Goal: Task Accomplishment & Management: Use online tool/utility

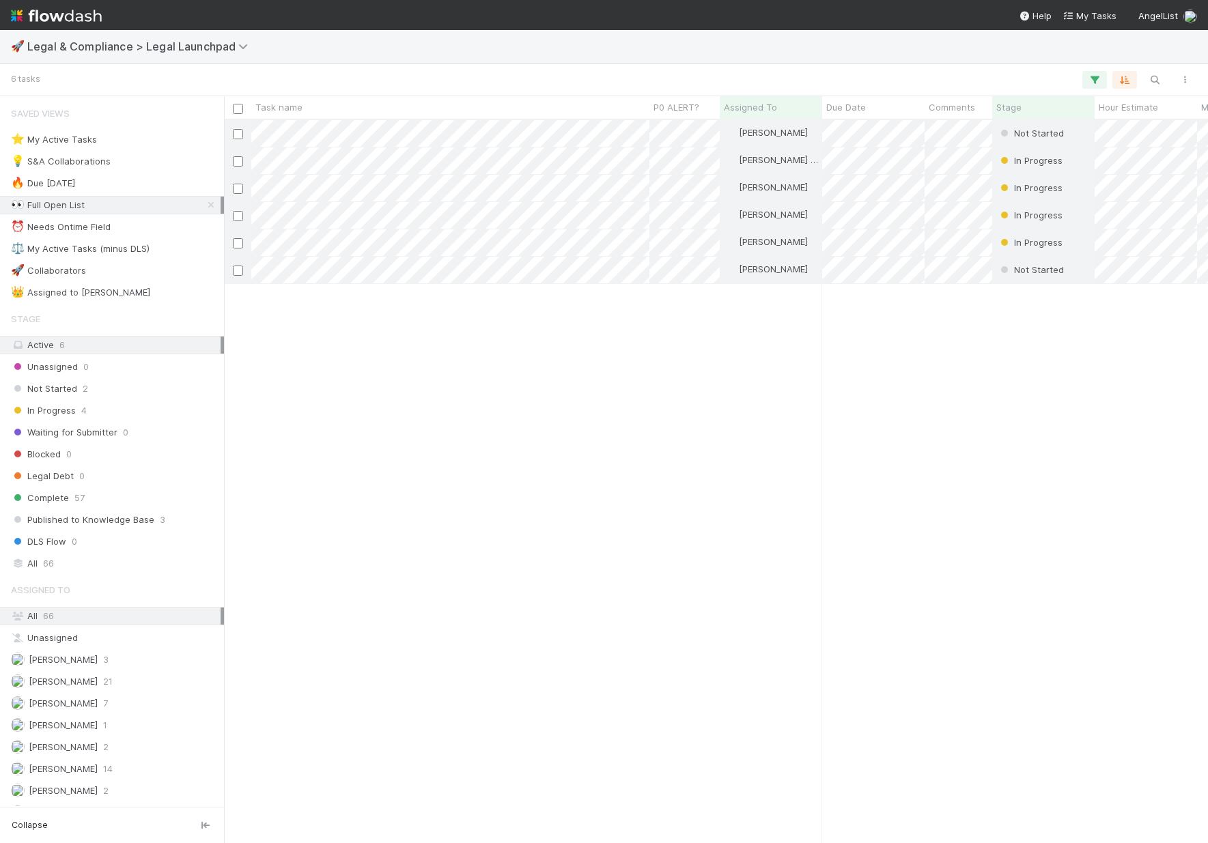
scroll to position [713, 973]
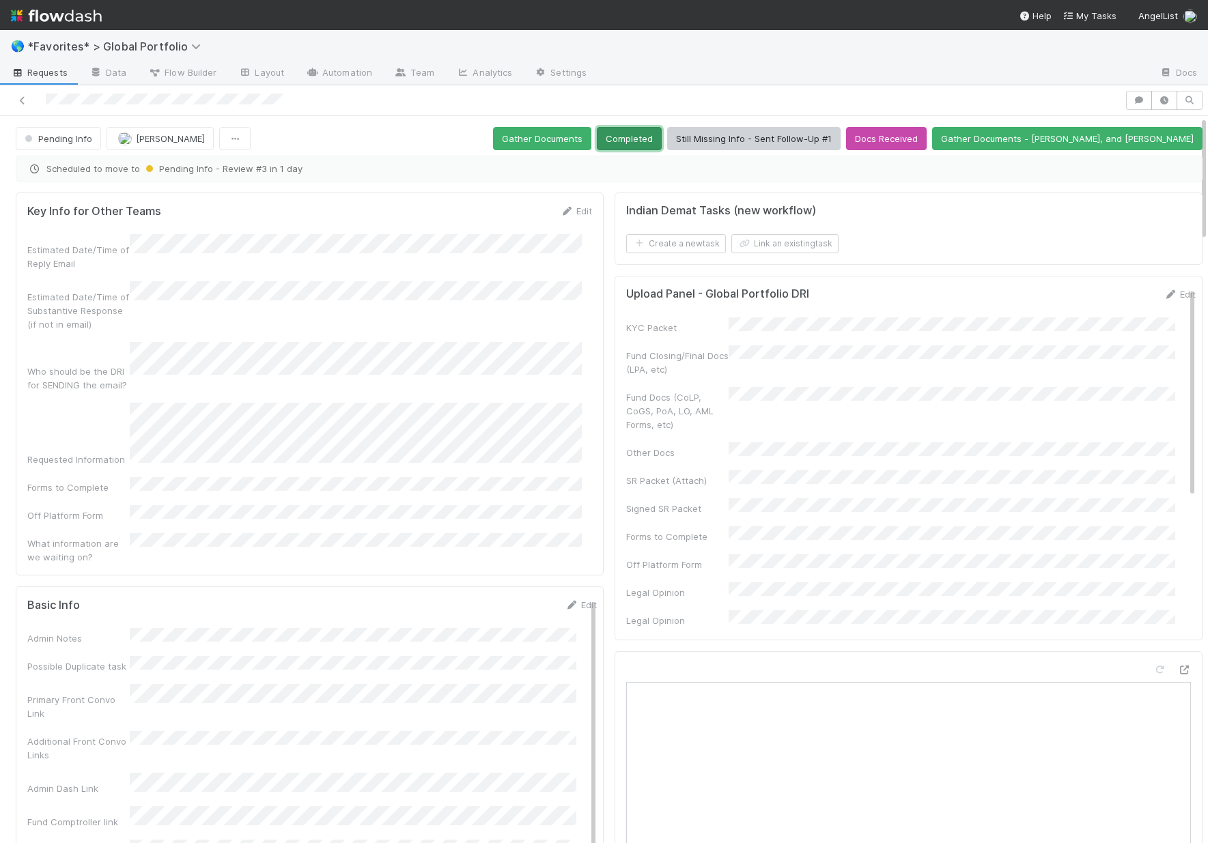
click at [661, 135] on button "Completed" at bounding box center [629, 138] width 65 height 23
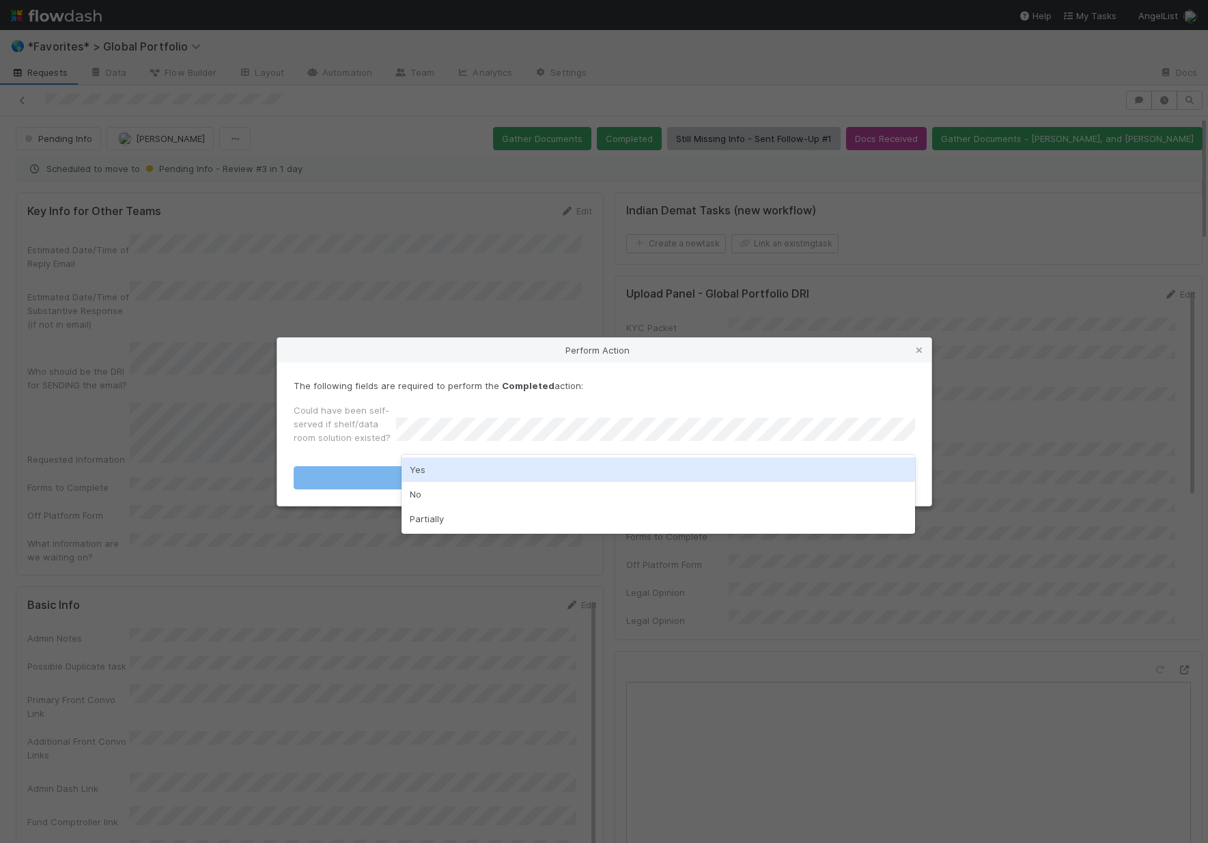
click at [502, 353] on div "Perform Action" at bounding box center [604, 350] width 654 height 25
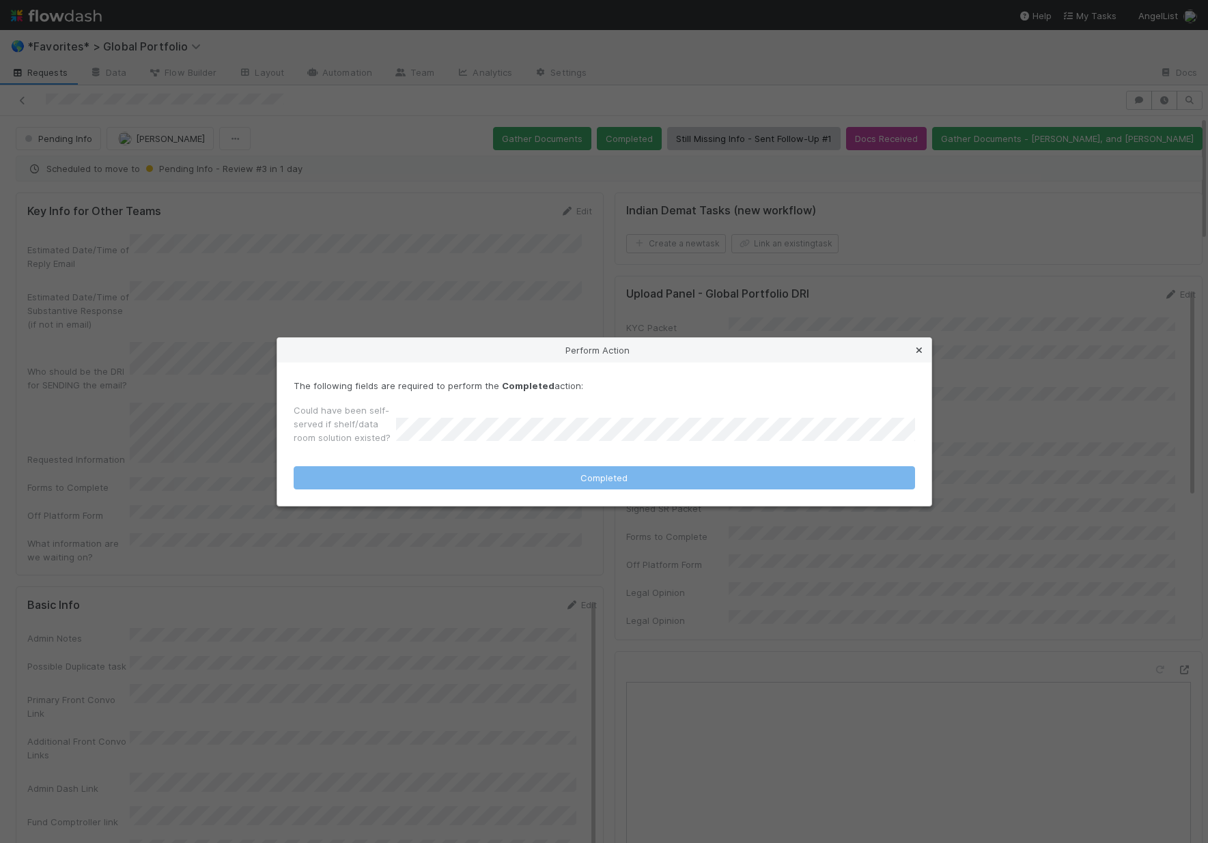
click at [916, 350] on icon at bounding box center [919, 350] width 14 height 9
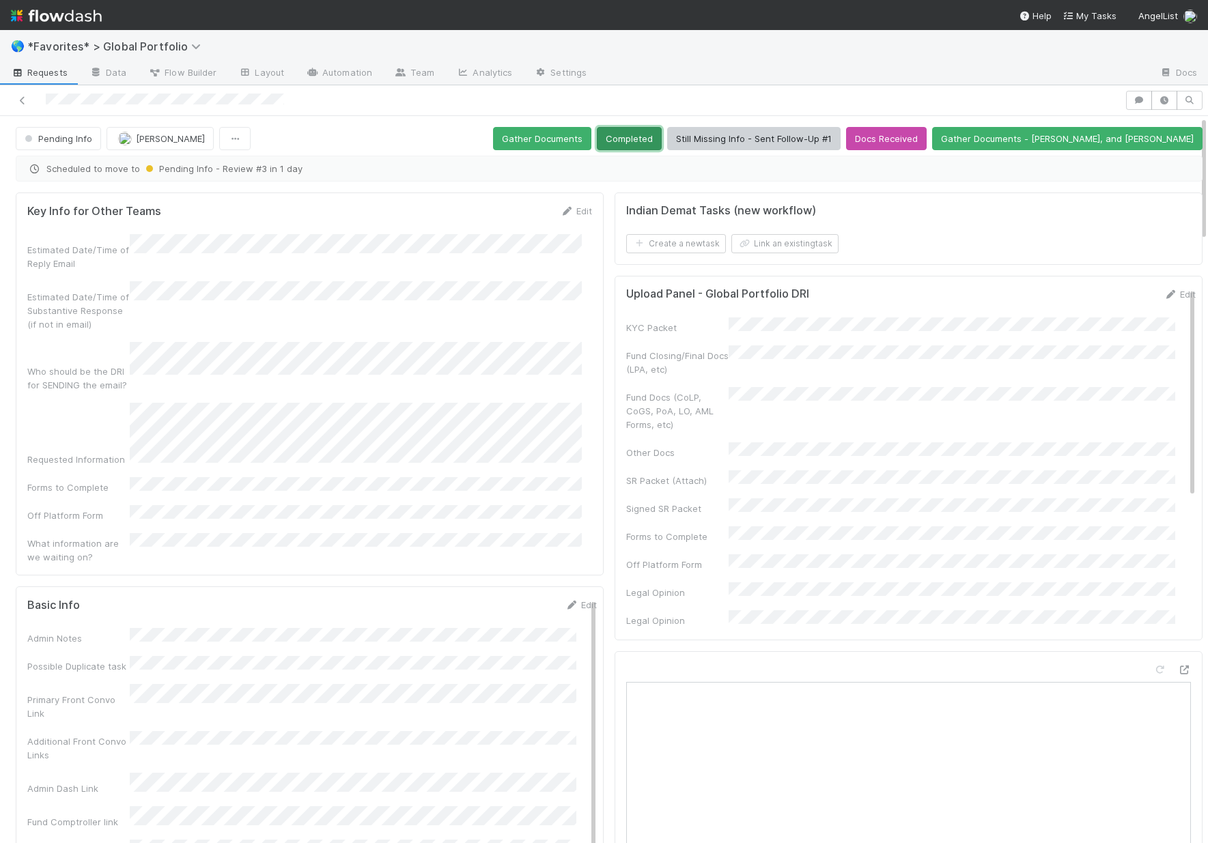
click at [661, 145] on button "Completed" at bounding box center [629, 138] width 65 height 23
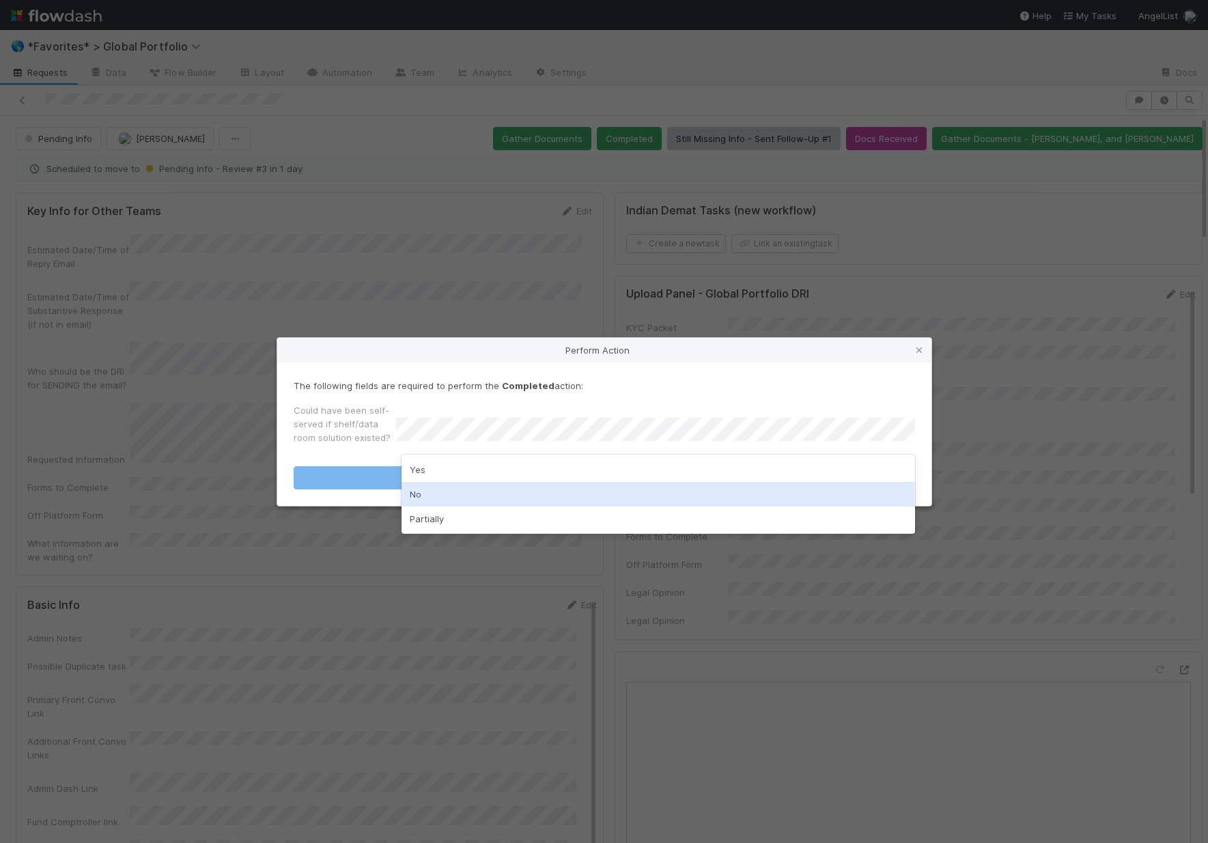
click at [444, 500] on div "No" at bounding box center [657, 494] width 513 height 25
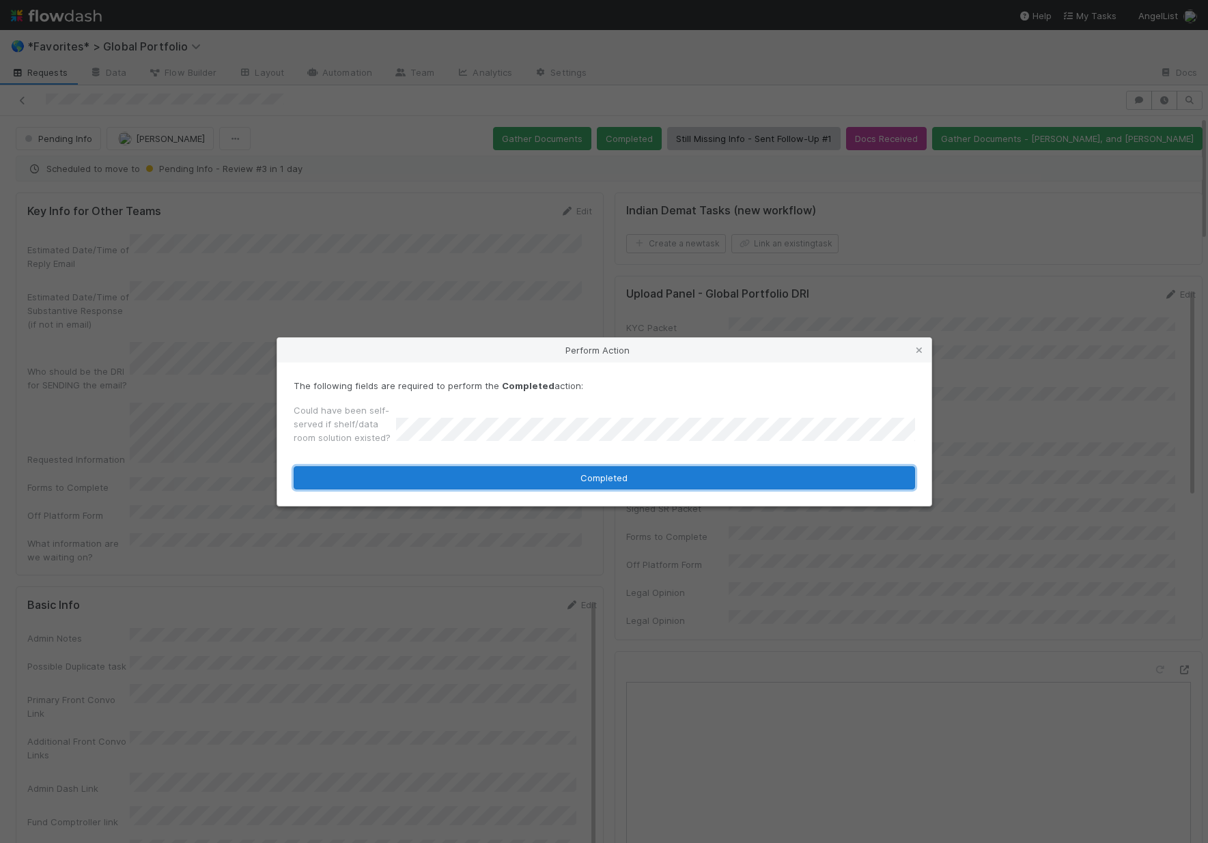
click at [367, 486] on button "Completed" at bounding box center [604, 477] width 621 height 23
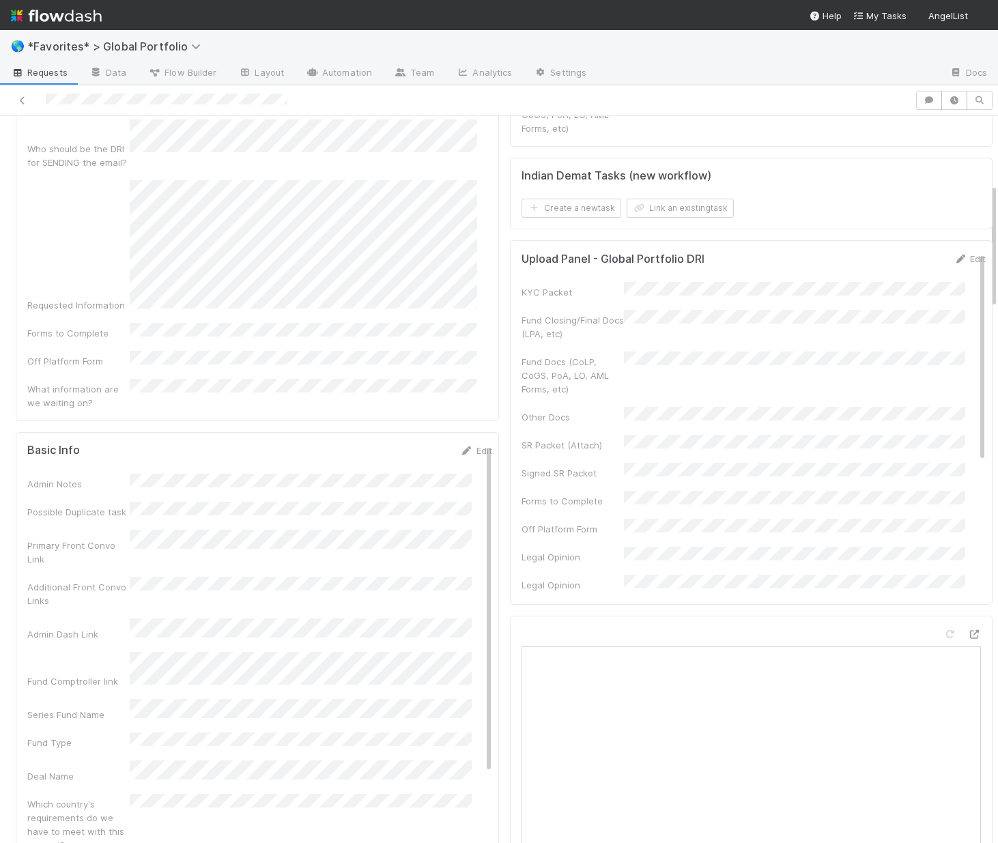
scroll to position [437, 0]
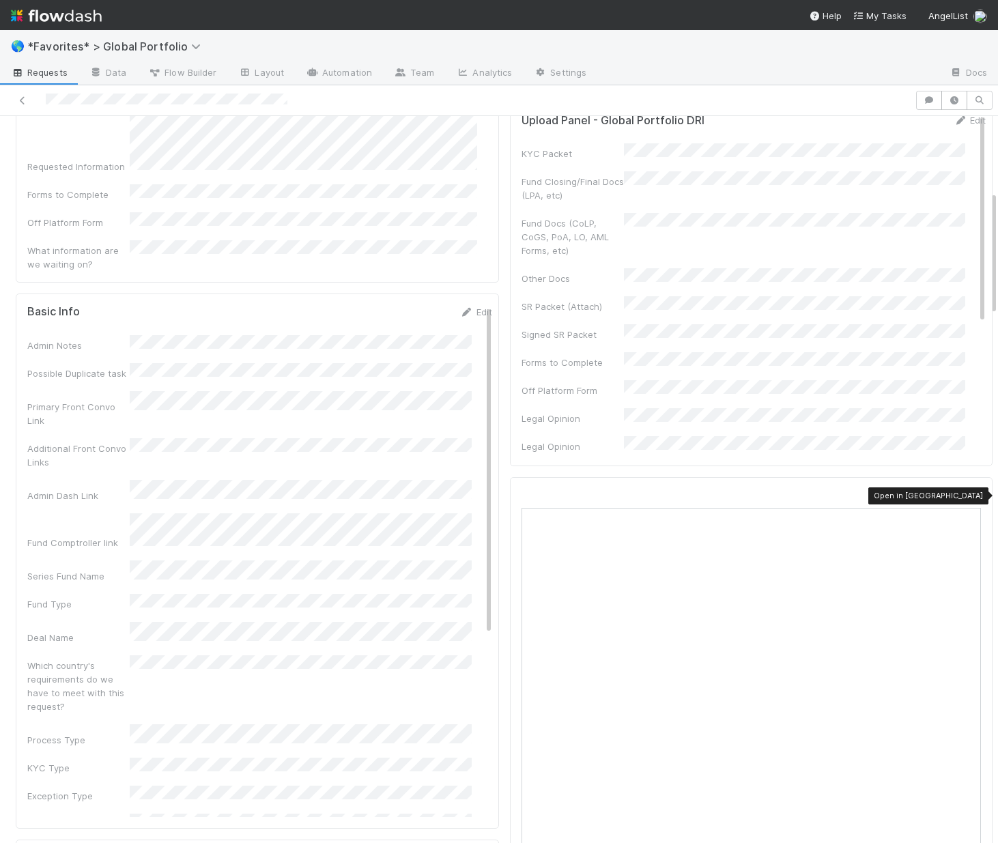
click at [967, 497] on icon at bounding box center [974, 496] width 14 height 9
click at [460, 307] on link "Edit" at bounding box center [476, 312] width 32 height 11
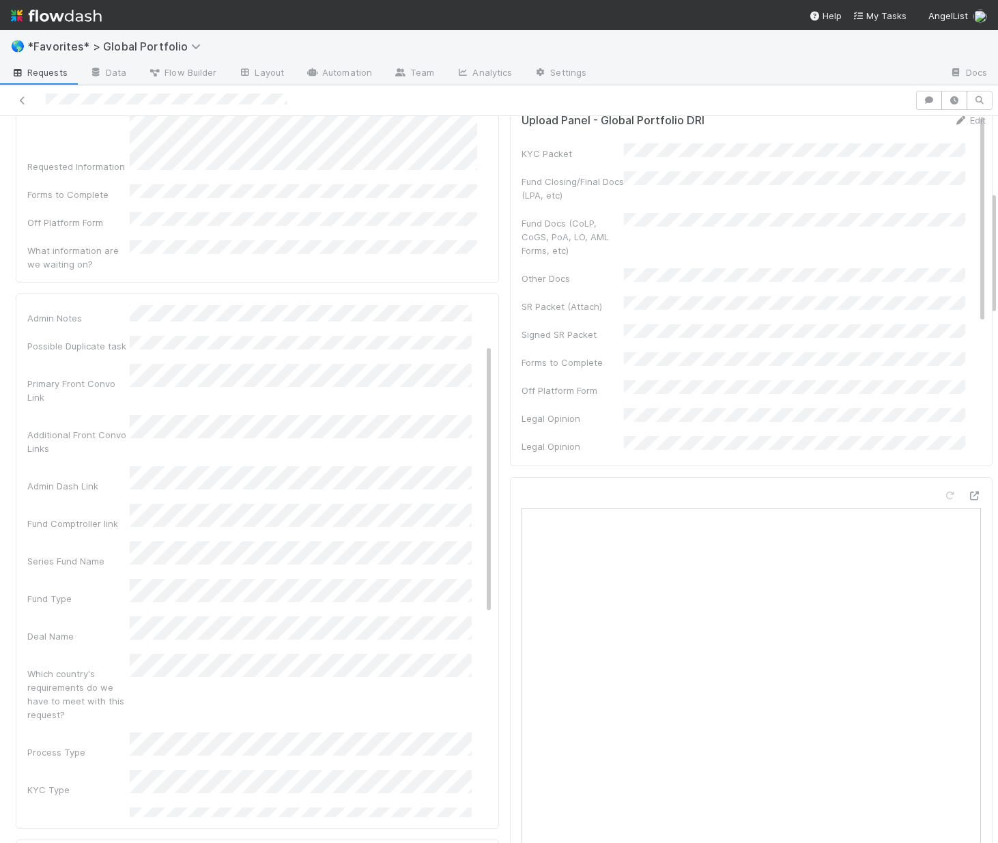
scroll to position [0, 0]
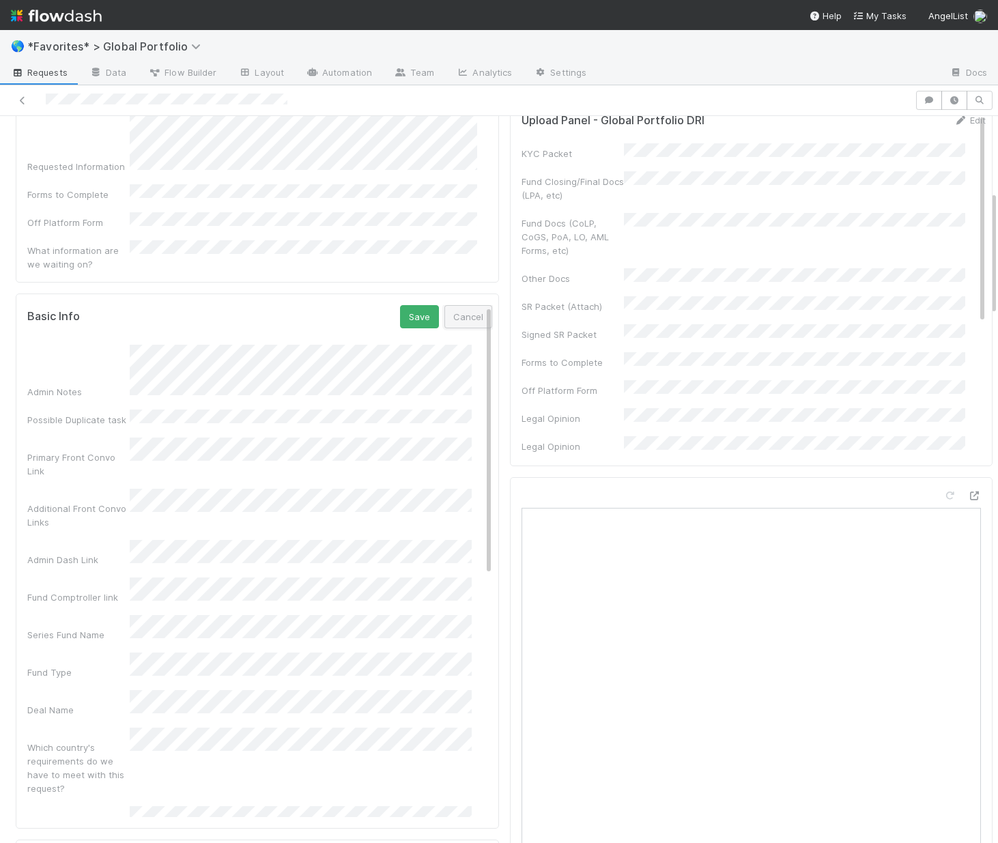
click at [446, 305] on button "Cancel" at bounding box center [468, 316] width 48 height 23
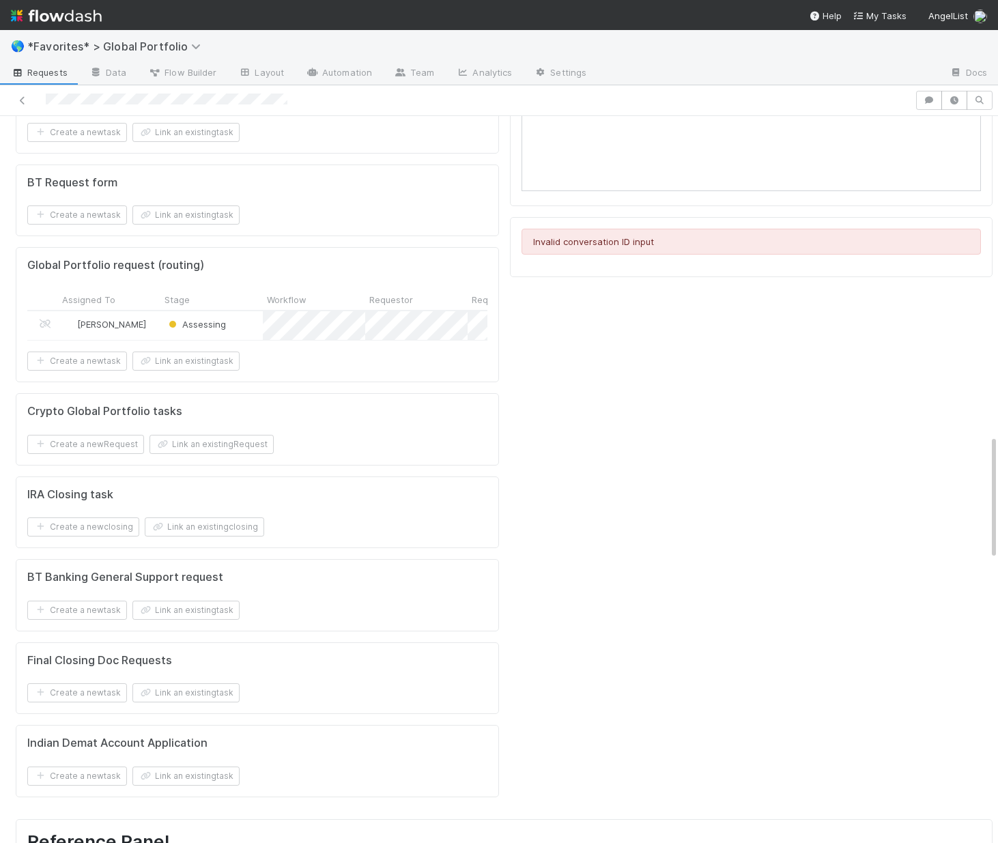
scroll to position [1806, 0]
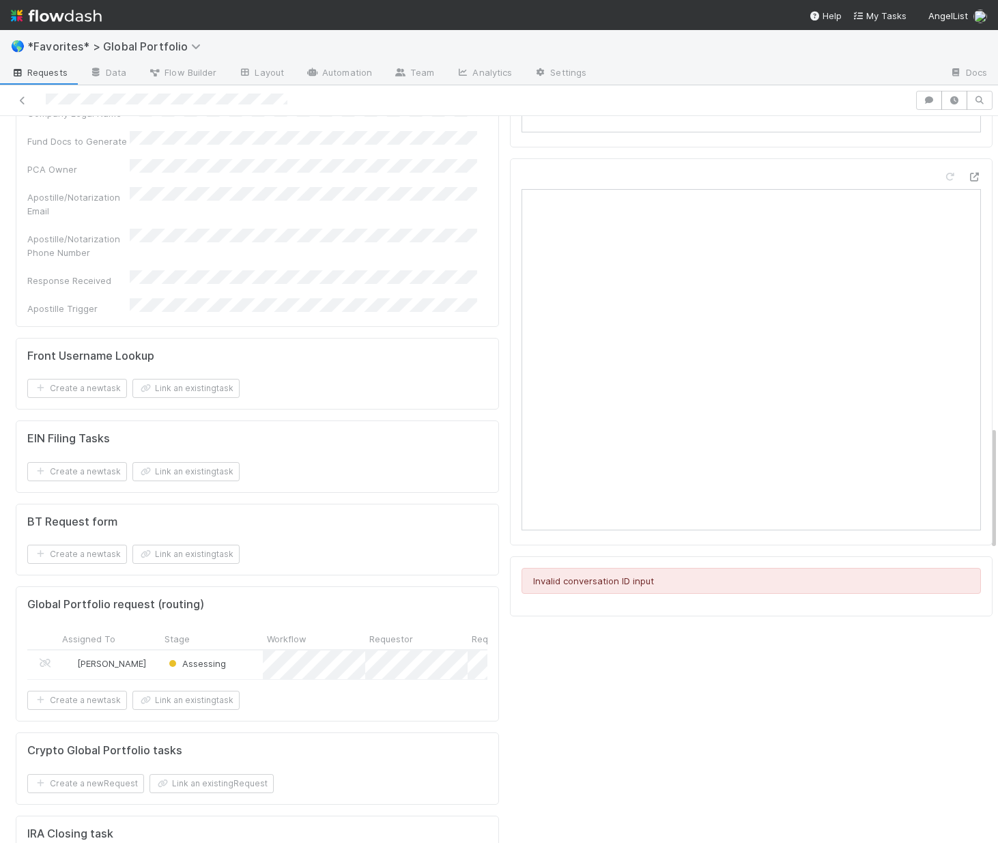
click at [249, 651] on div "Assessing" at bounding box center [211, 665] width 102 height 29
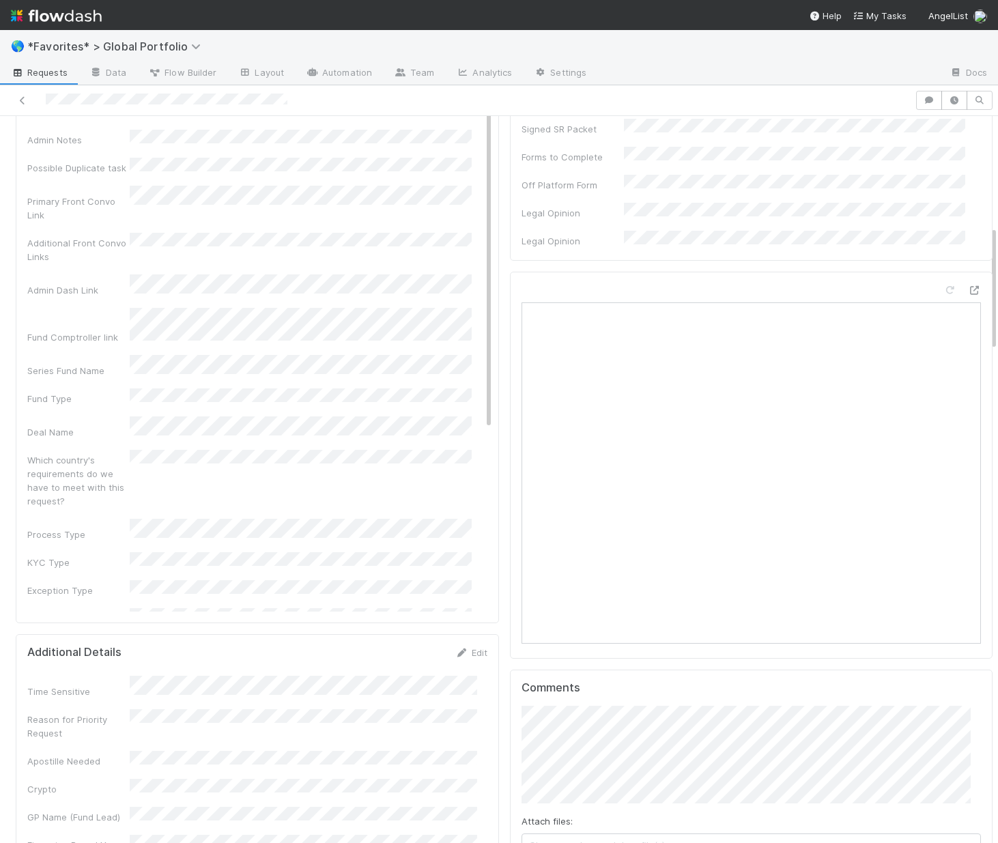
scroll to position [223, 0]
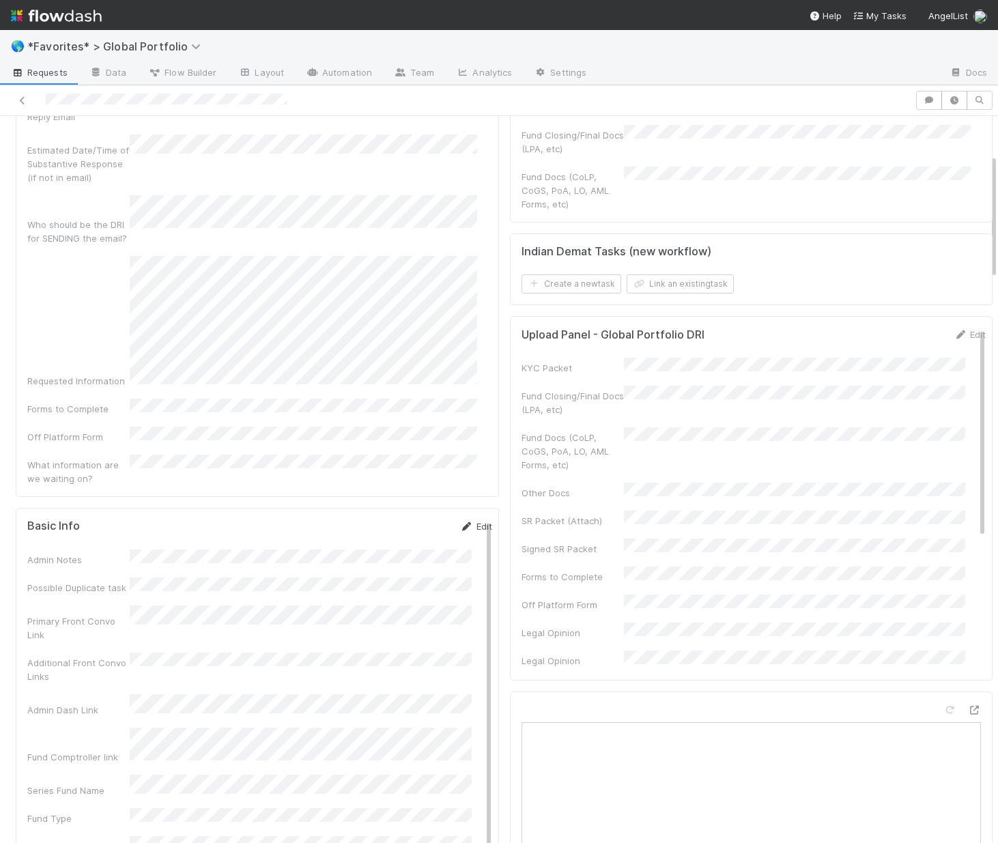
click at [468, 521] on link "Edit" at bounding box center [476, 526] width 32 height 11
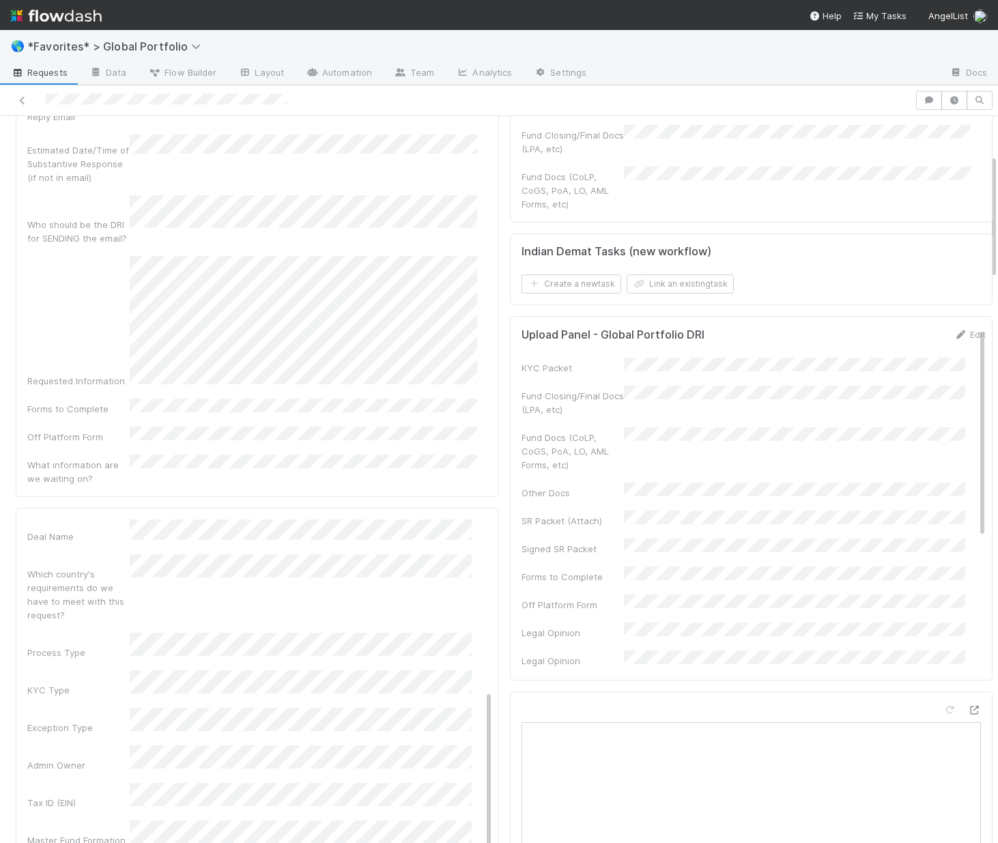
scroll to position [322, 0]
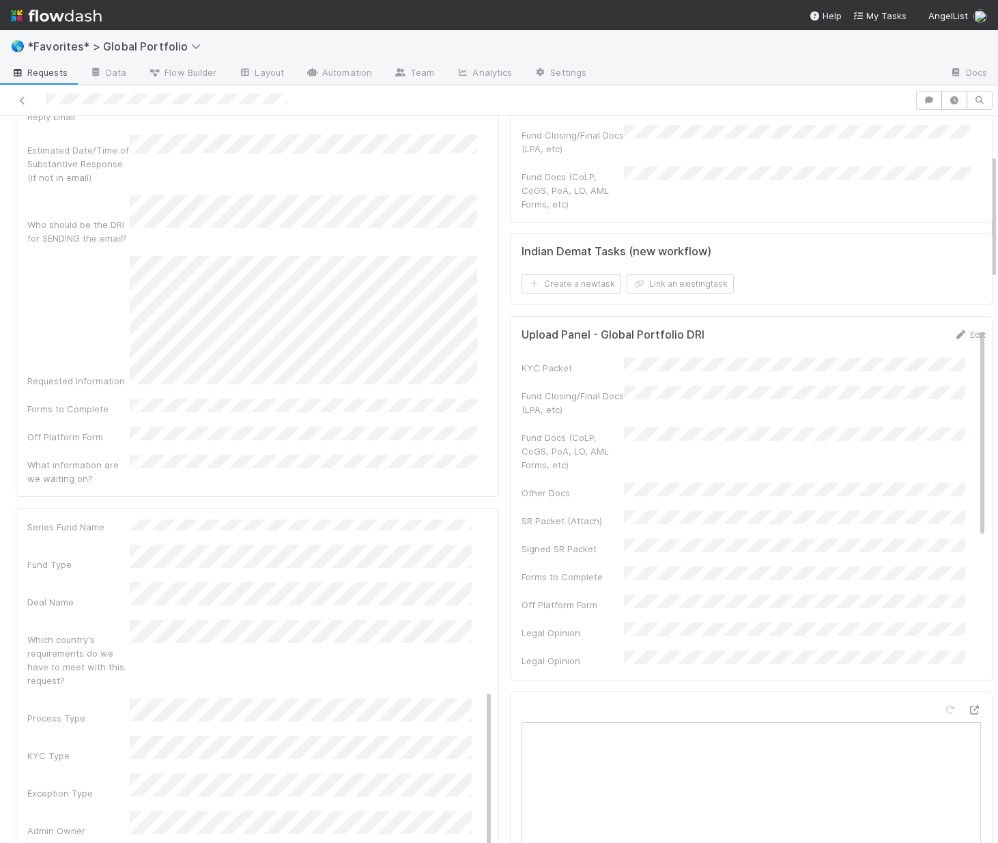
click at [34, 491] on div "Admin Notes Possible Duplicate task Primary Front Convo Link Additional Front C…" at bounding box center [259, 766] width 465 height 1058
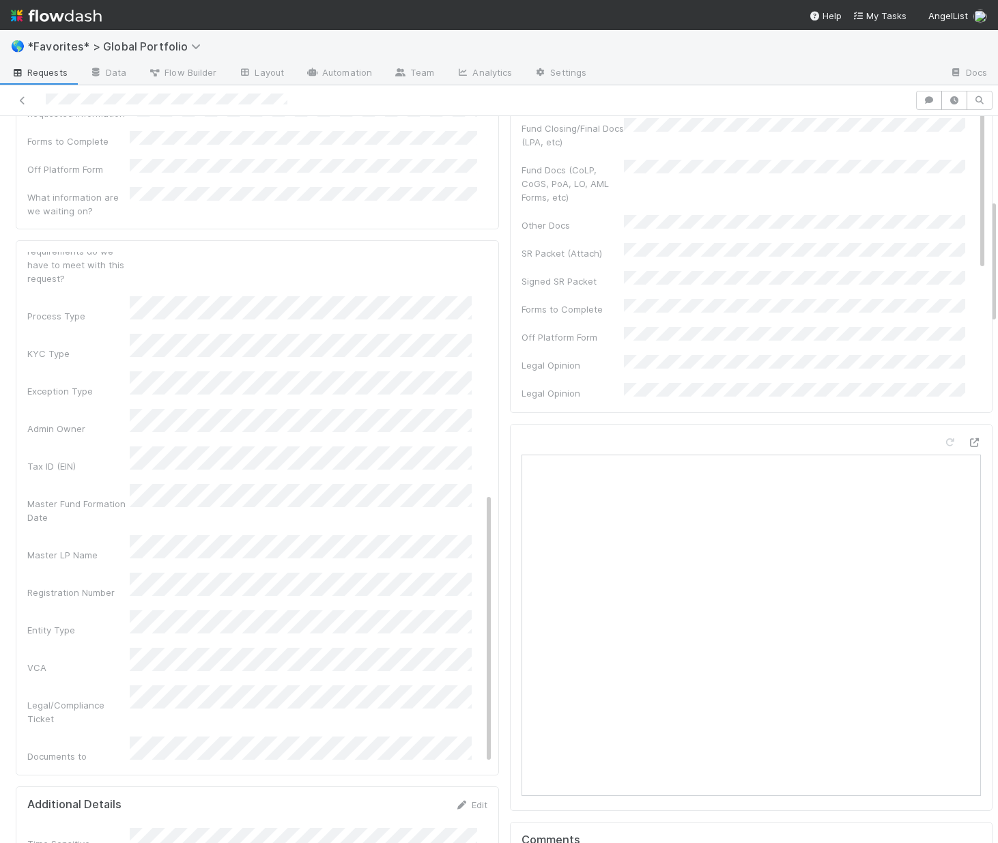
scroll to position [608, 0]
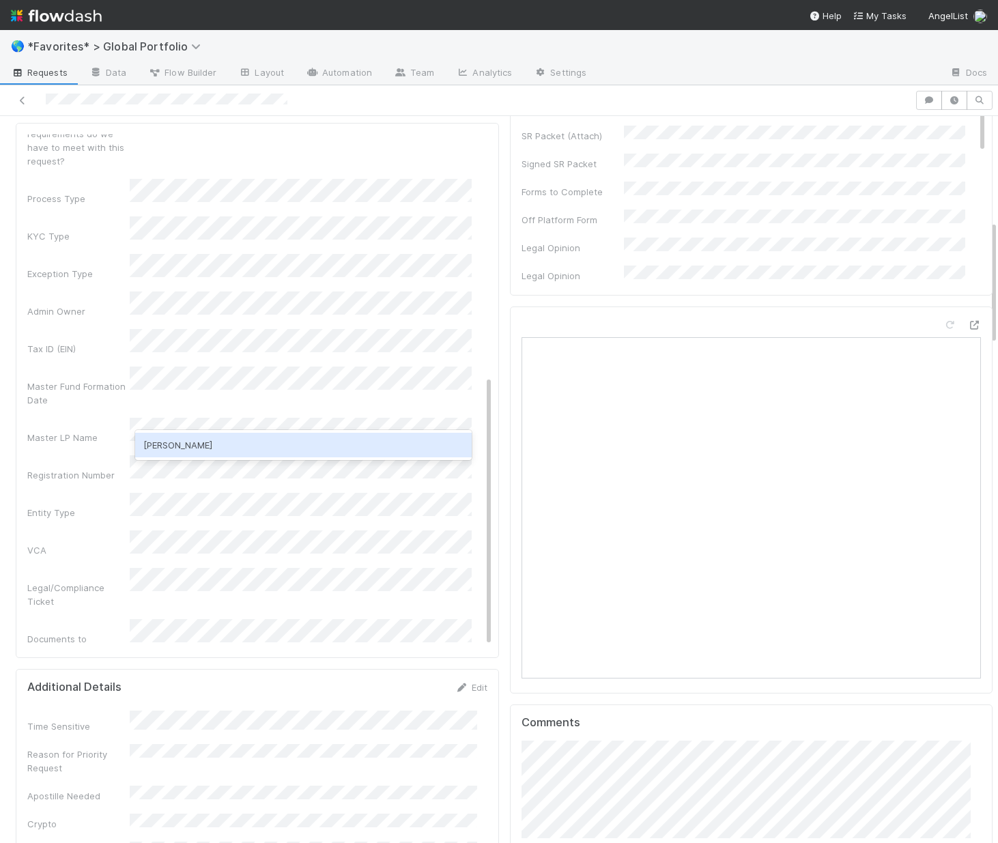
click at [177, 443] on div "Leia Slosberg" at bounding box center [303, 445] width 337 height 25
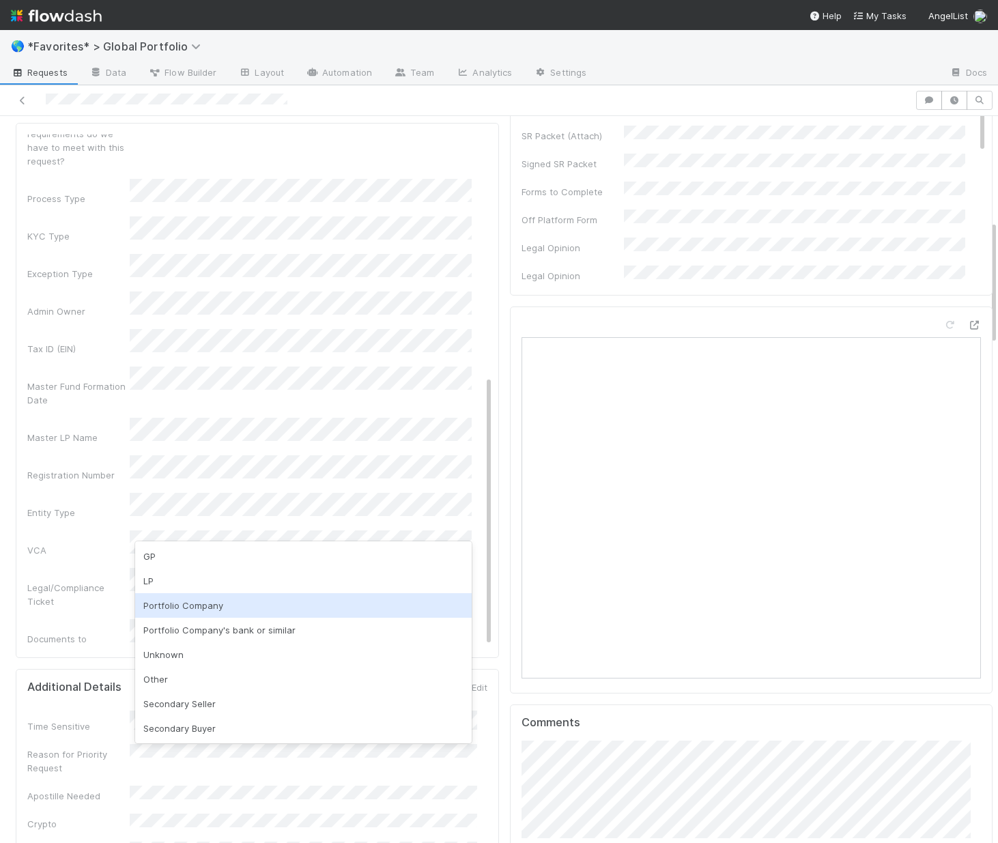
click at [165, 604] on div "Portfolio Company" at bounding box center [303, 605] width 337 height 25
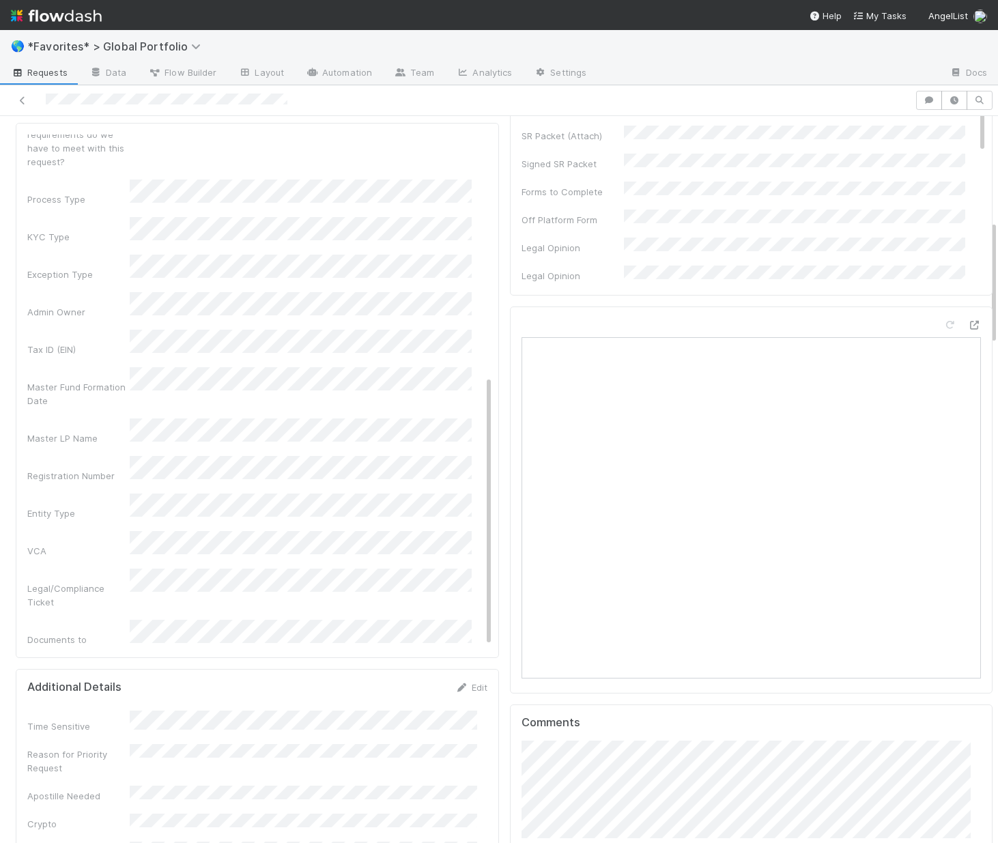
click at [71, 735] on div "Could have been self-served if shelf/data room solution existed?" at bounding box center [78, 755] width 102 height 41
click at [154, 631] on div "No" at bounding box center [303, 624] width 337 height 25
click at [37, 685] on div "Who is making the request?" at bounding box center [78, 698] width 102 height 27
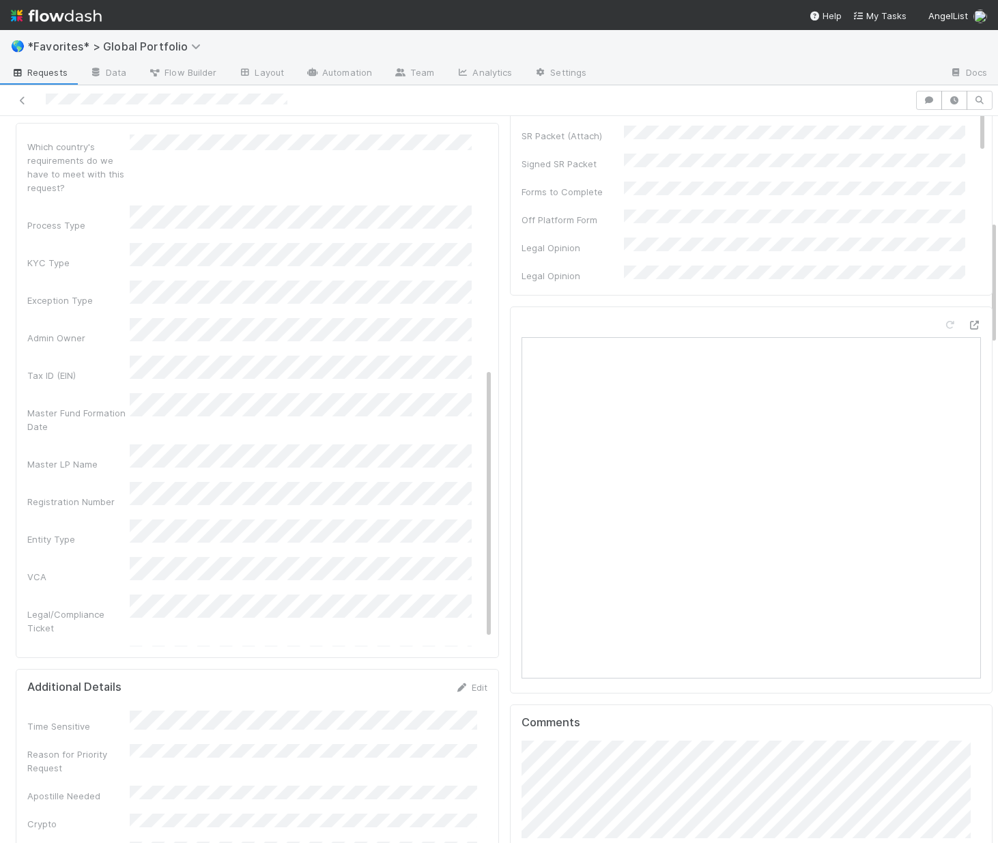
scroll to position [418, 0]
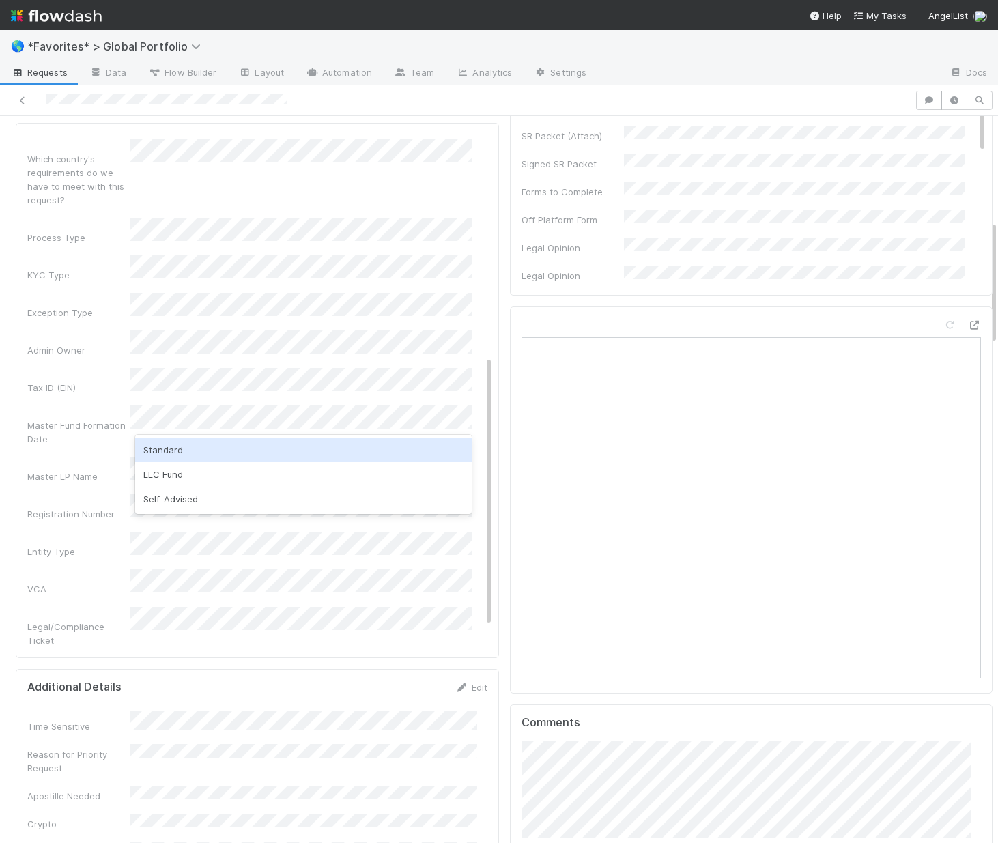
click at [171, 442] on div "Standard" at bounding box center [303, 450] width 337 height 25
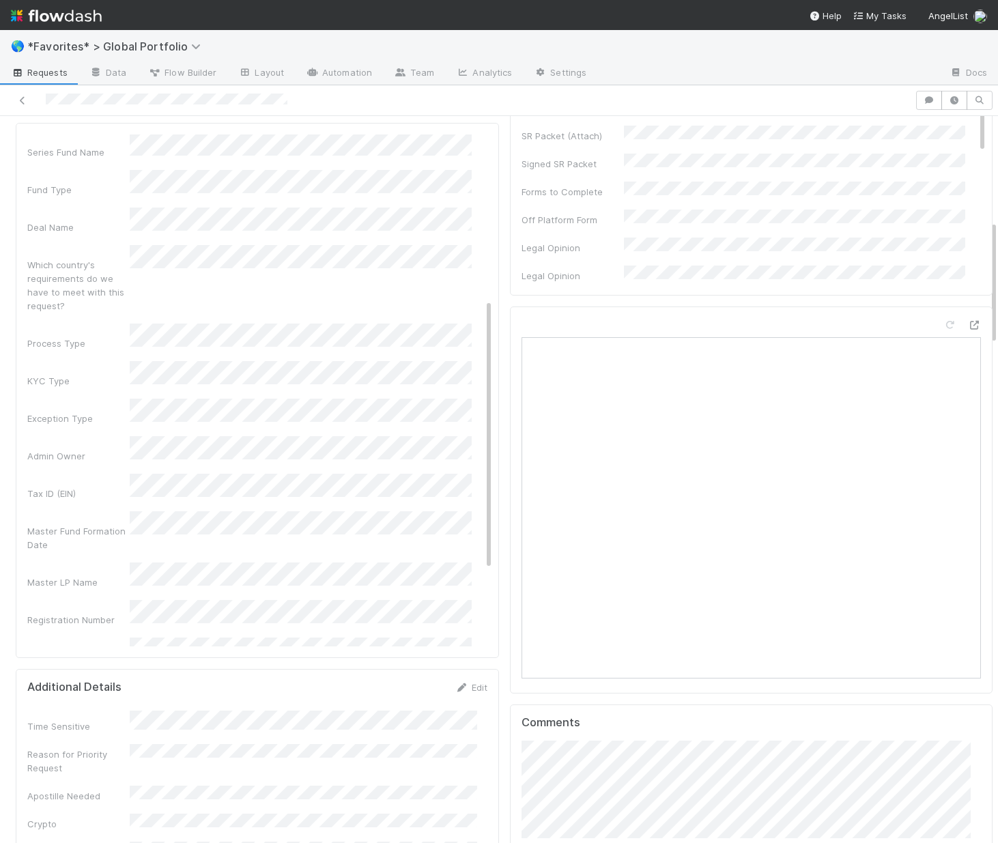
scroll to position [311, 0]
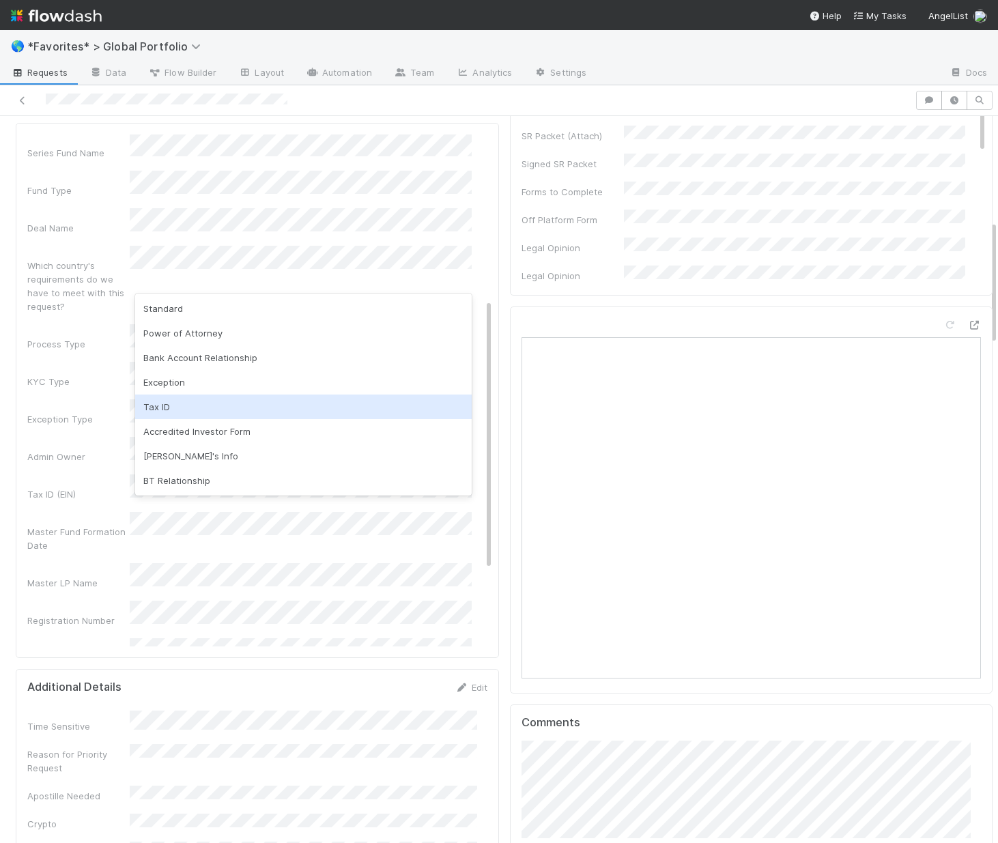
click at [201, 393] on div "Exception" at bounding box center [303, 382] width 337 height 25
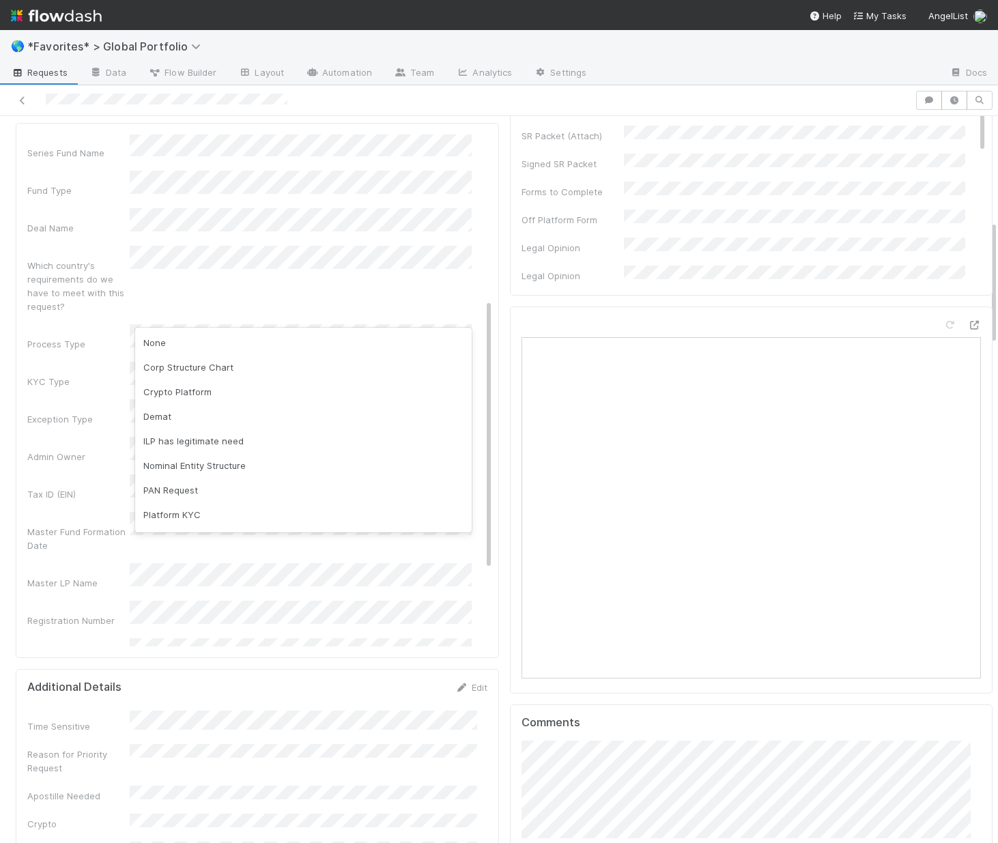
scroll to position [71, 0]
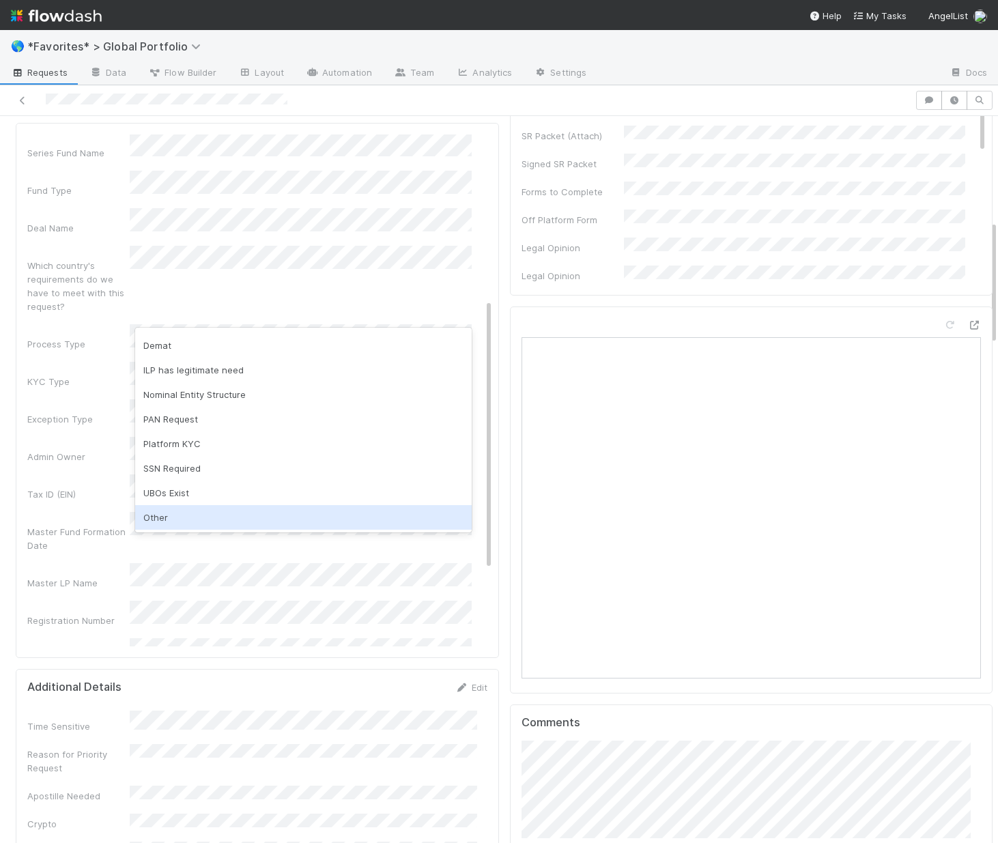
click at [158, 511] on div "Other" at bounding box center [303, 517] width 337 height 25
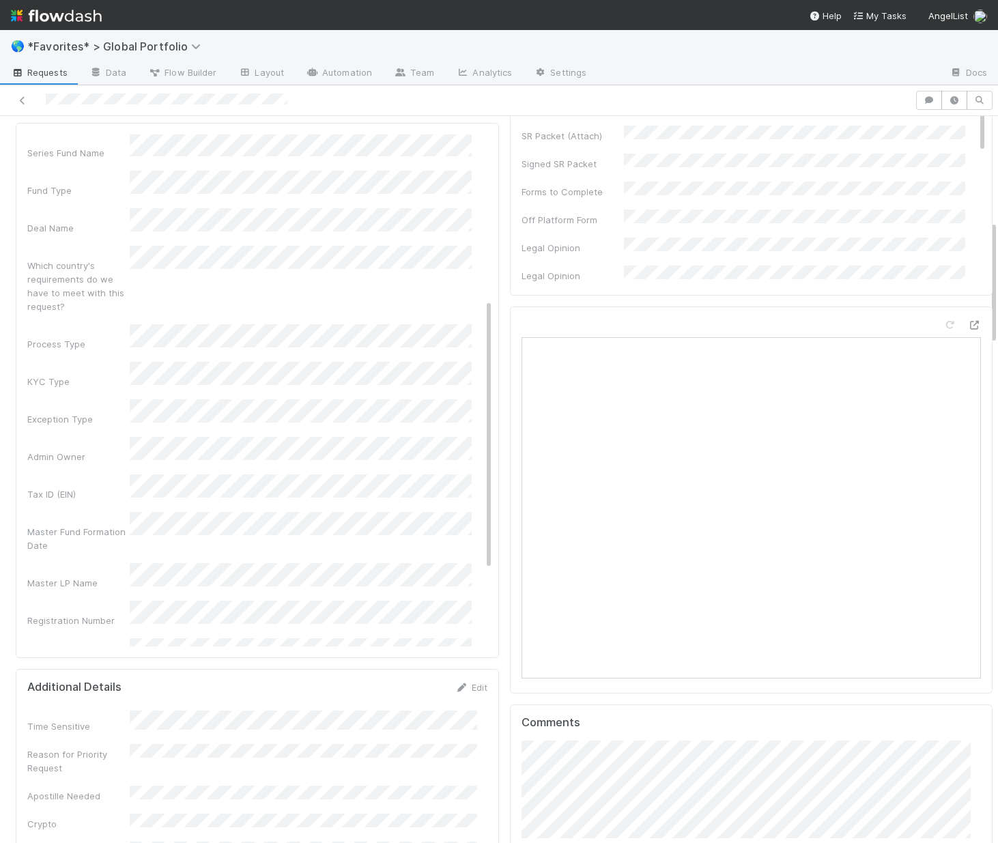
click at [69, 438] on div "Admin Notes Possible Duplicate task Primary Front Convo Link Additional Front C…" at bounding box center [259, 392] width 465 height 1058
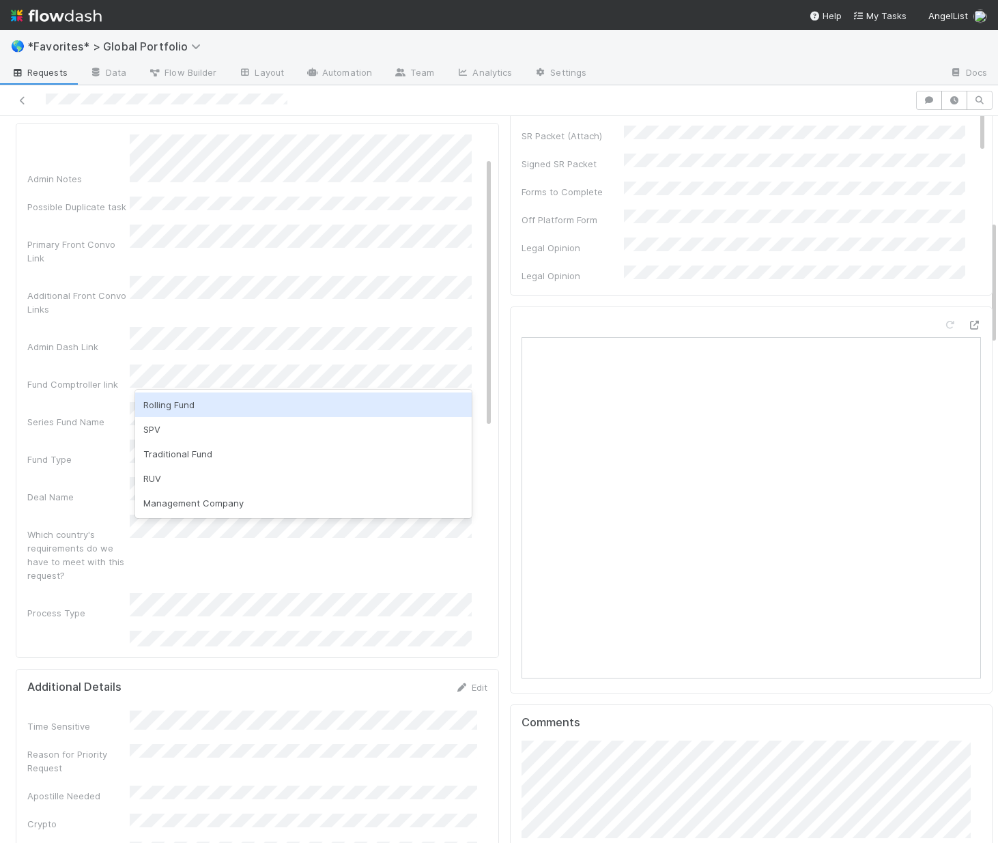
click at [206, 395] on div "Rolling Fund" at bounding box center [303, 405] width 337 height 25
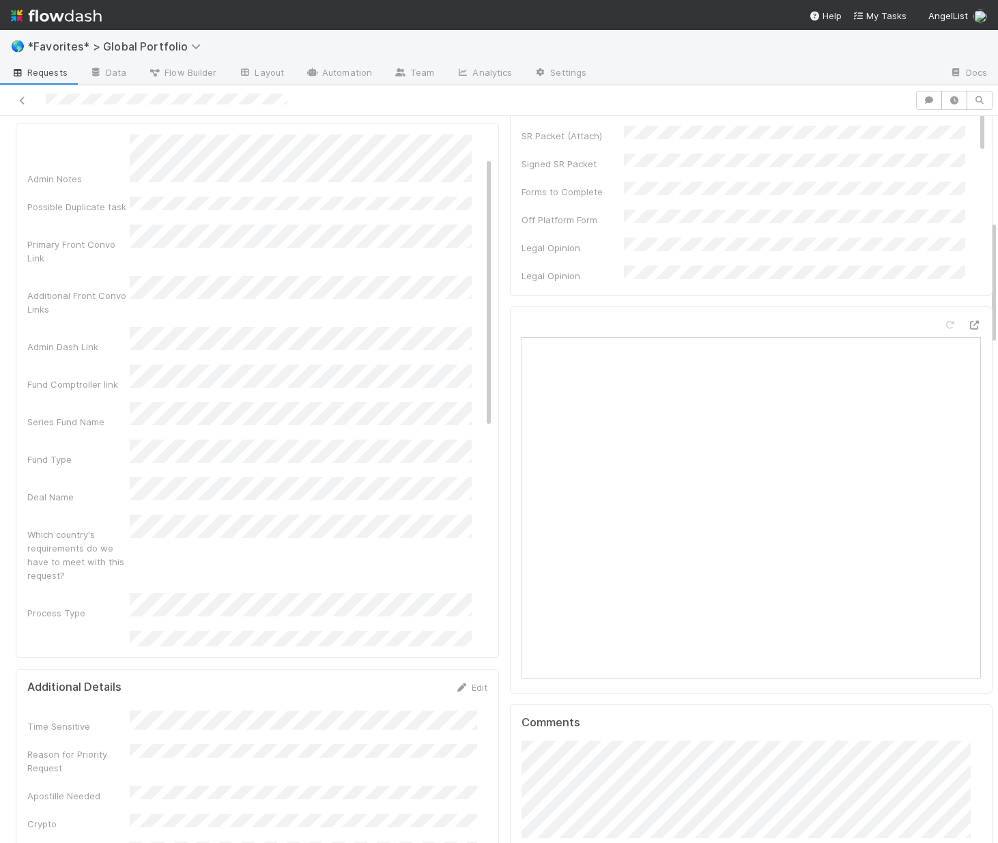
click at [25, 379] on div "Basic Info Save Cancel Admin Notes Possible Duplicate task Primary Front Convo …" at bounding box center [257, 390] width 483 height 535
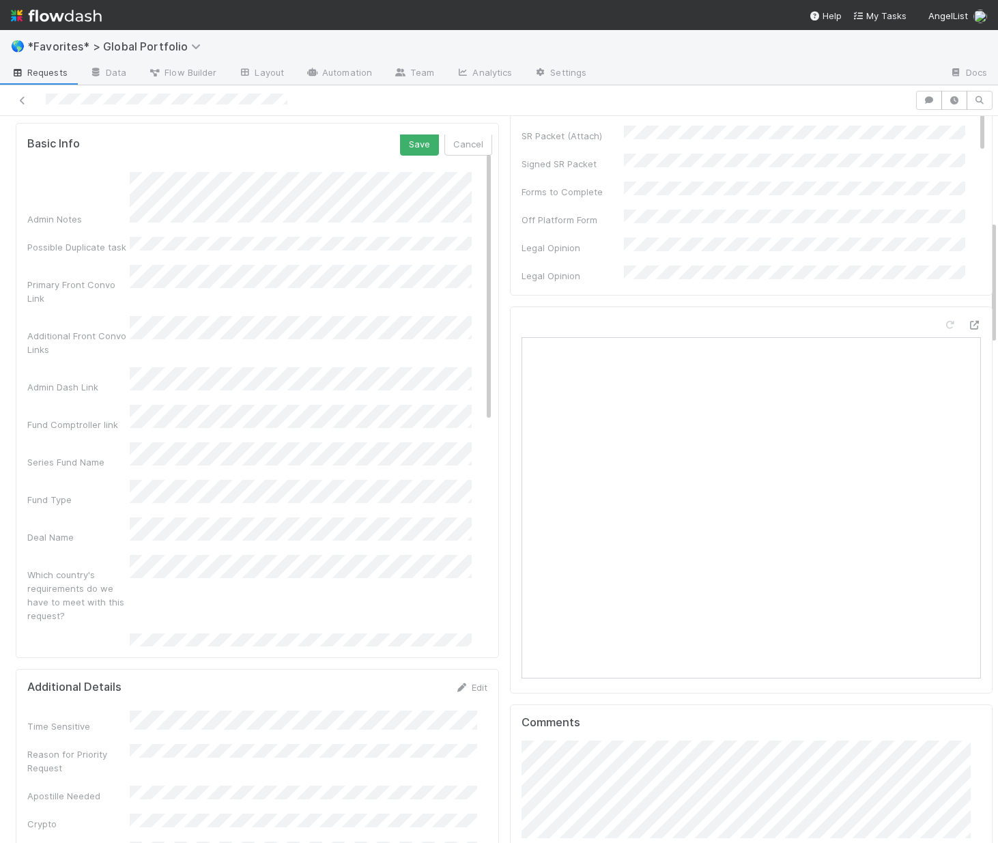
scroll to position [0, 0]
click at [156, 289] on div "Admin Notes Possible Duplicate task Primary Front Convo Link Additional Front C…" at bounding box center [259, 703] width 465 height 1058
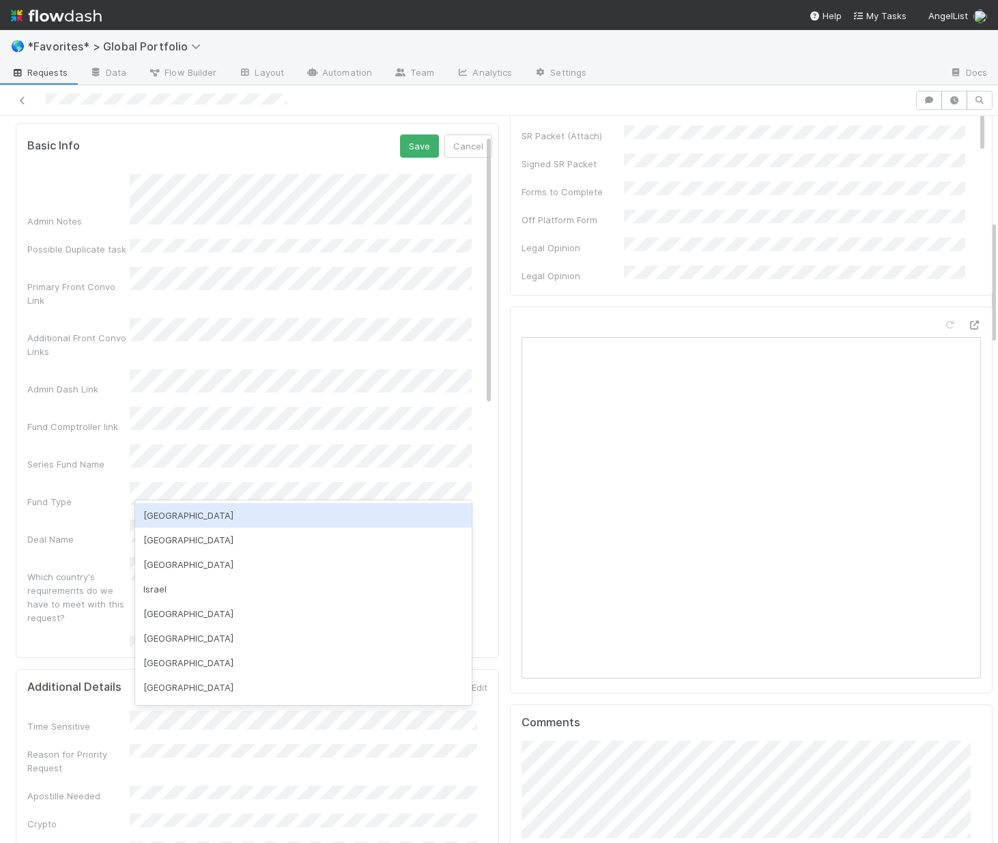
click at [179, 513] on div "USA" at bounding box center [303, 515] width 337 height 25
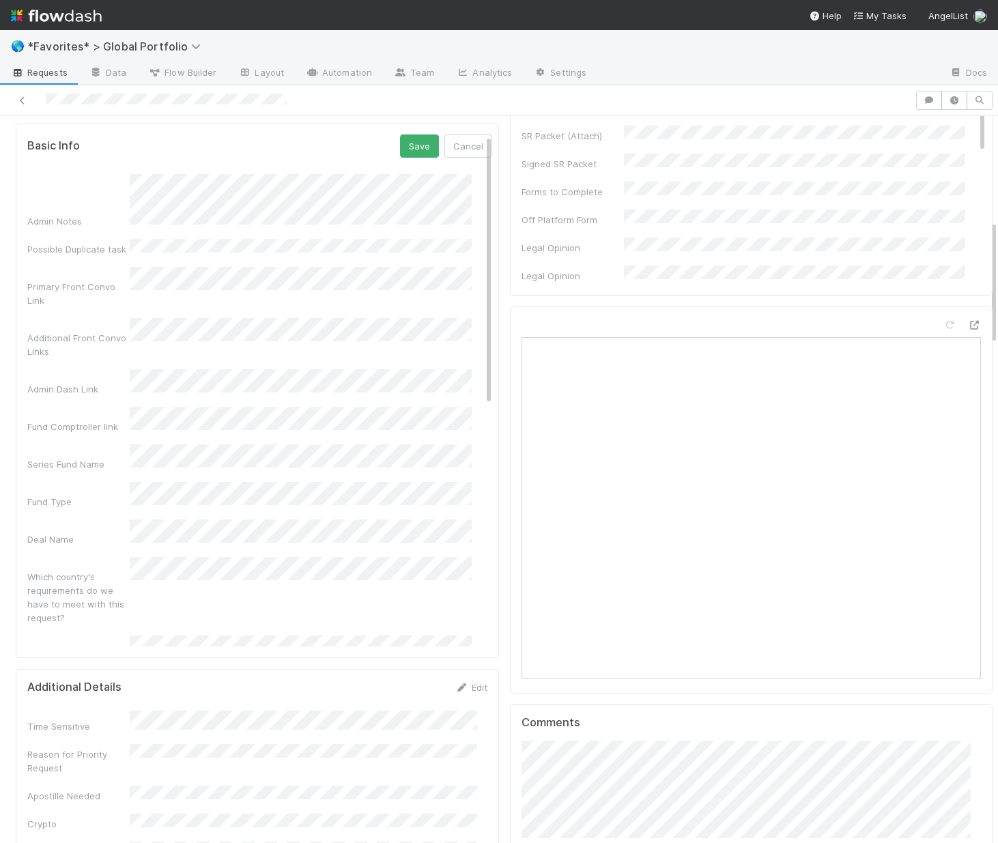
click at [38, 570] on div "Which country's requirements do we have to meet with this request?" at bounding box center [78, 597] width 102 height 55
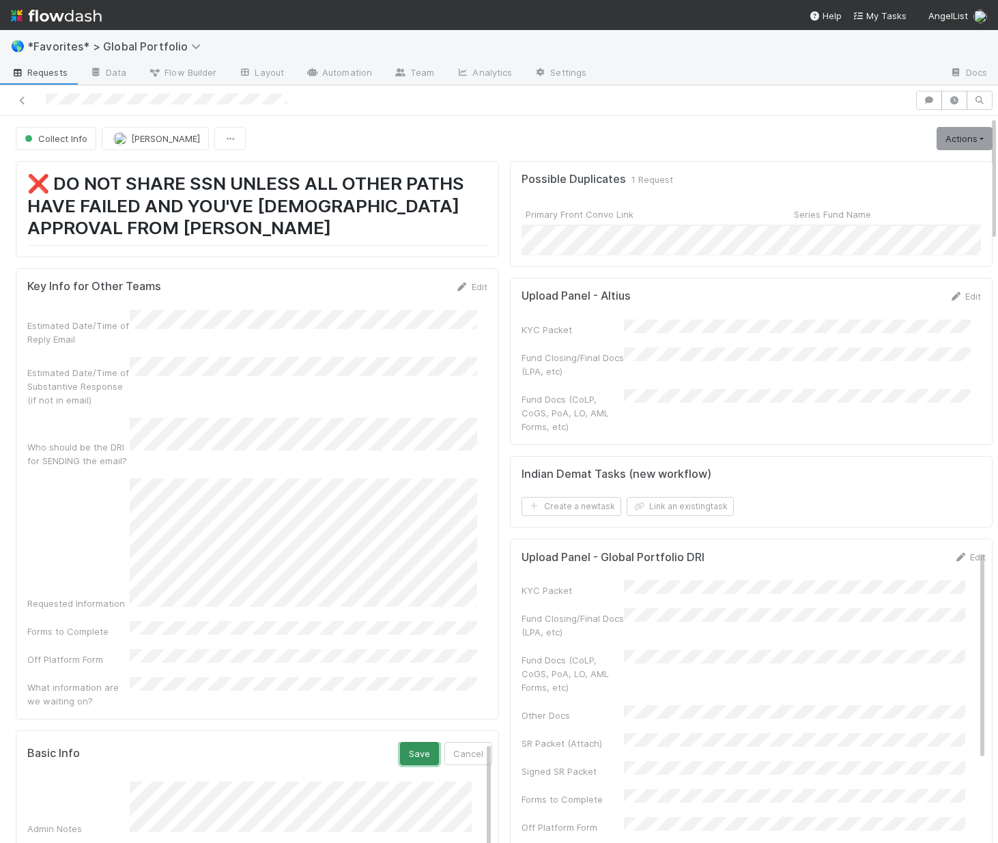
click at [400, 742] on button "Save" at bounding box center [419, 753] width 39 height 23
click at [23, 104] on icon at bounding box center [23, 100] width 14 height 9
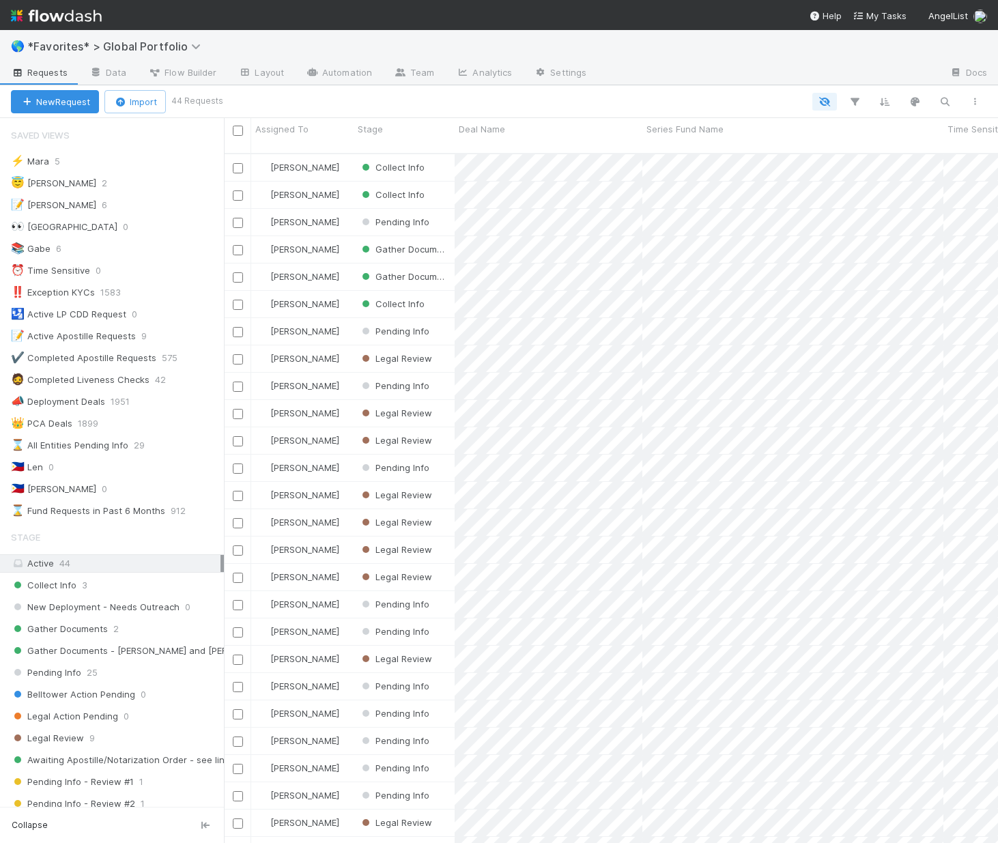
scroll to position [691, 764]
click at [388, 162] on span "Collect Info" at bounding box center [392, 167] width 66 height 11
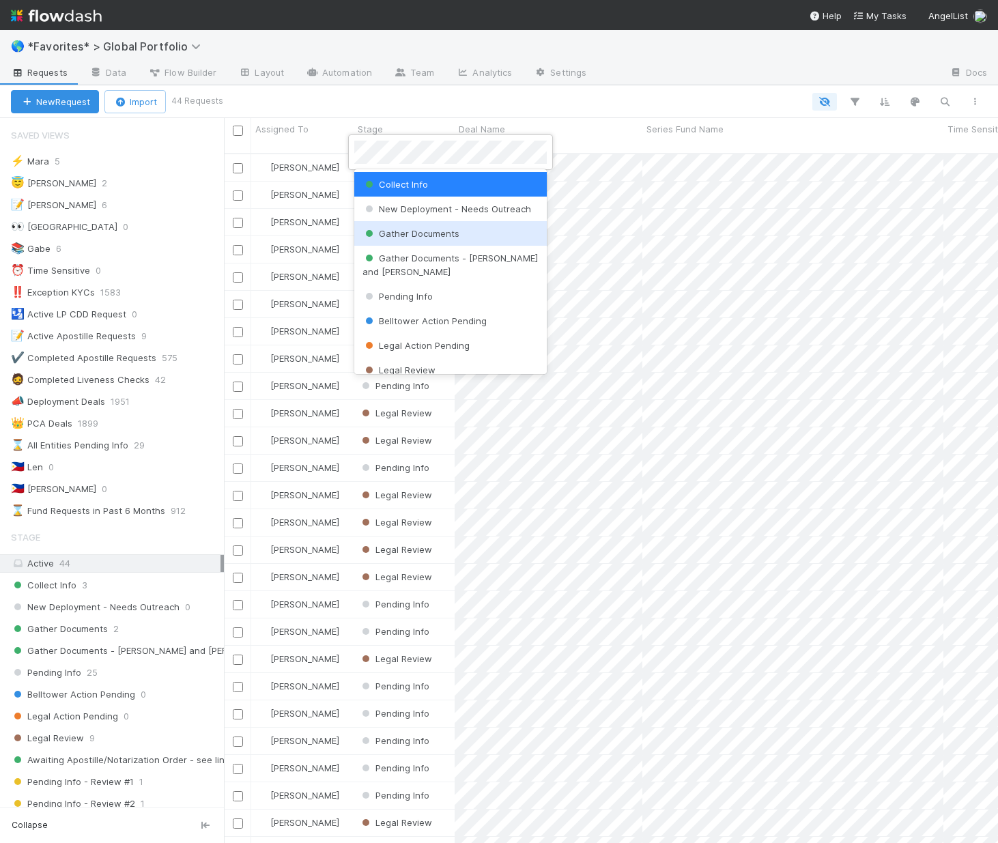
click at [393, 236] on span "Gather Documents" at bounding box center [410, 233] width 97 height 11
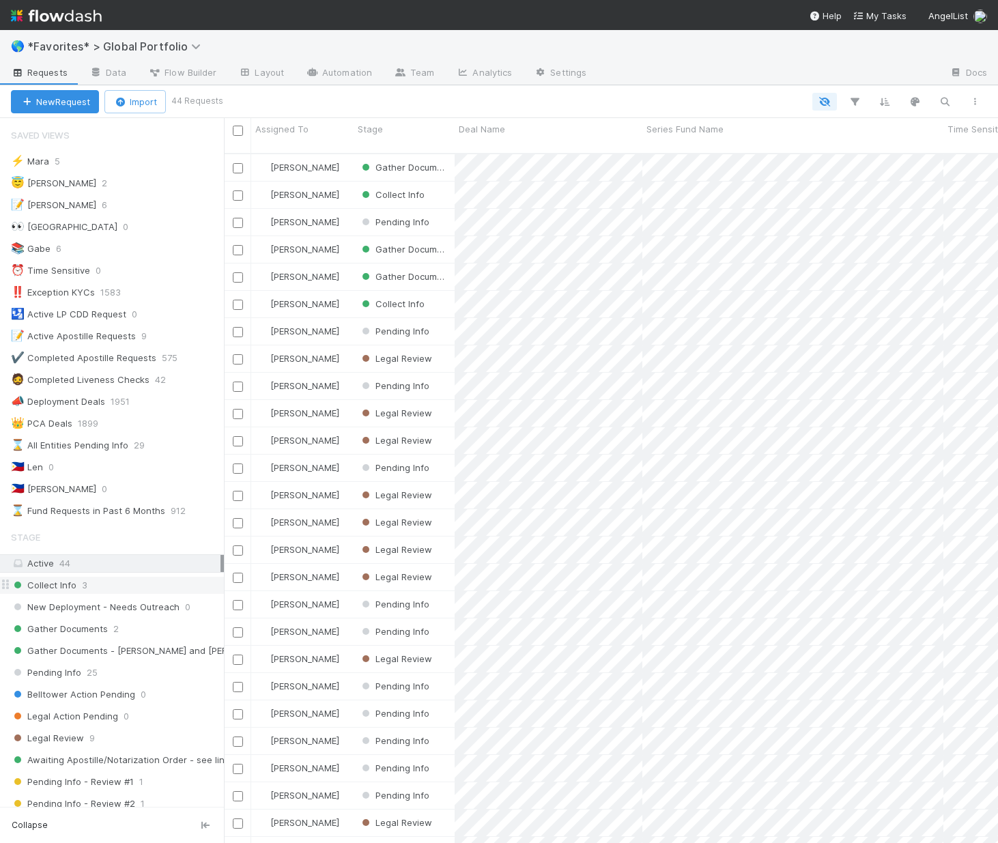
click at [61, 586] on span "Collect Info" at bounding box center [44, 585] width 66 height 17
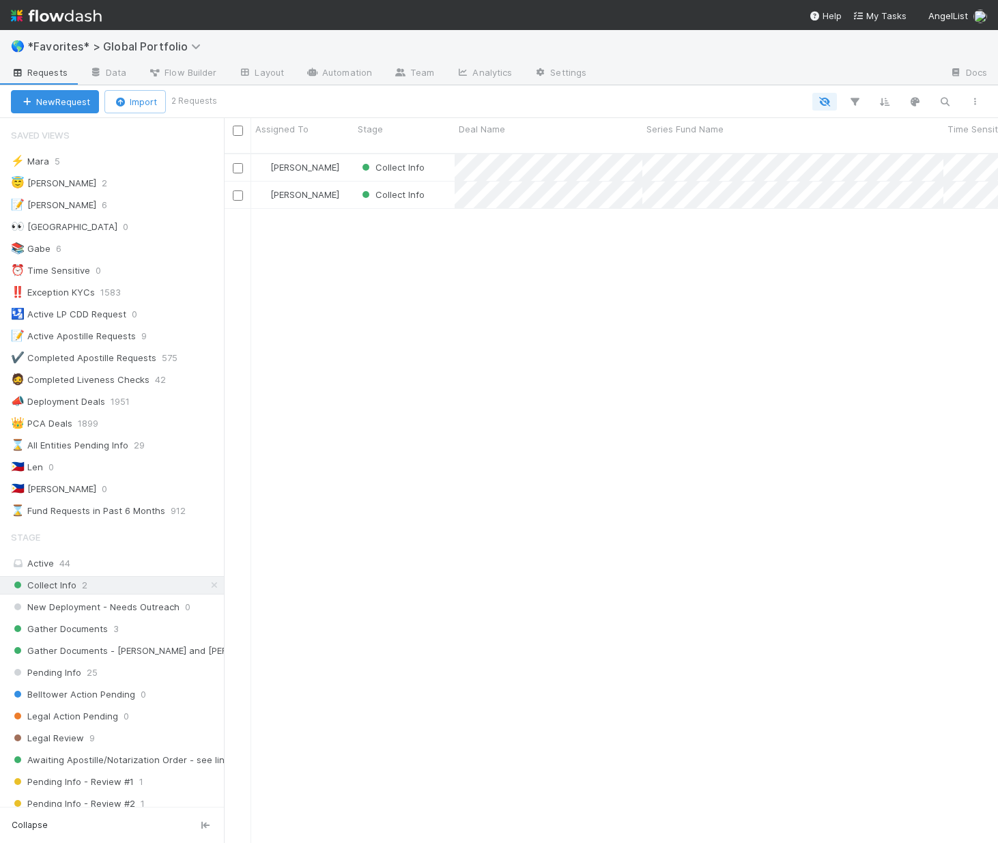
scroll to position [691, 764]
click at [81, 630] on span "Gather Documents" at bounding box center [59, 629] width 97 height 17
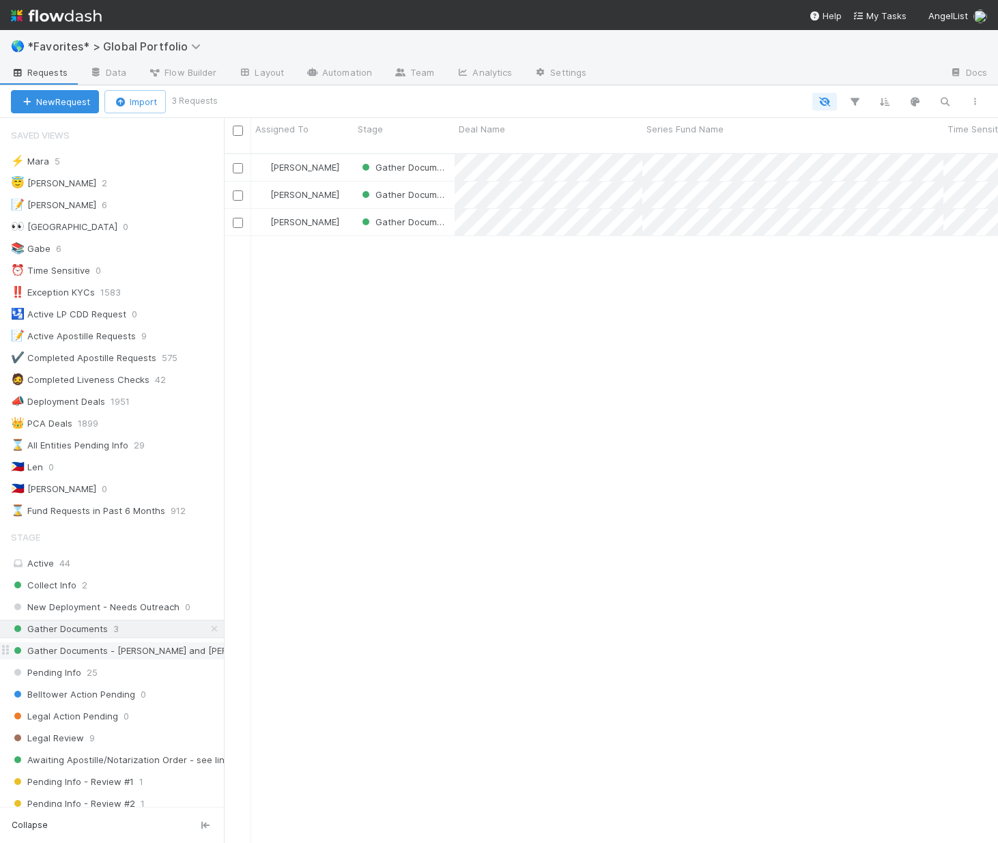
scroll to position [691, 764]
drag, startPoint x: 4, startPoint y: 631, endPoint x: 10, endPoint y: 605, distance: 26.5
click at [10, 605] on div "Collect Info 2 New Deployment - Needs Outreach 0 Gather Documents 3 Gather Docu…" at bounding box center [112, 771] width 224 height 390
click at [384, 494] on div "Laura Lambert Gather Documents 8/27/25, 11:00:22 AM 8/27/25, 10:05:09 AM 0 0 0 …" at bounding box center [611, 504] width 774 height 700
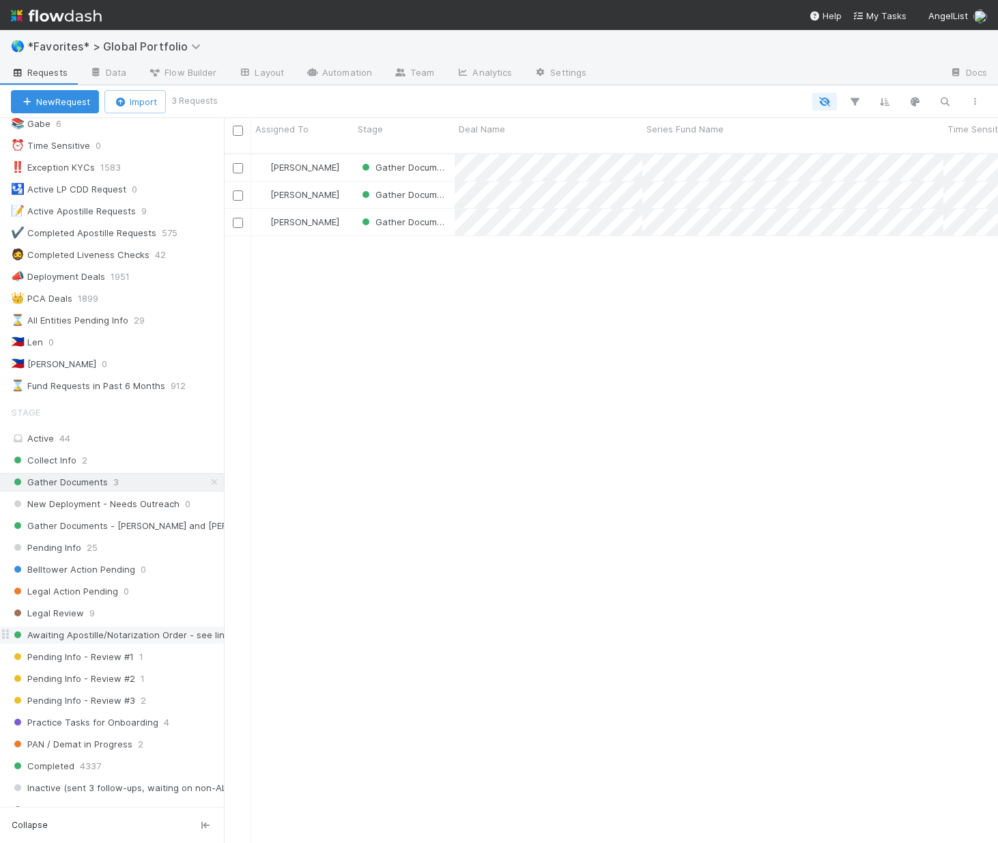
scroll to position [186, 0]
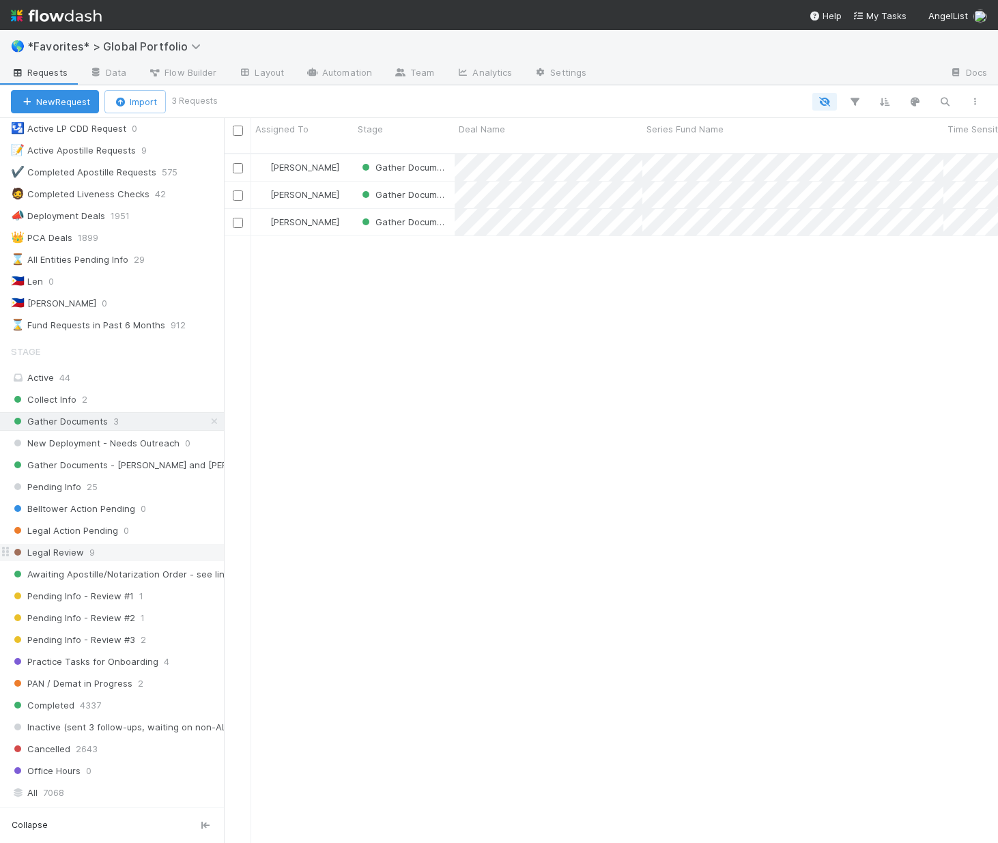
click at [82, 552] on div "Legal Review 9" at bounding box center [117, 552] width 213 height 17
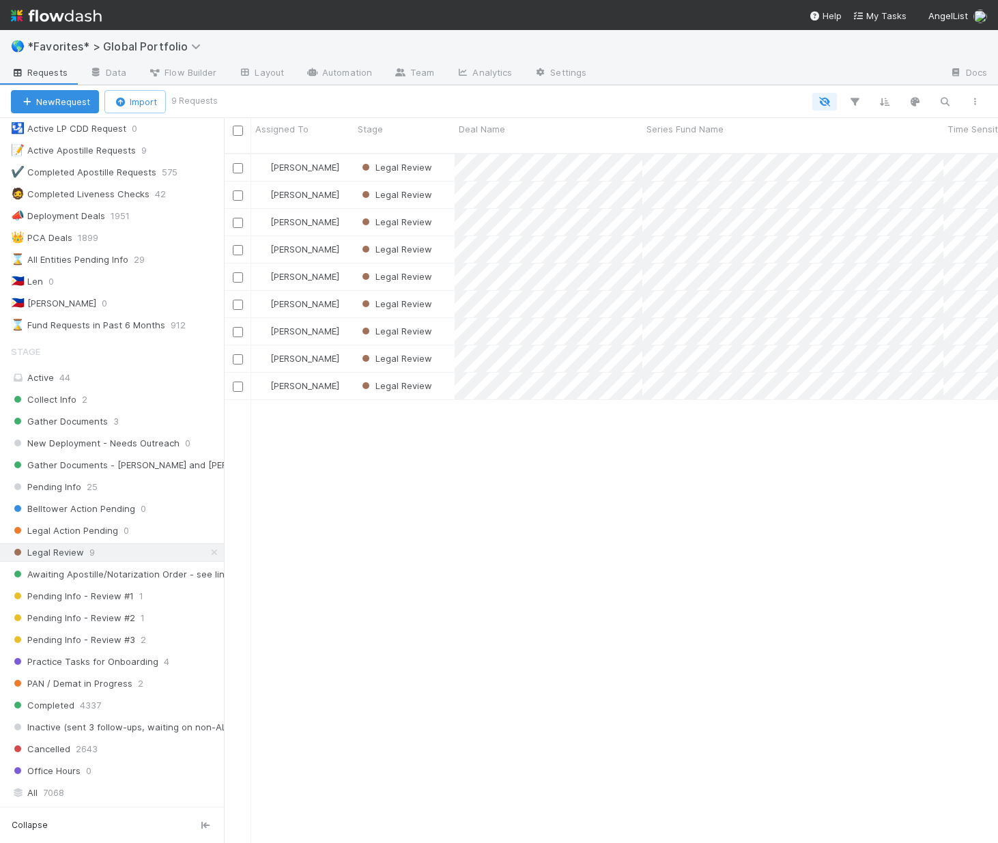
scroll to position [691, 764]
click at [208, 551] on icon at bounding box center [215, 552] width 14 height 9
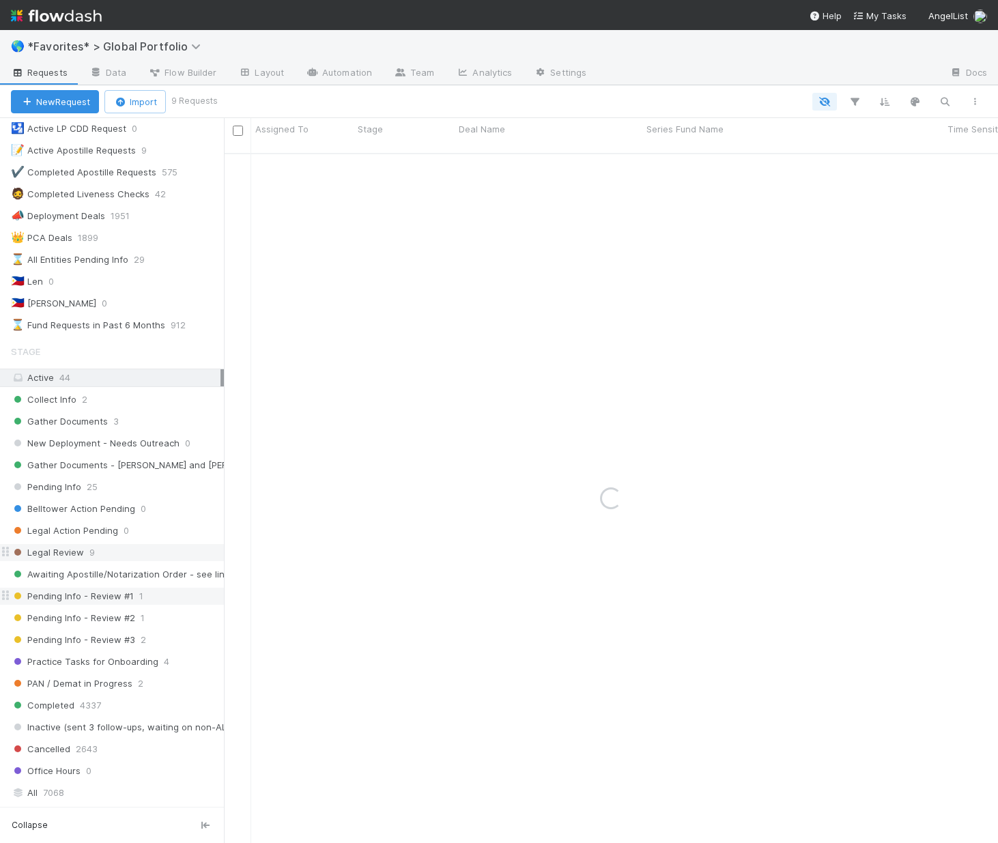
click at [98, 592] on span "Pending Info - Review #1" at bounding box center [72, 596] width 123 height 17
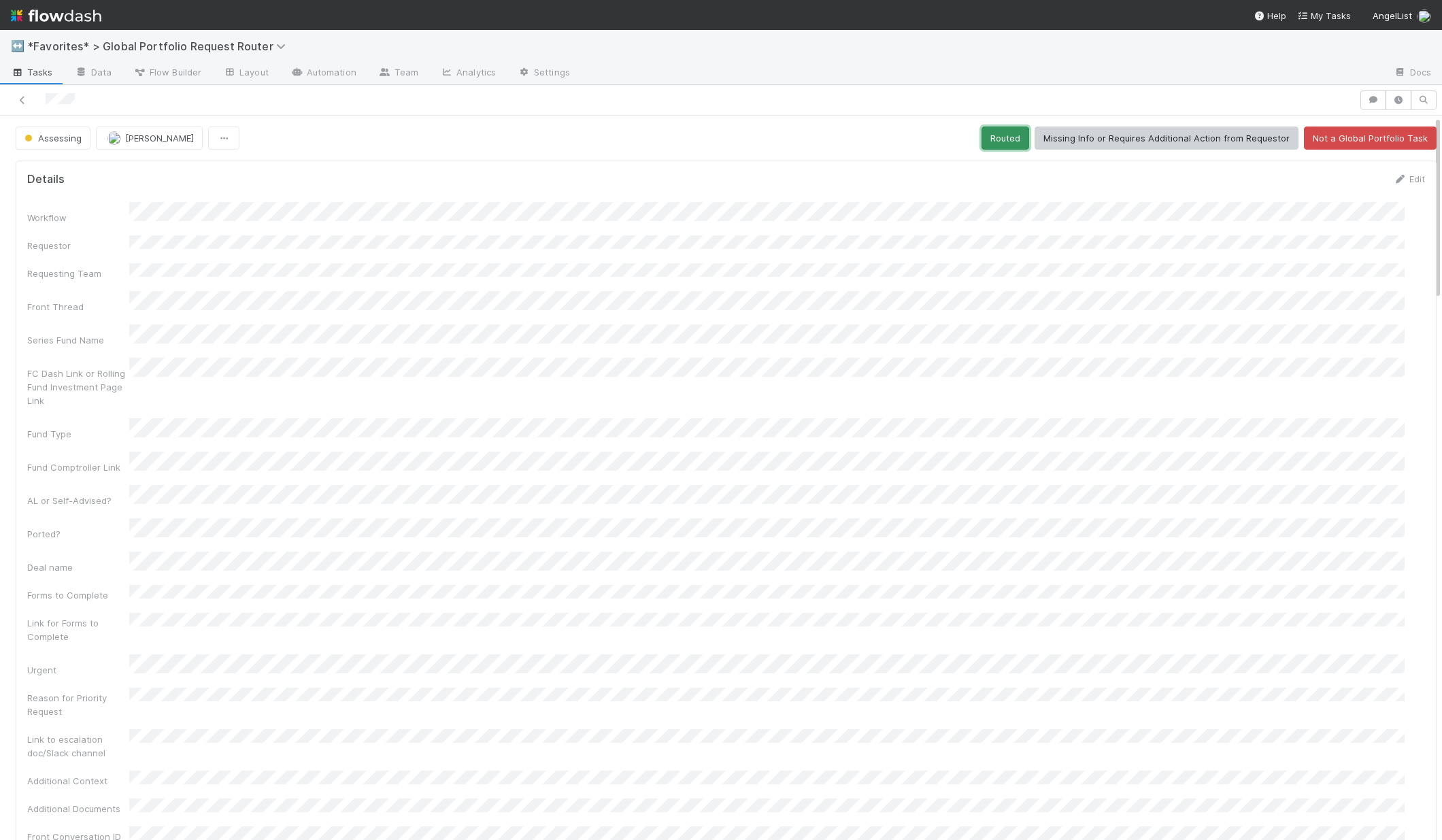
click at [994, 130] on button "Routed" at bounding box center [1006, 138] width 48 height 23
click at [14, 101] on div at bounding box center [679, 100] width 1348 height 19
click at [16, 98] on icon at bounding box center [23, 100] width 14 height 9
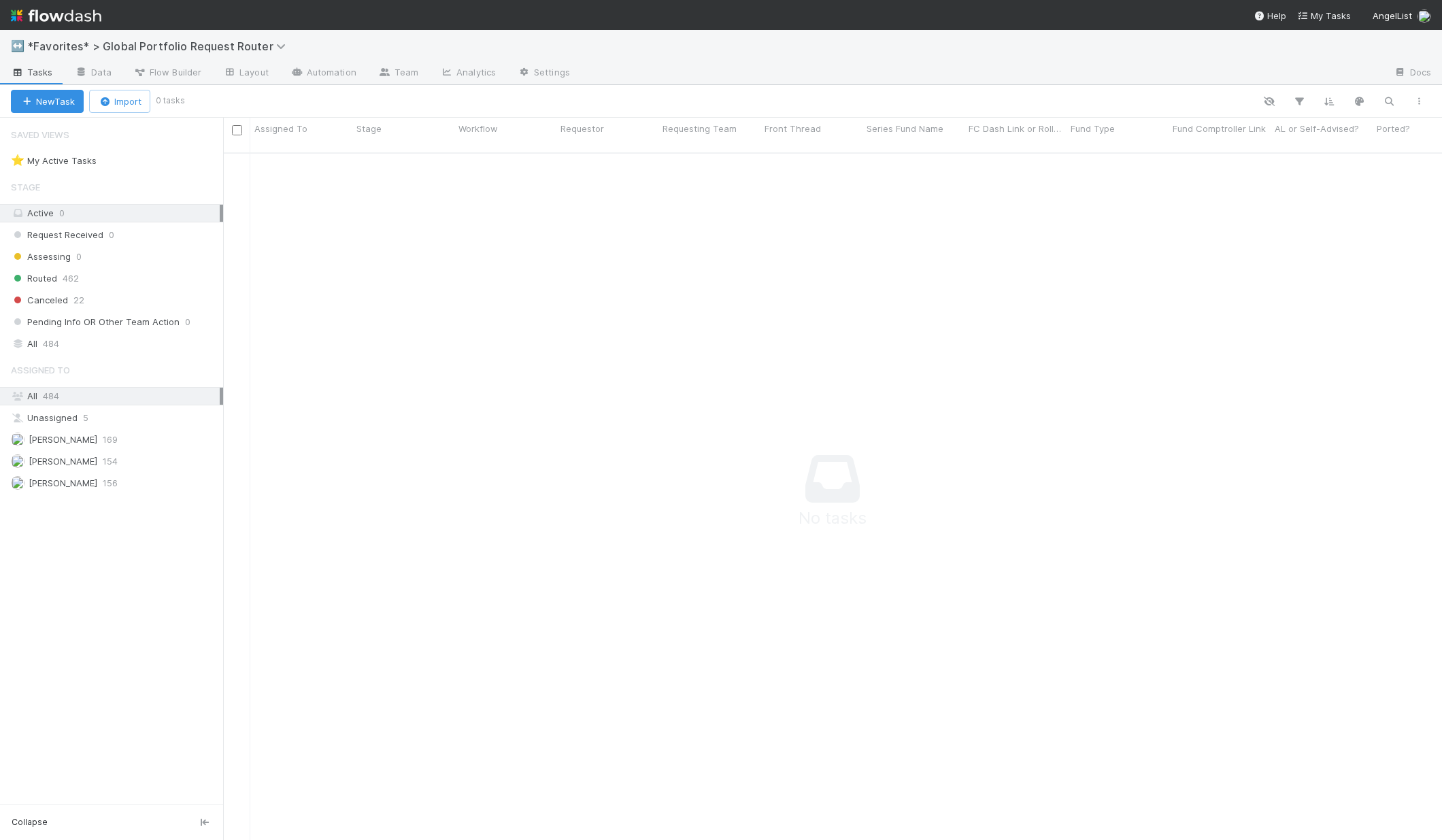
scroll to position [679, 1209]
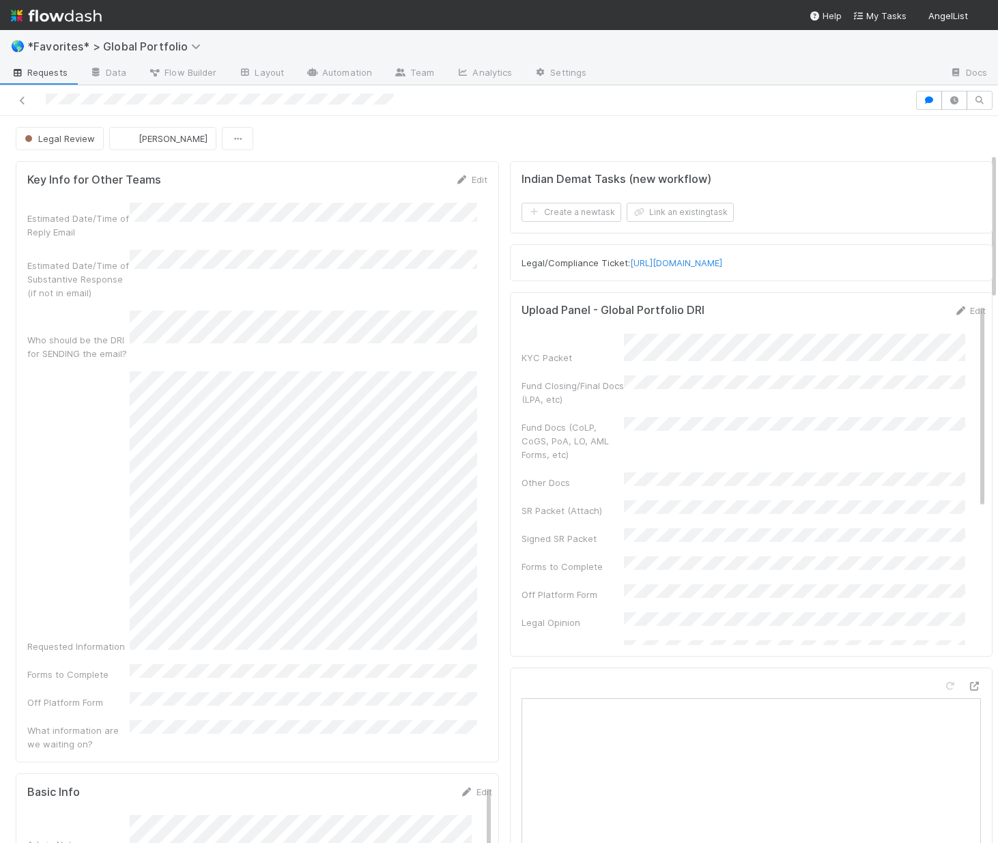
scroll to position [285, 0]
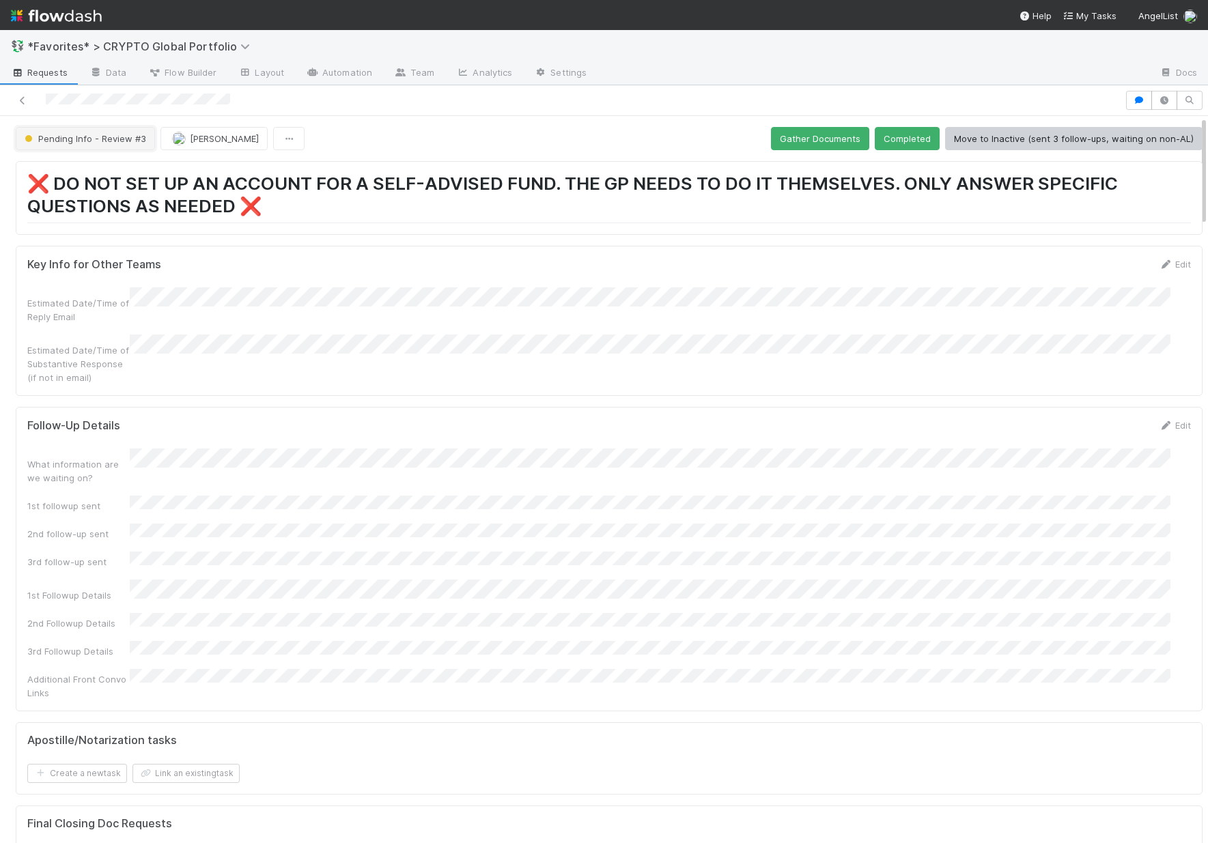
click at [94, 141] on span "Pending Info - Review #3" at bounding box center [84, 138] width 124 height 11
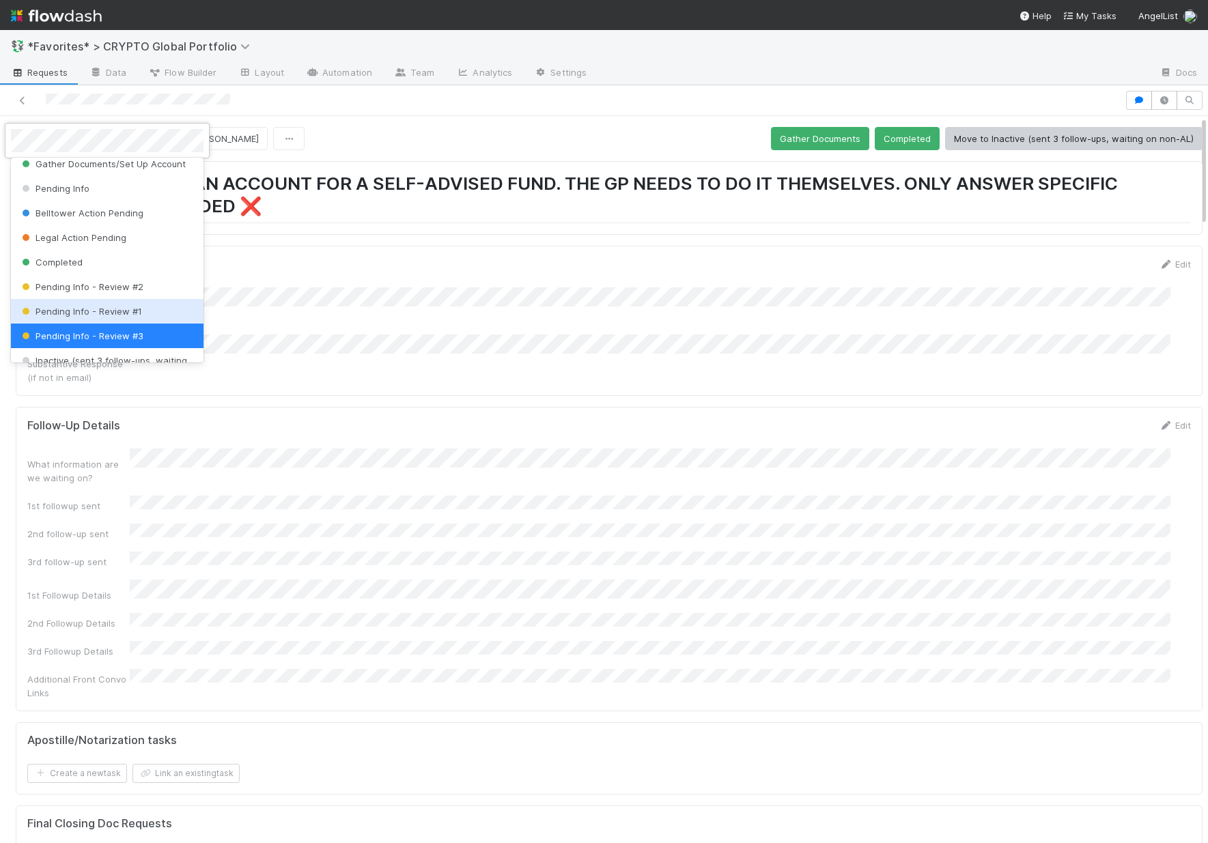
scroll to position [197, 0]
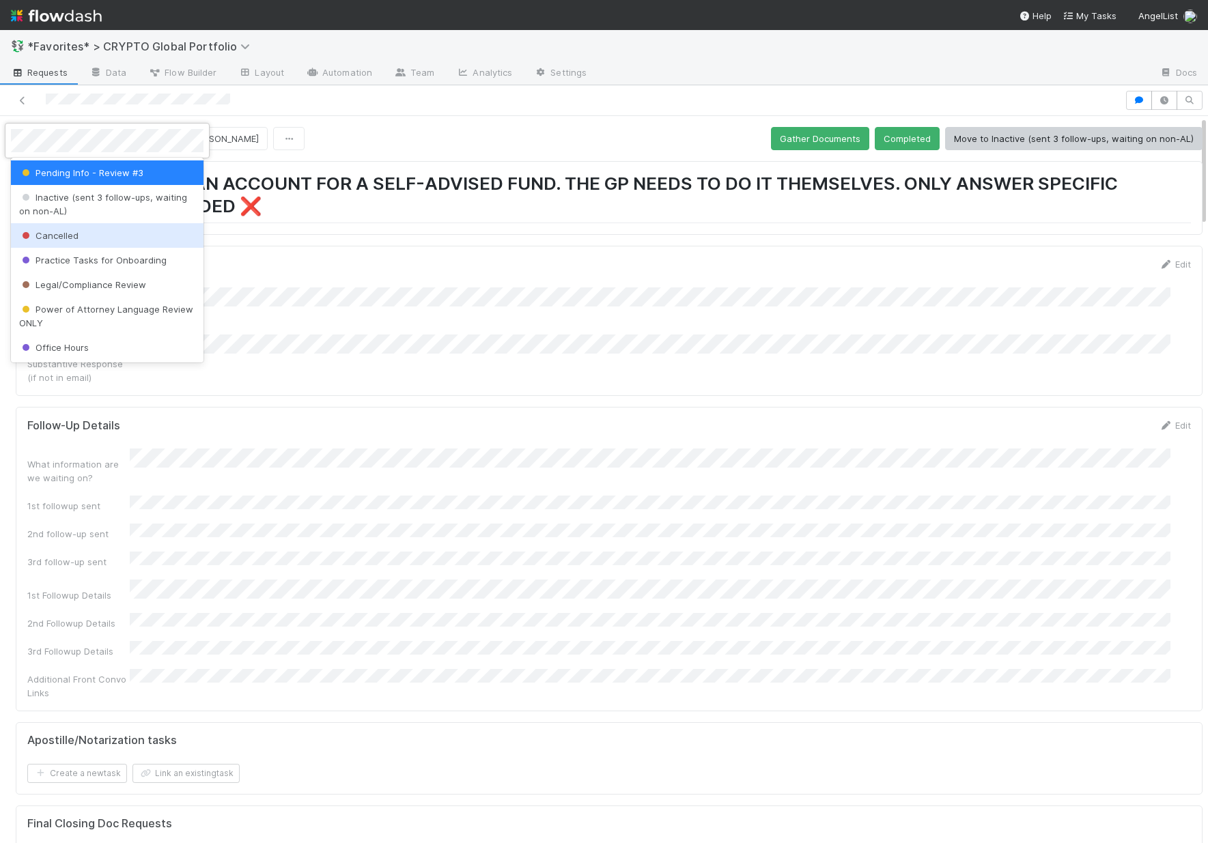
click at [64, 236] on span "Cancelled" at bounding box center [48, 235] width 59 height 11
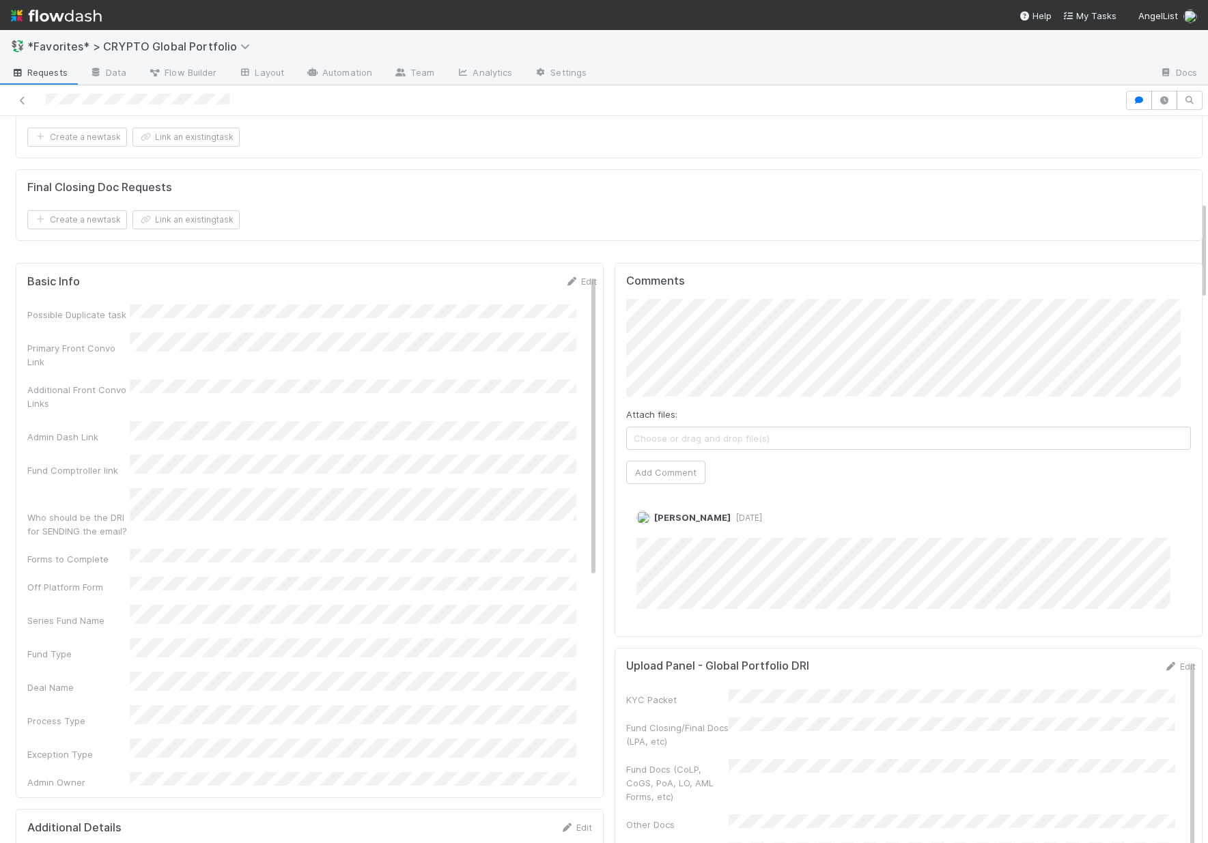
scroll to position [354, 0]
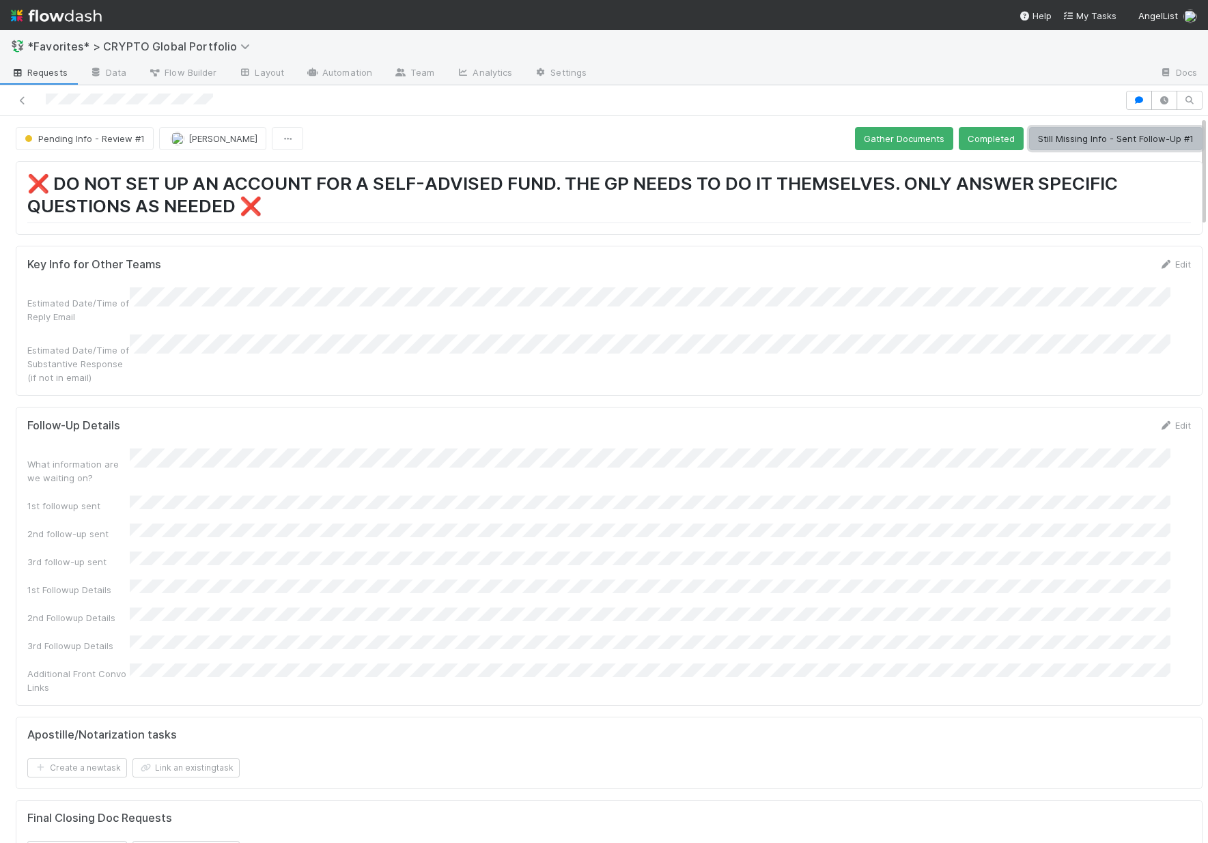
click at [1089, 143] on button "Still Missing Info - Sent Follow-Up #1" at bounding box center [1115, 138] width 173 height 23
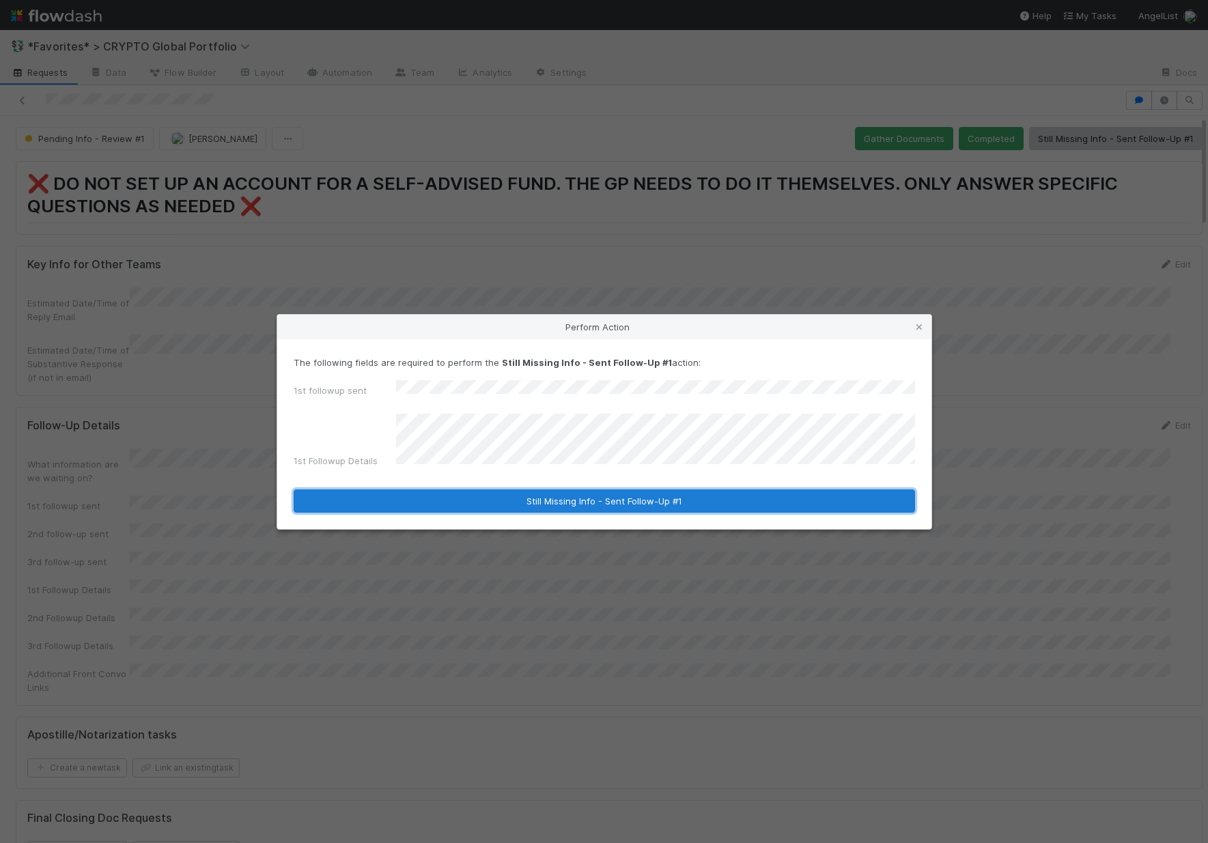
click at [683, 489] on button "Still Missing Info - Sent Follow-Up #1" at bounding box center [604, 500] width 621 height 23
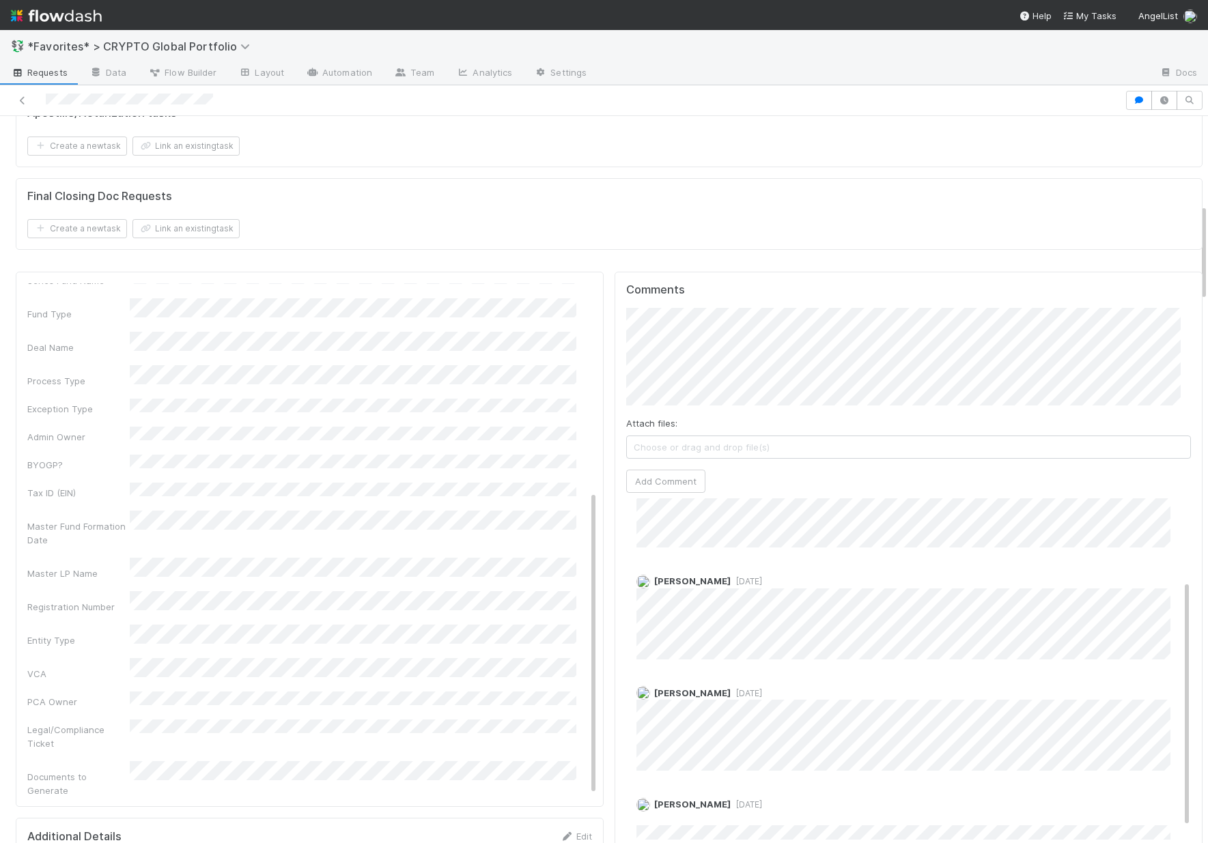
scroll to position [130, 0]
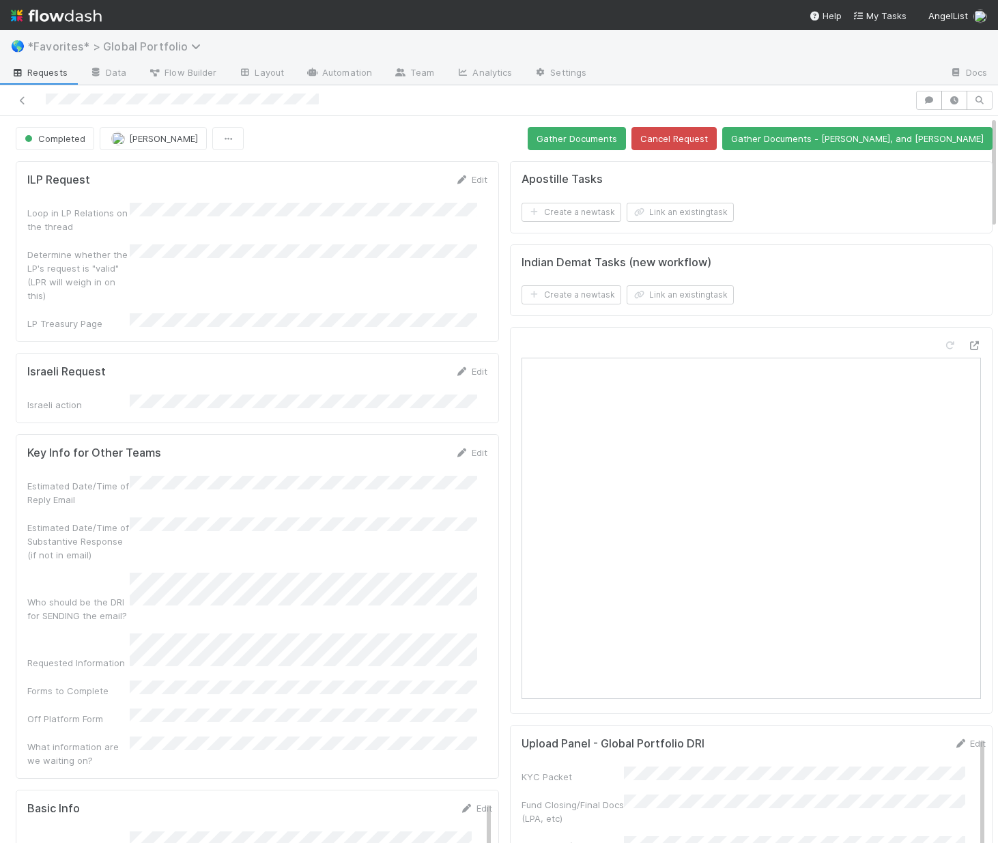
click at [98, 46] on span "*Favorites* > Global Portfolio" at bounding box center [117, 47] width 180 height 14
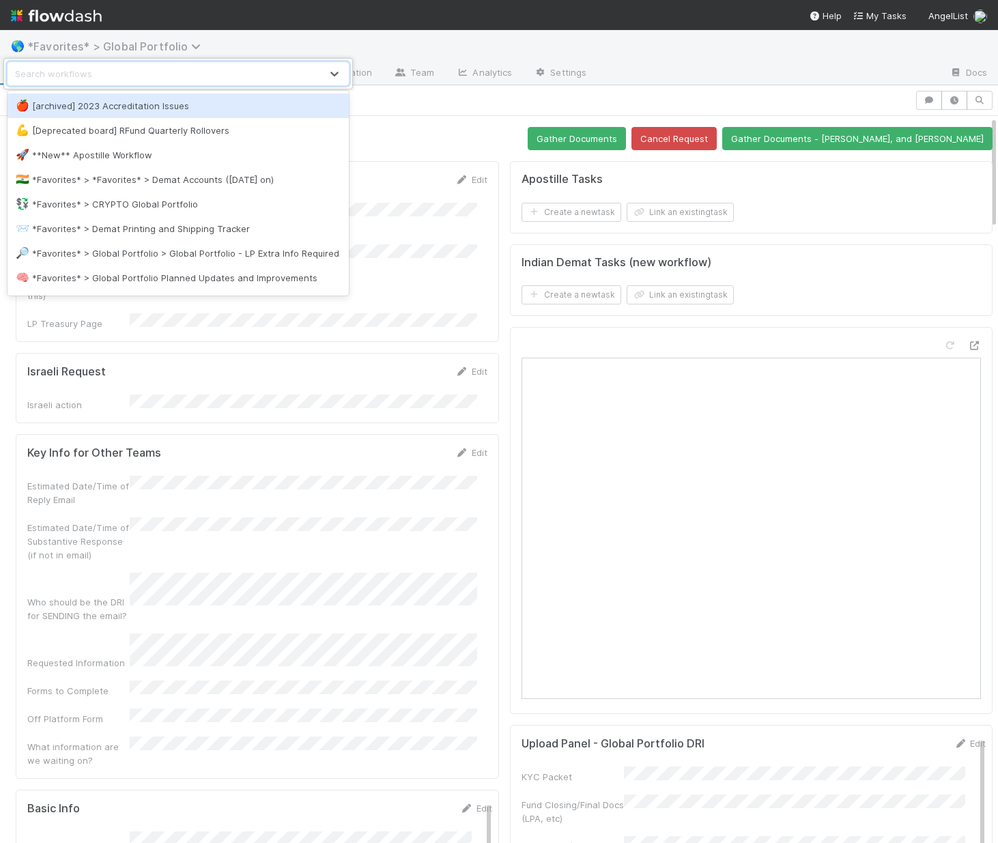
type input "c"
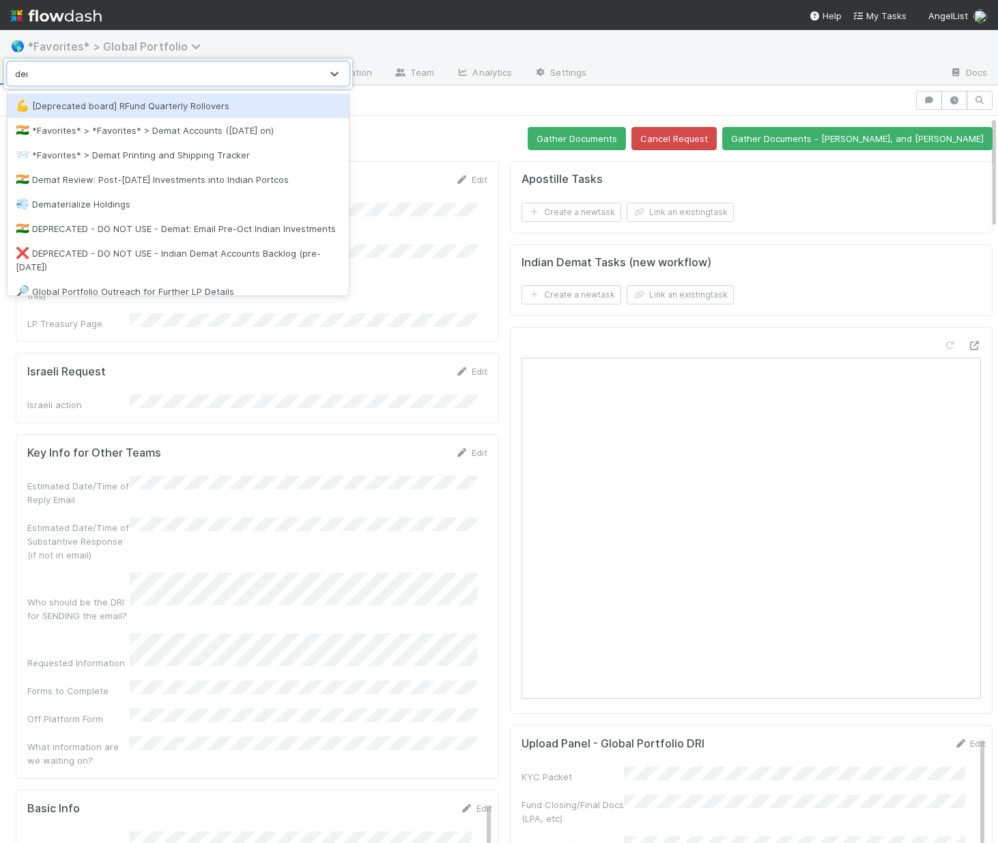
type input "demat"
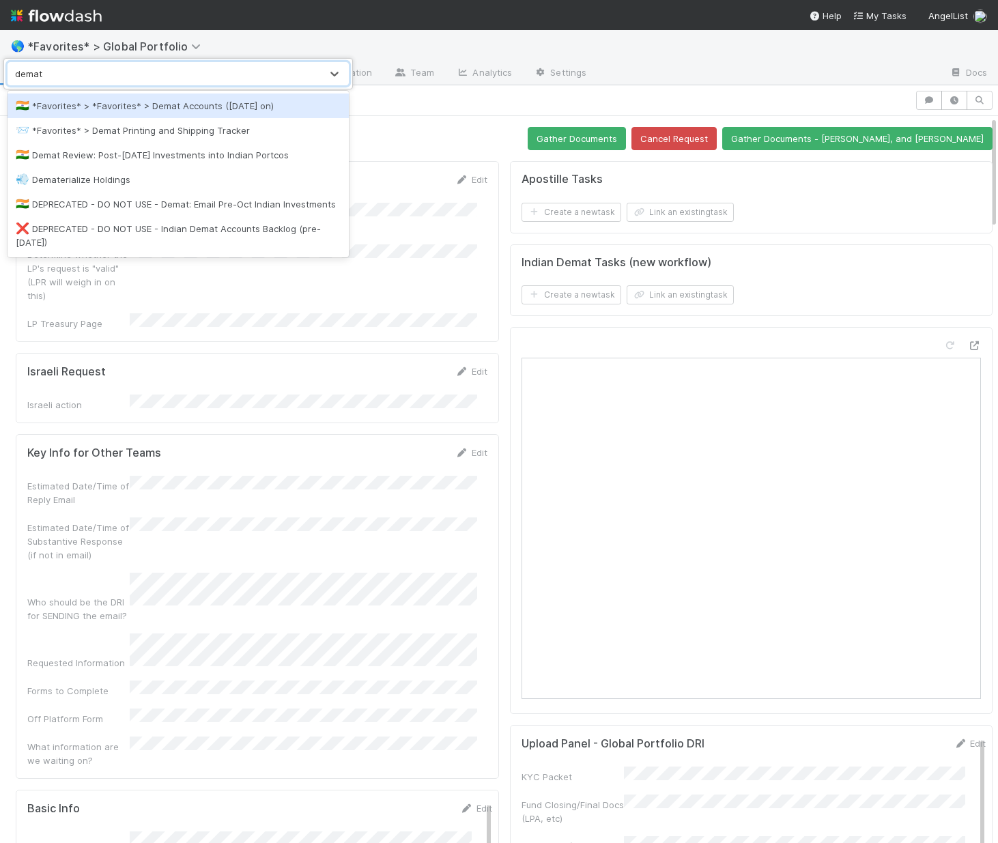
click at [115, 104] on div "🇮🇳 *Favorites* > *Favorites* > Demat Accounts (April 2025 on)" at bounding box center [178, 106] width 325 height 14
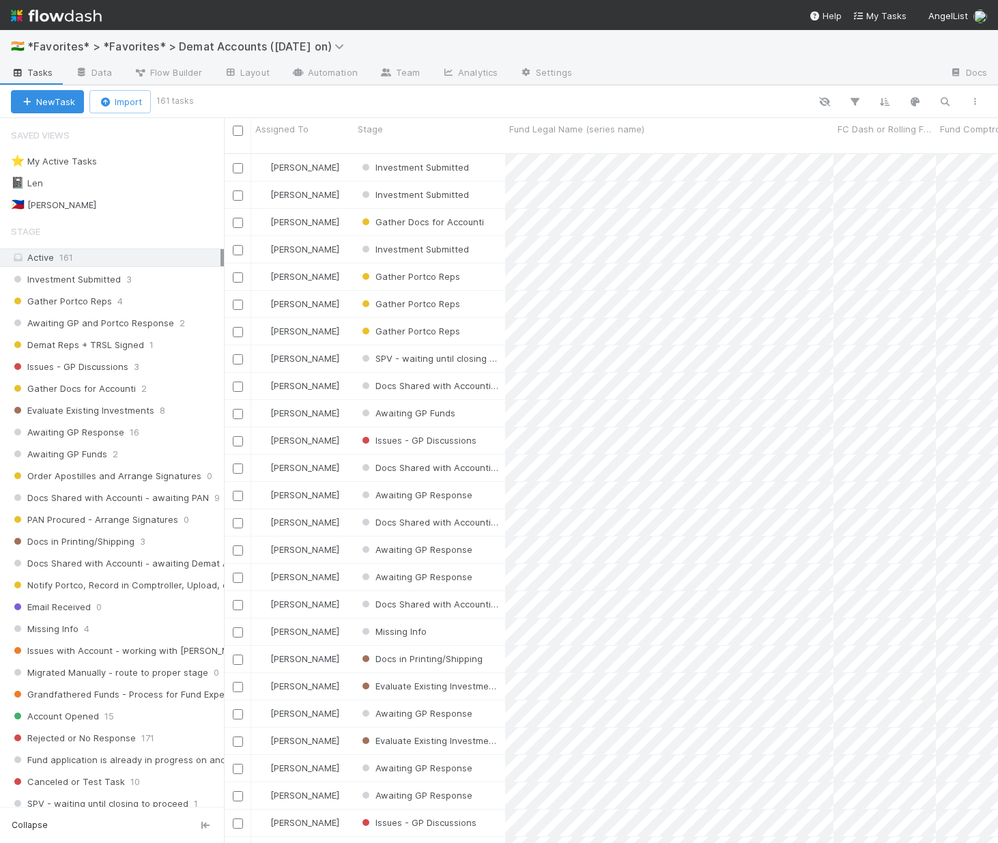
scroll to position [691, 764]
click at [343, 74] on link "Automation" at bounding box center [325, 74] width 88 height 22
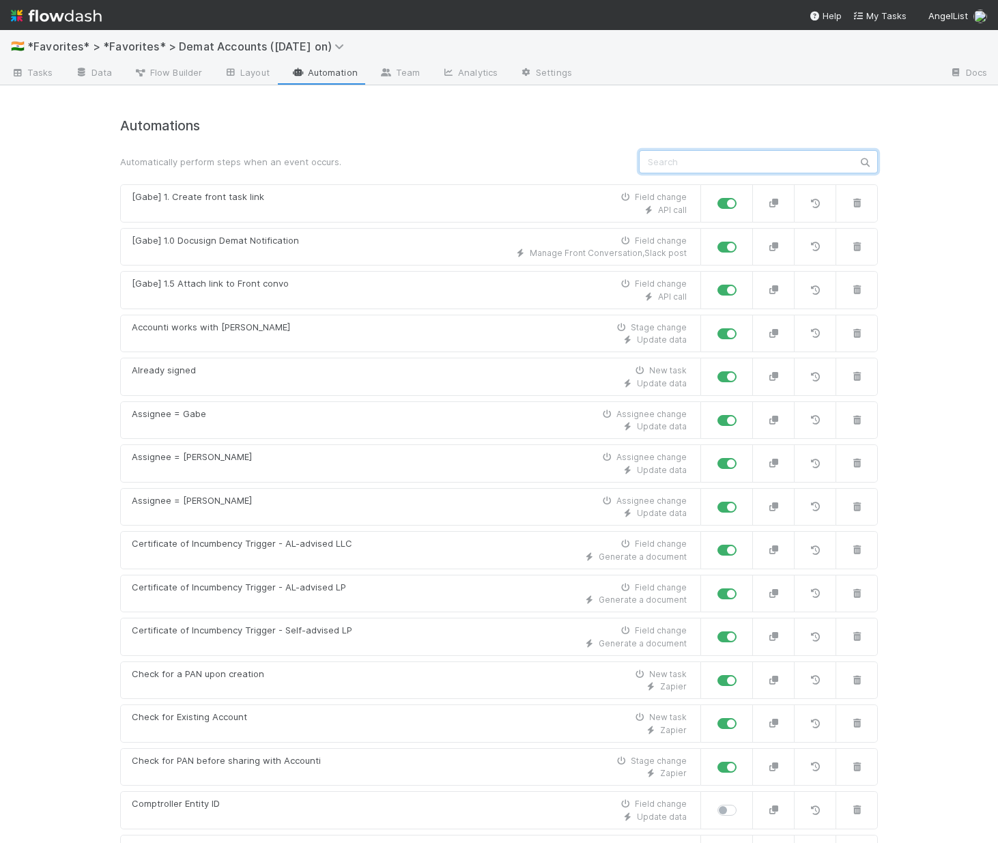
click at [733, 171] on input "text" at bounding box center [758, 161] width 239 height 23
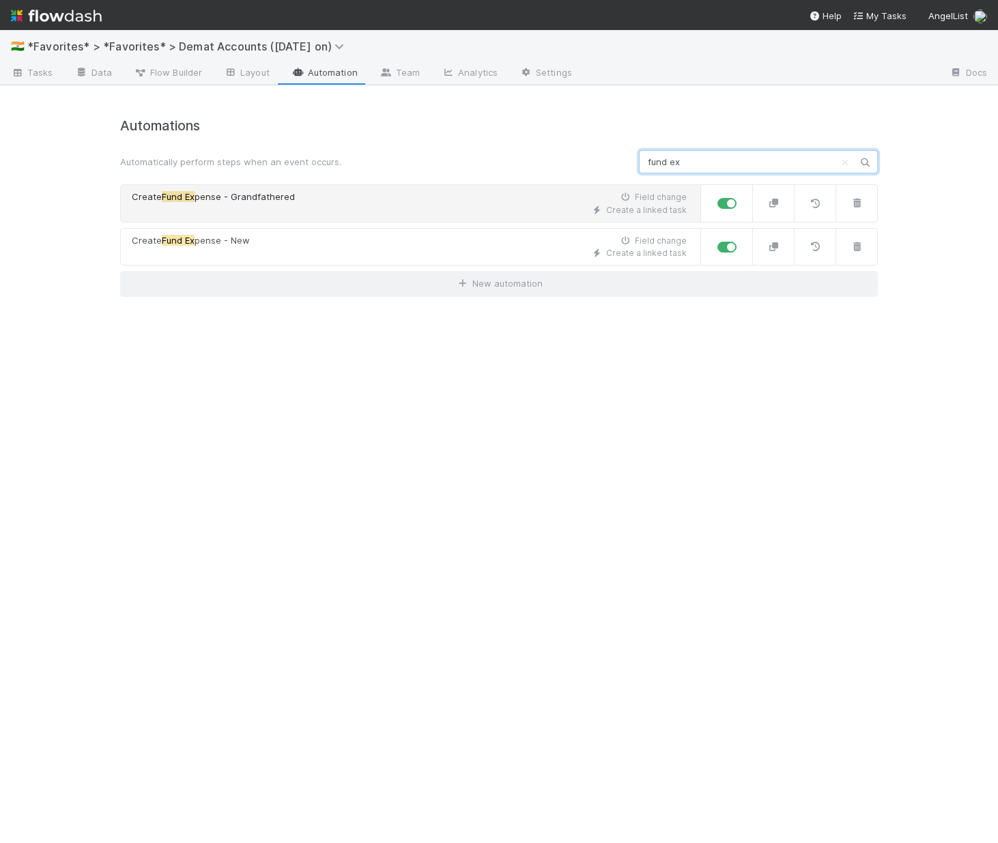
type input "fund ex"
click at [482, 212] on div "Create a linked task" at bounding box center [409, 210] width 555 height 12
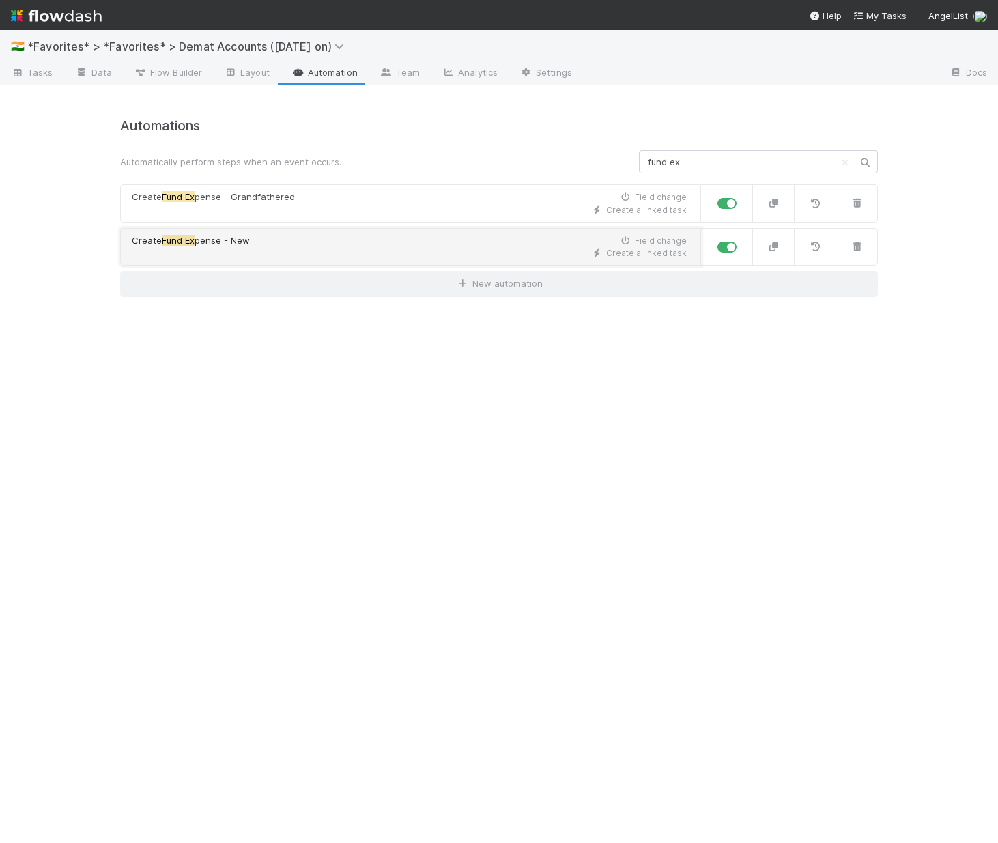
click at [470, 249] on div "Create a linked task" at bounding box center [409, 253] width 555 height 12
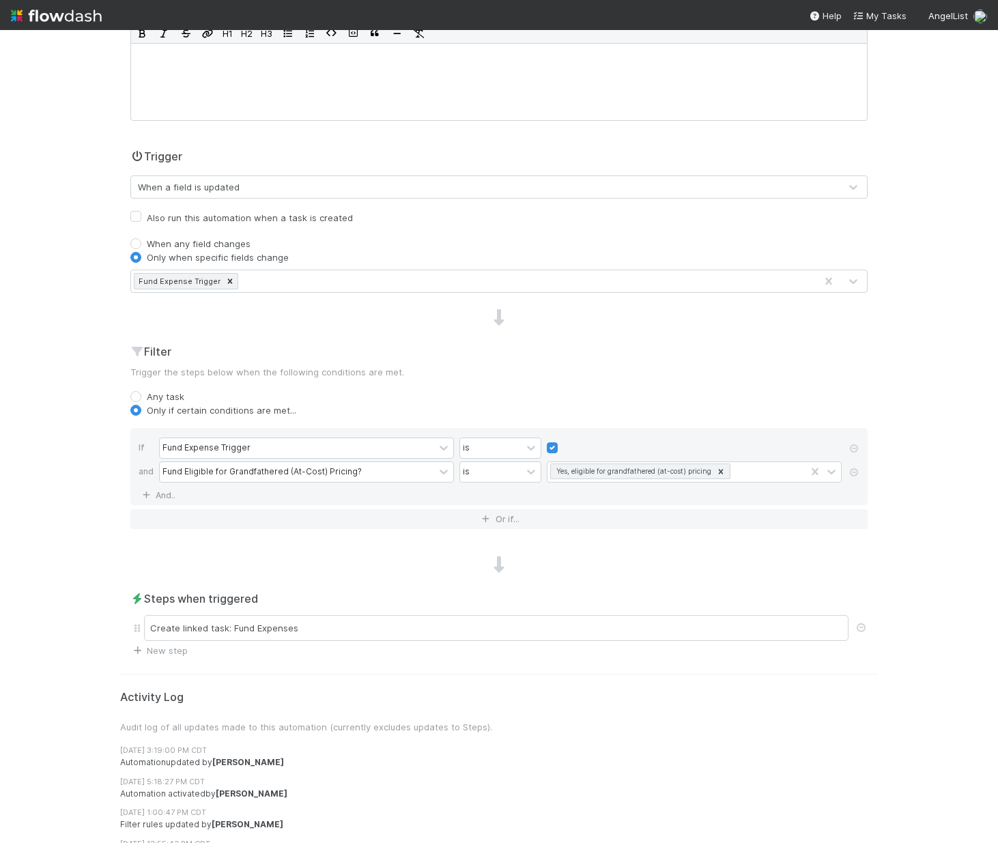
scroll to position [239, 0]
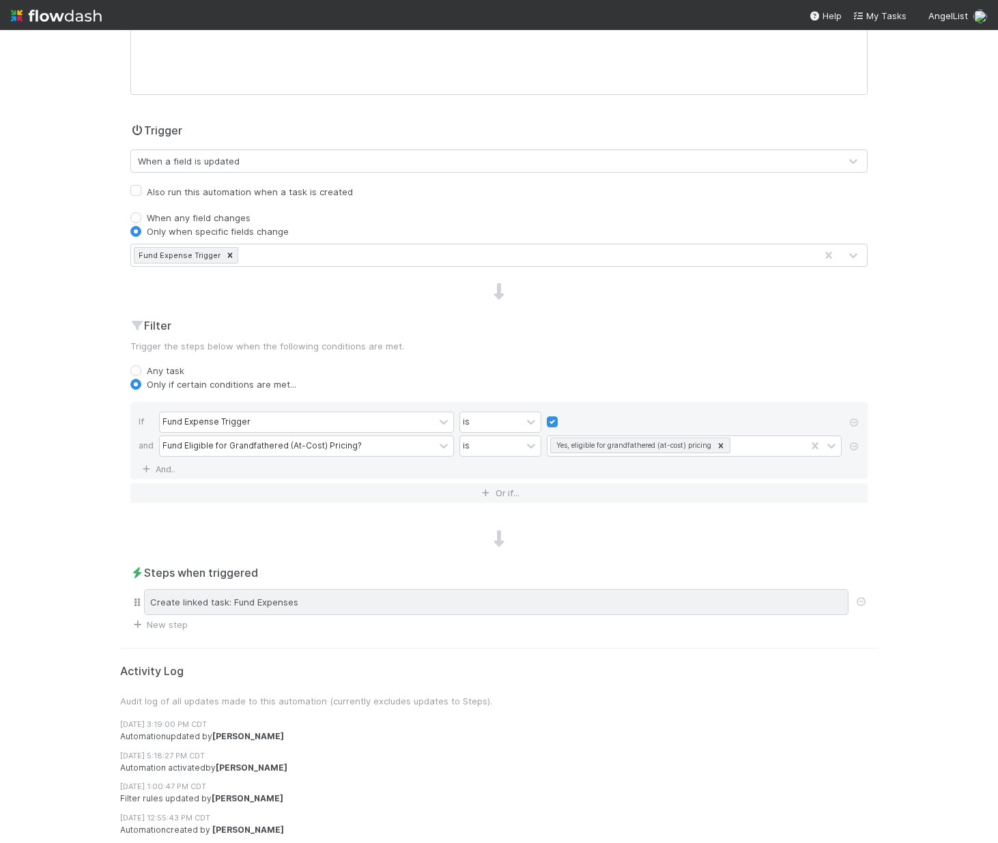
click at [287, 608] on div "Create linked task: Fund Expenses" at bounding box center [496, 602] width 704 height 26
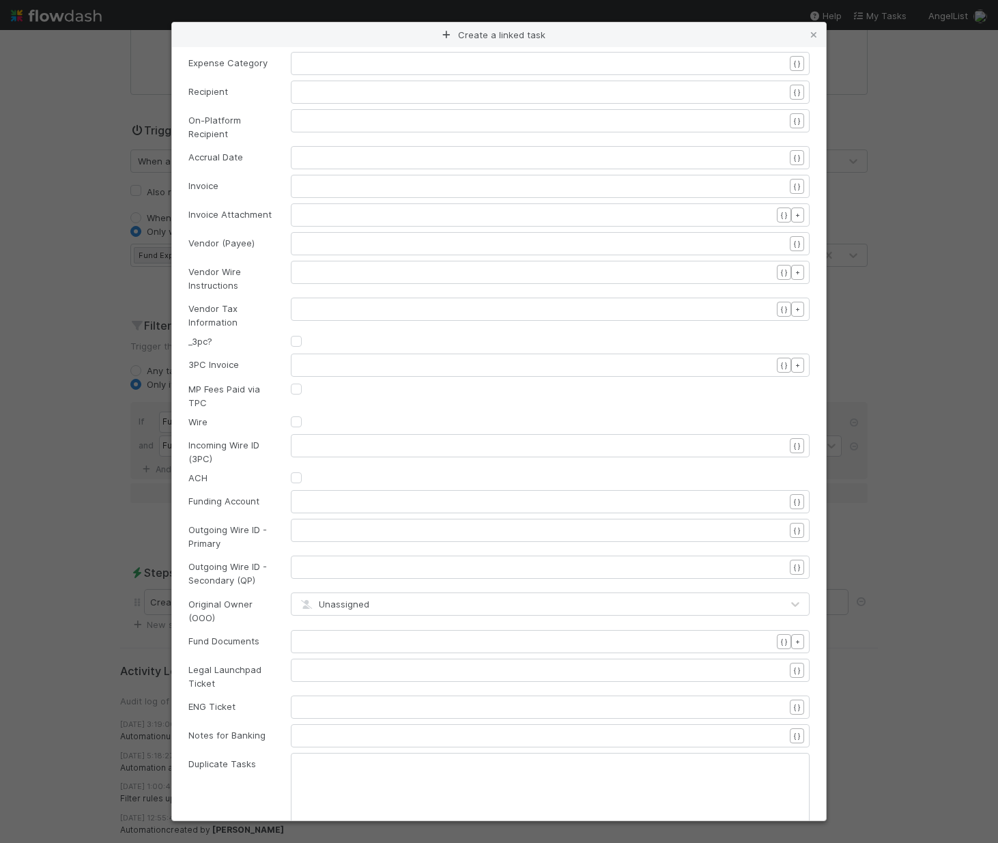
scroll to position [580, 0]
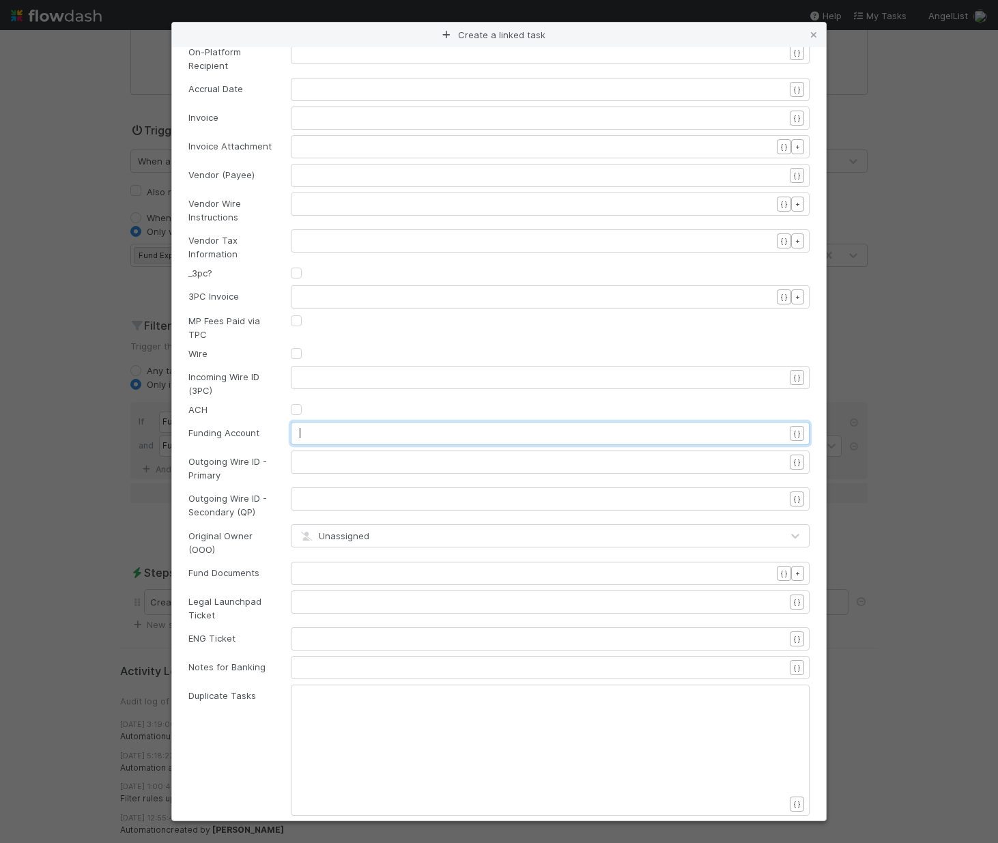
click at [321, 427] on pre "​" at bounding box center [547, 434] width 495 height 14
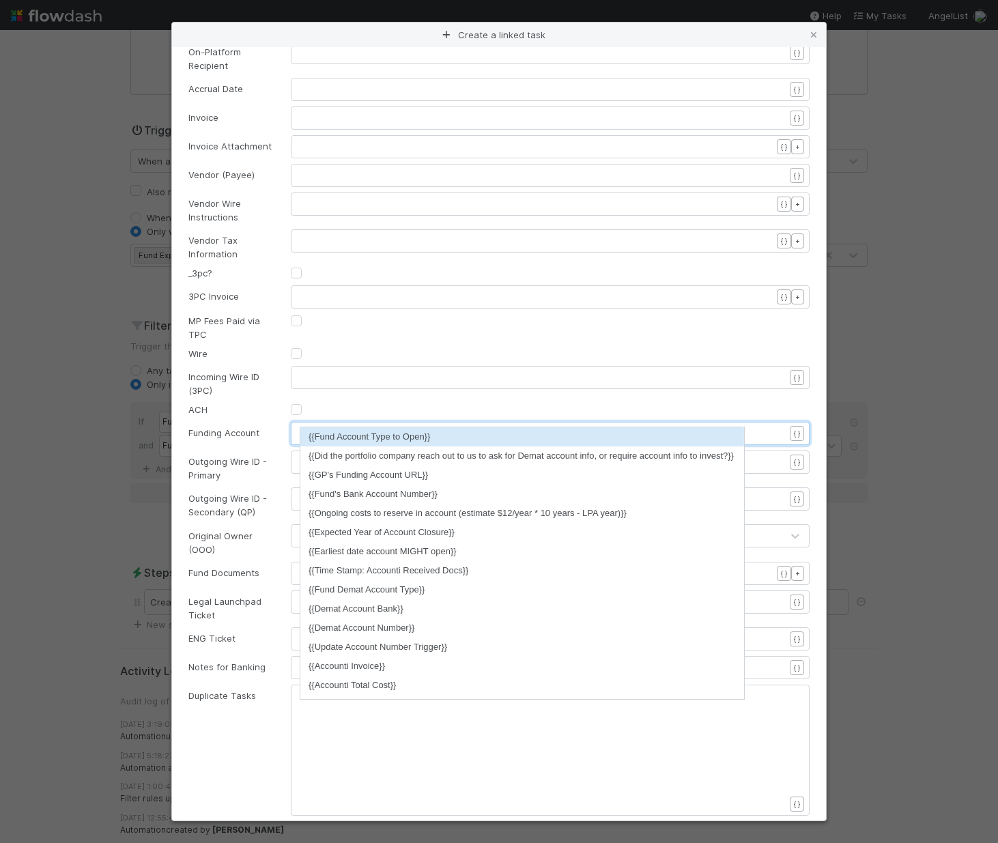
scroll to position [4, 51]
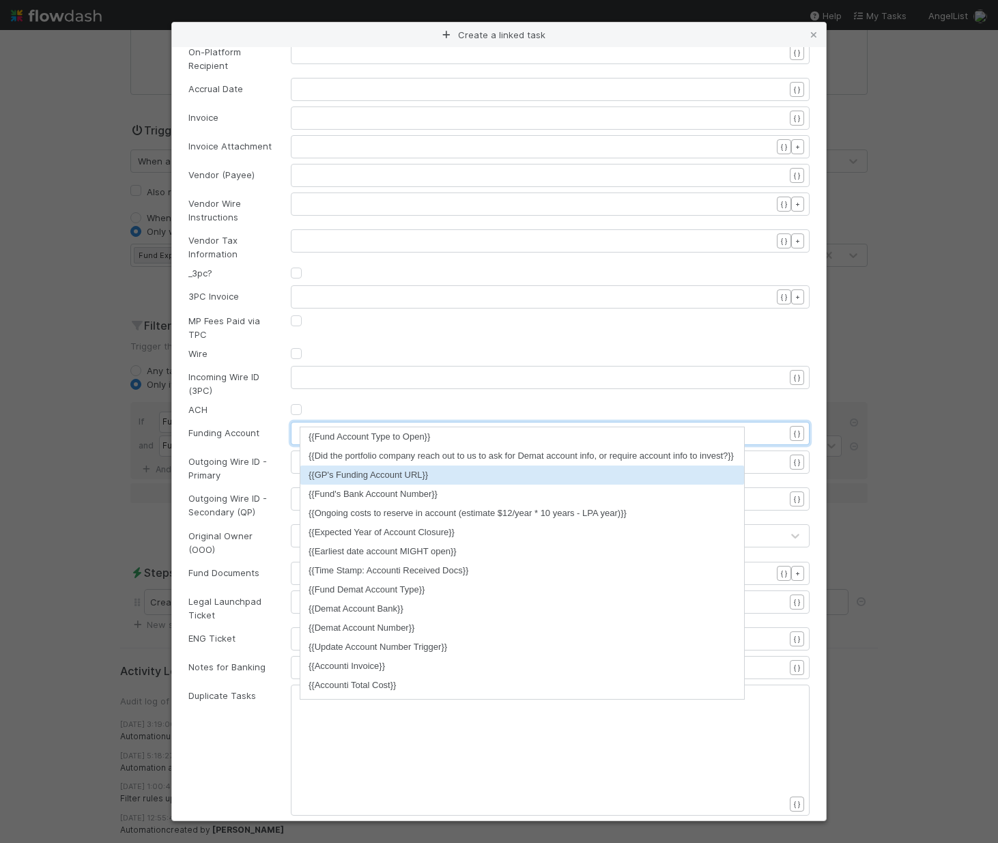
type textarea "{{funding acc"
click at [446, 472] on li "{{GP's Funding Account URL}}" at bounding box center [522, 475] width 444 height 19
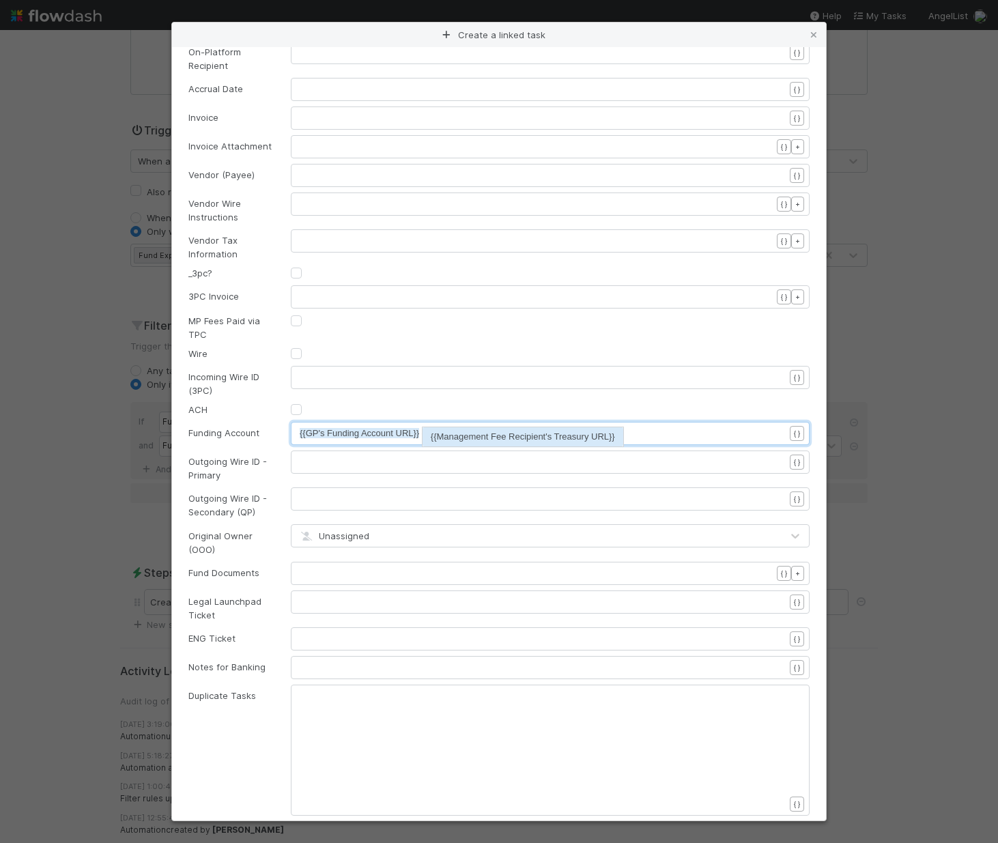
scroll to position [4, 40]
type textarea "{{manage"
click at [508, 432] on li "{{Management Fee Recipient's Treasury URL}}" at bounding box center [523, 436] width 201 height 19
type textarea "{{notes"
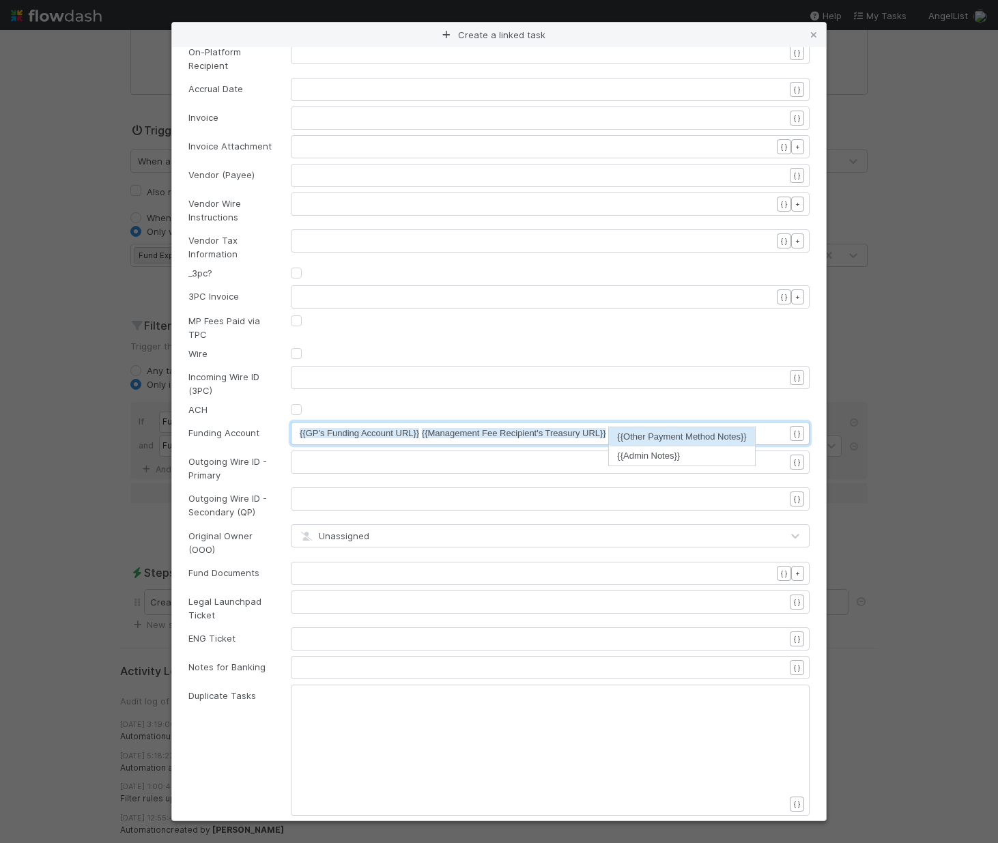
click at [653, 441] on li "{{Other Payment Method Notes}}" at bounding box center [681, 436] width 145 height 19
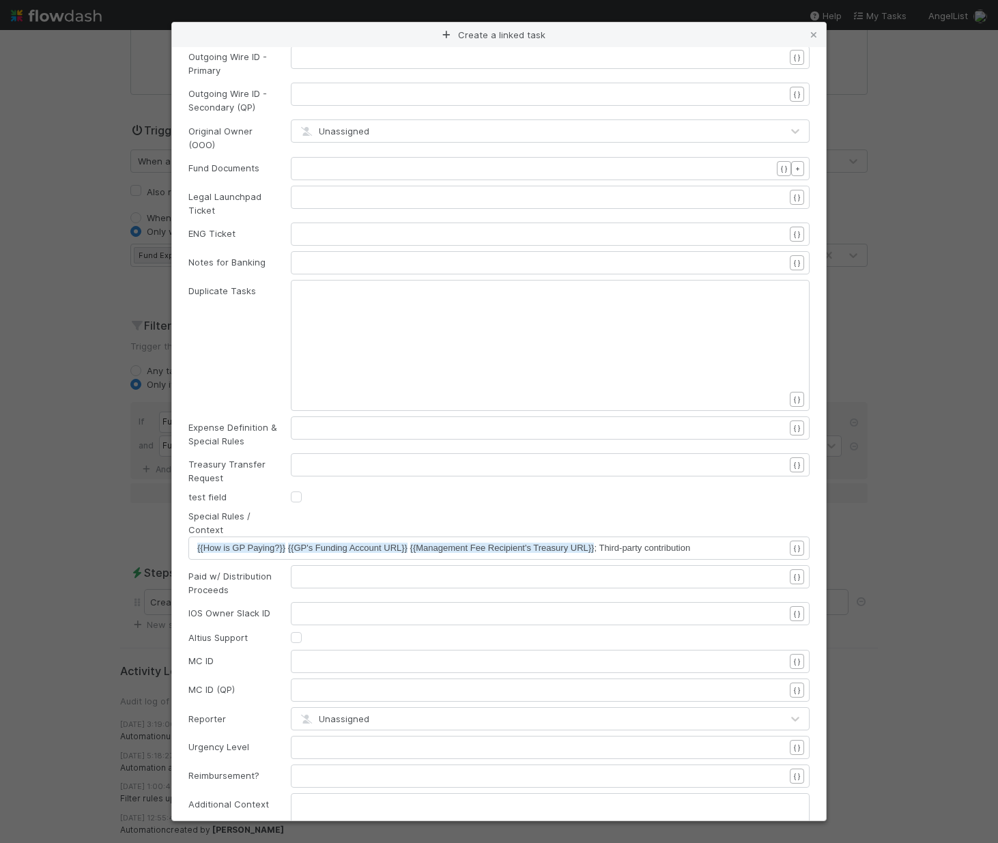
scroll to position [525, 0]
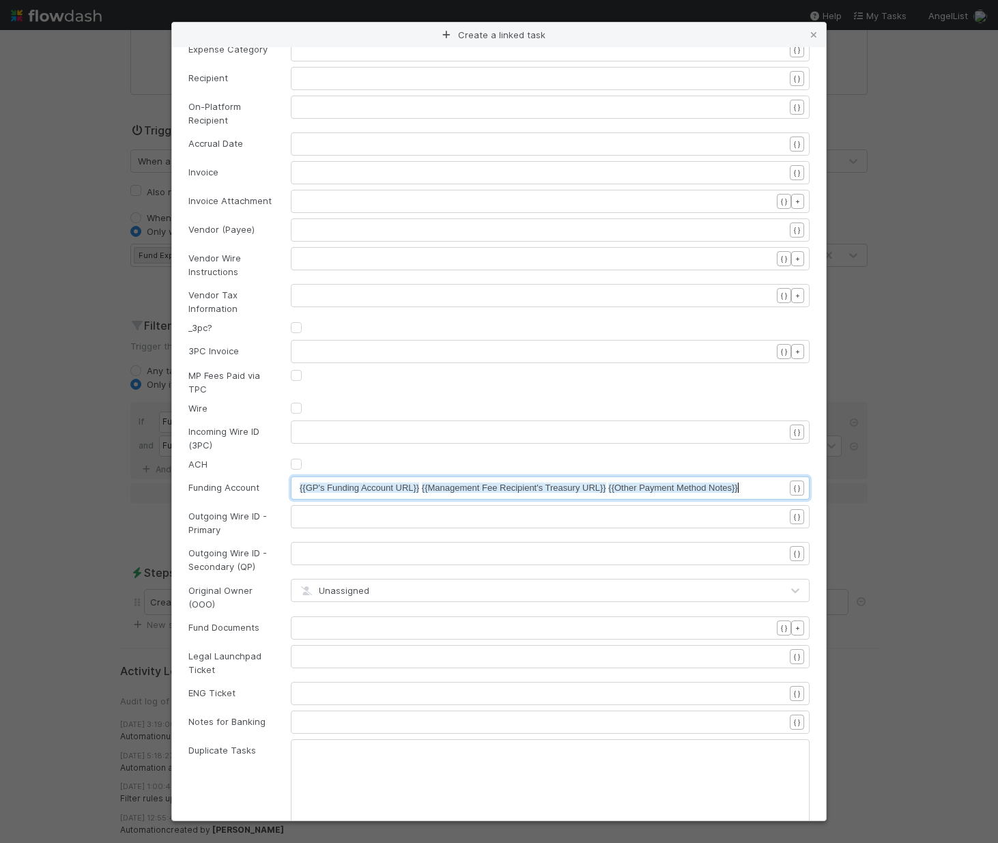
type textarea "{{GP's Funding Account URL}} {{Management Fee Recipient's Treasury URL}} {{Othe…"
drag, startPoint x: 756, startPoint y: 476, endPoint x: 309, endPoint y: 442, distance: 448.4
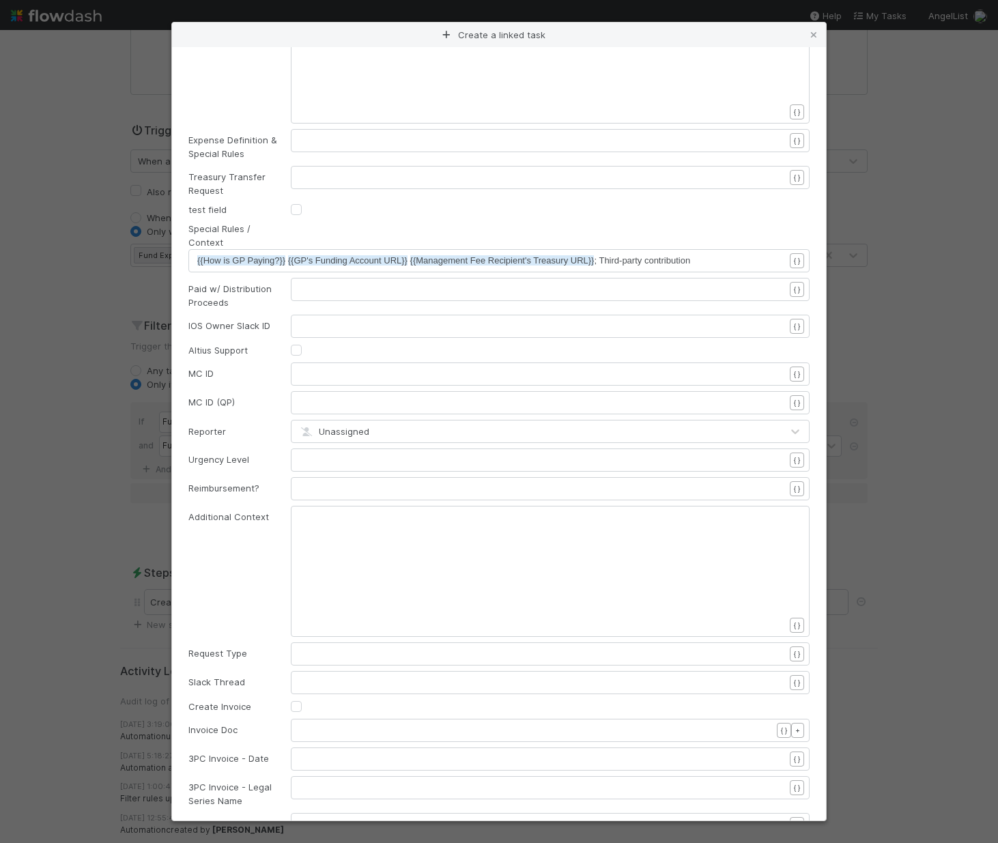
scroll to position [1501, 0]
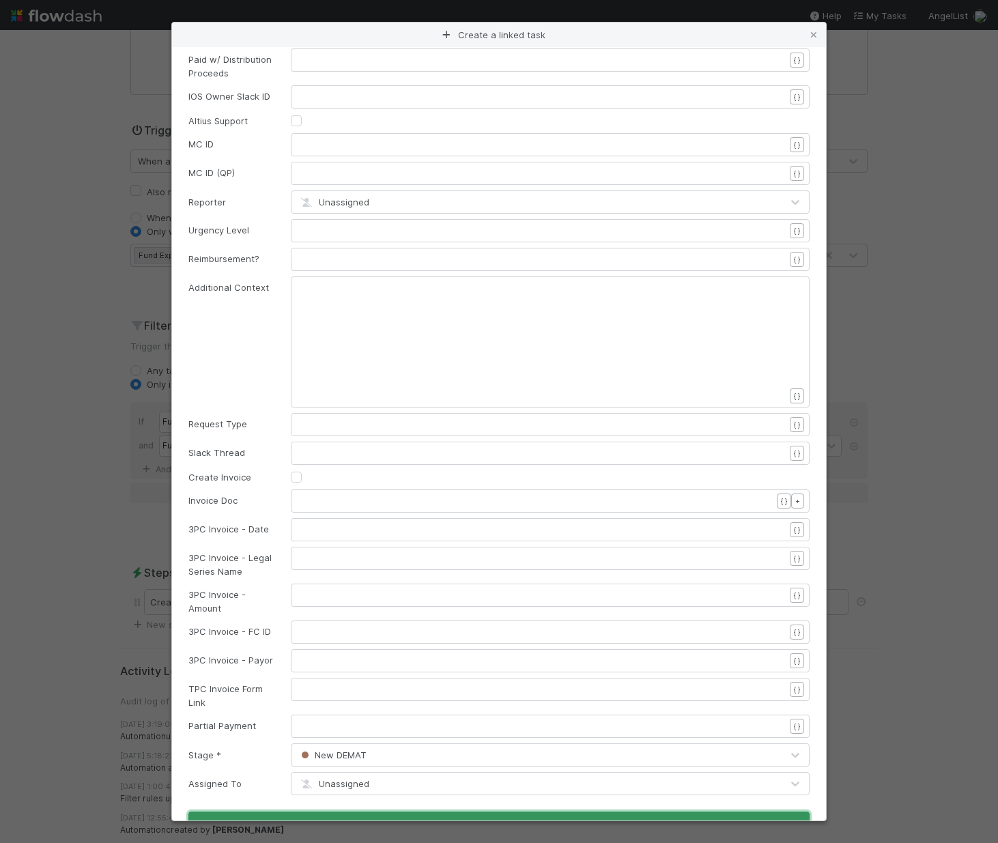
click at [471, 812] on button "Apply" at bounding box center [498, 823] width 621 height 23
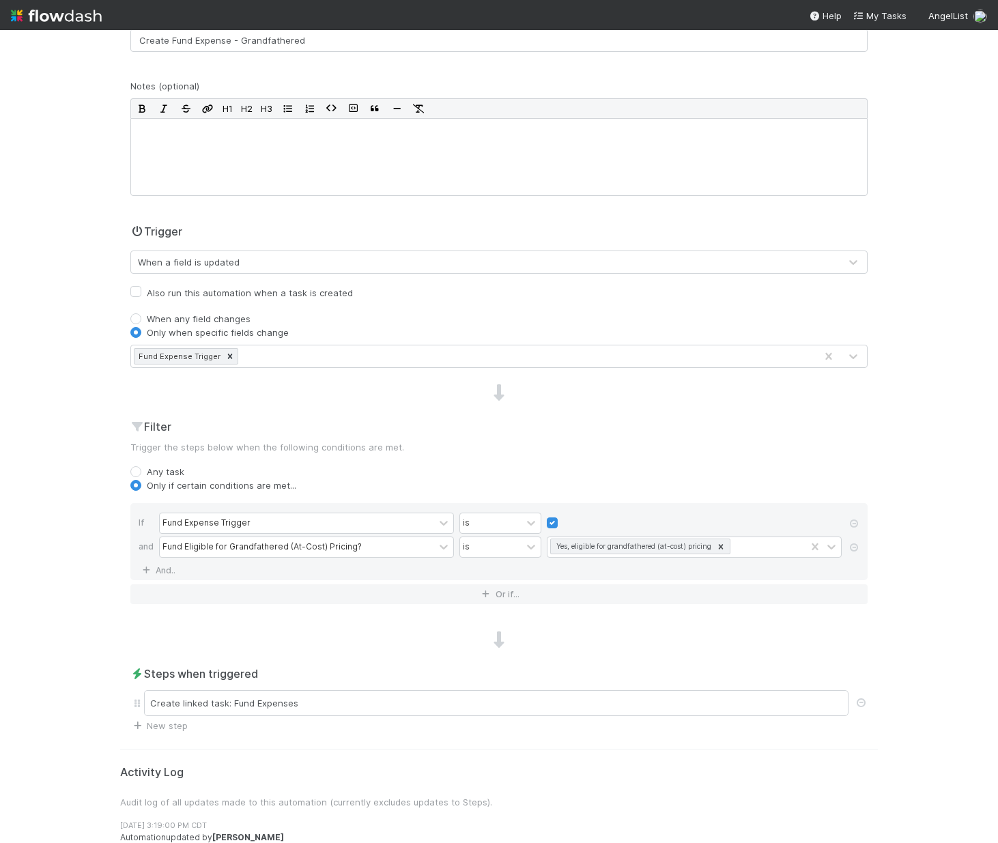
scroll to position [0, 0]
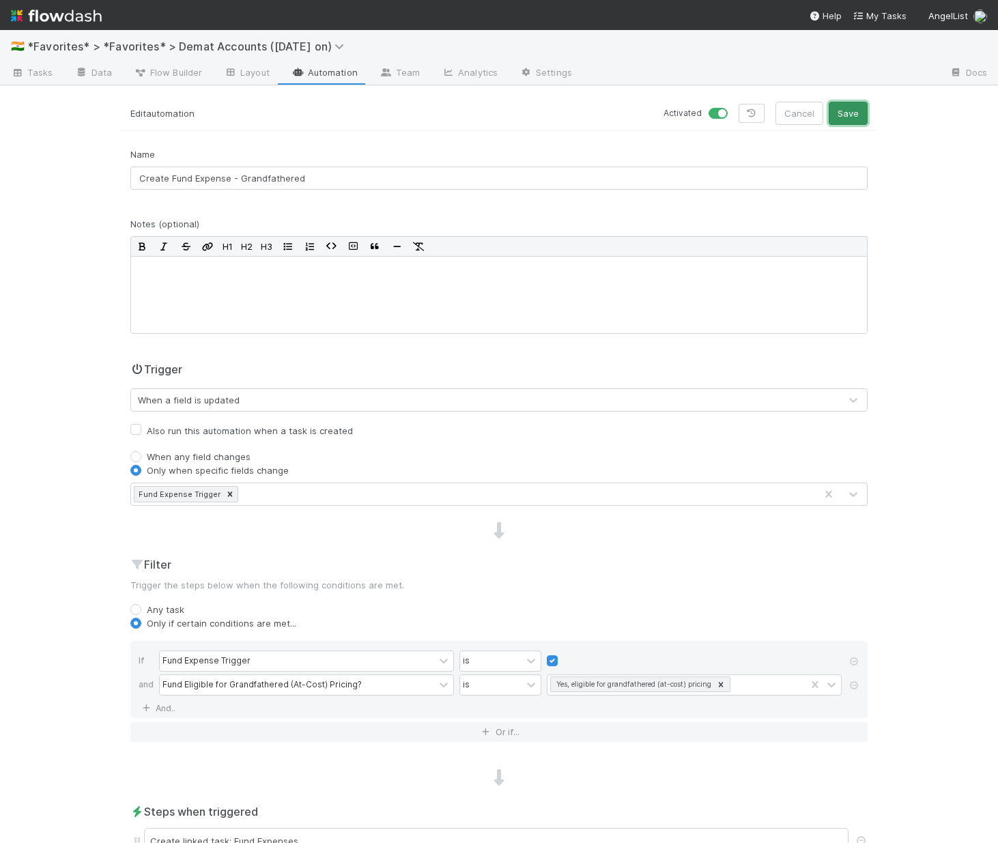
click at [841, 105] on button "Save" at bounding box center [848, 113] width 39 height 23
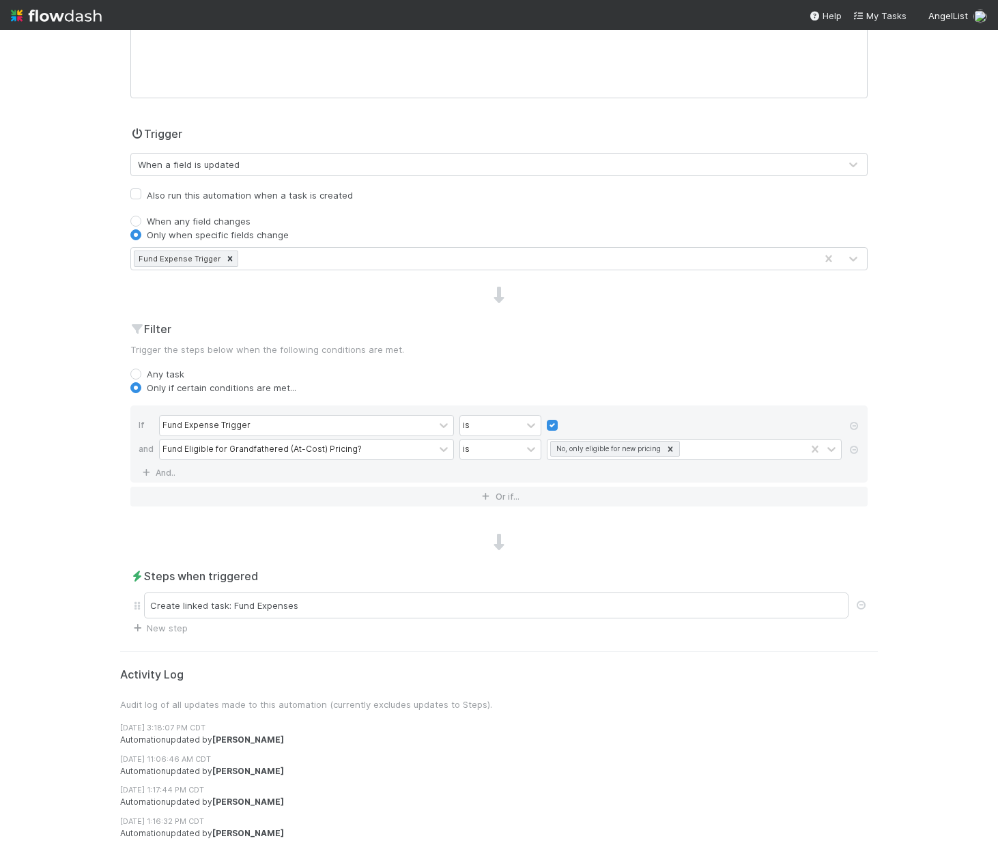
scroll to position [363, 0]
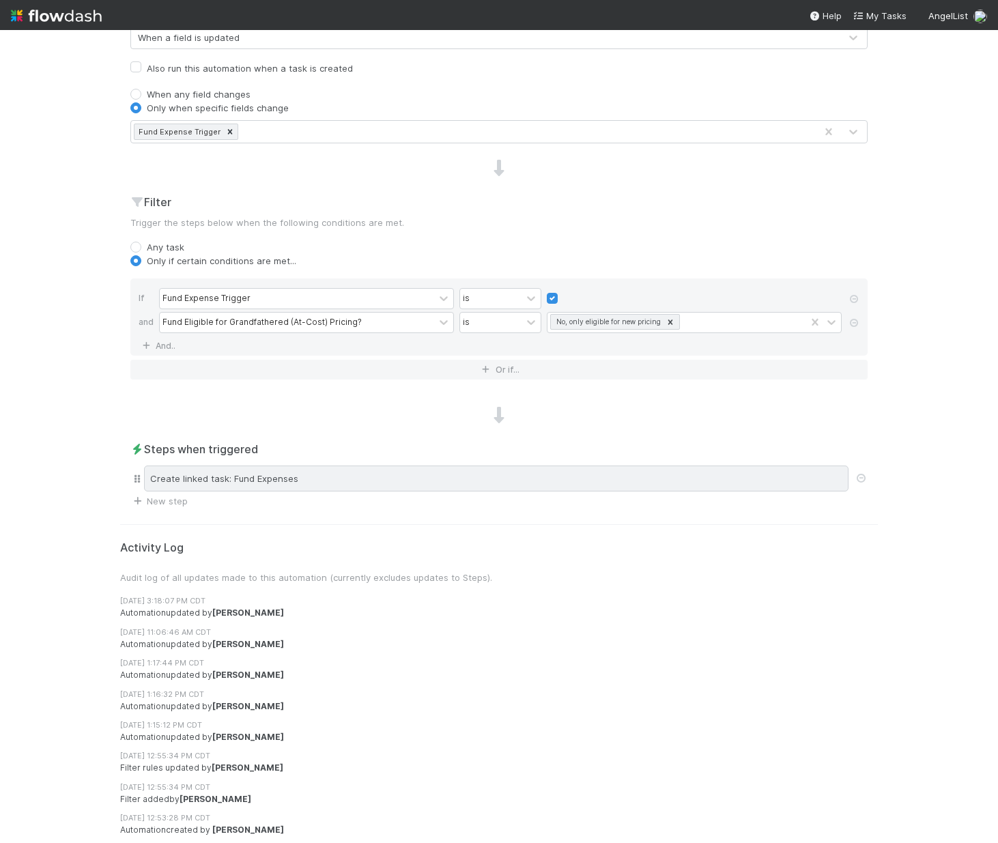
click at [274, 479] on div "Create linked task: Fund Expenses" at bounding box center [496, 479] width 704 height 26
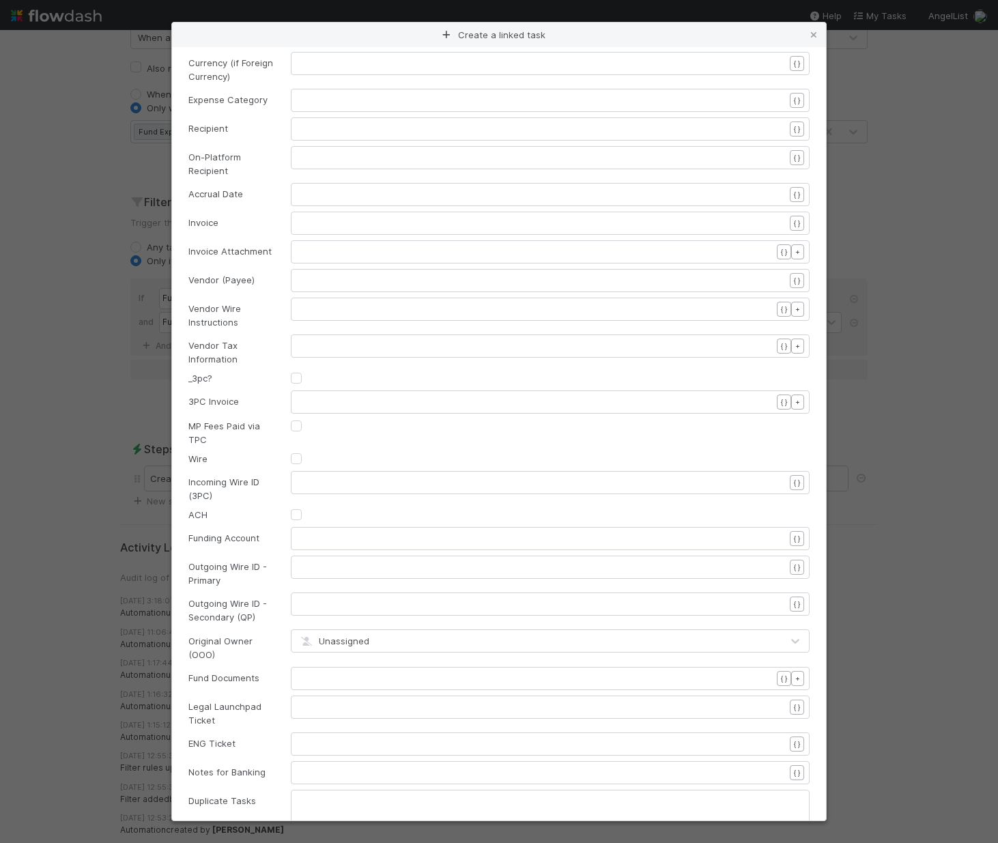
scroll to position [530, 0]
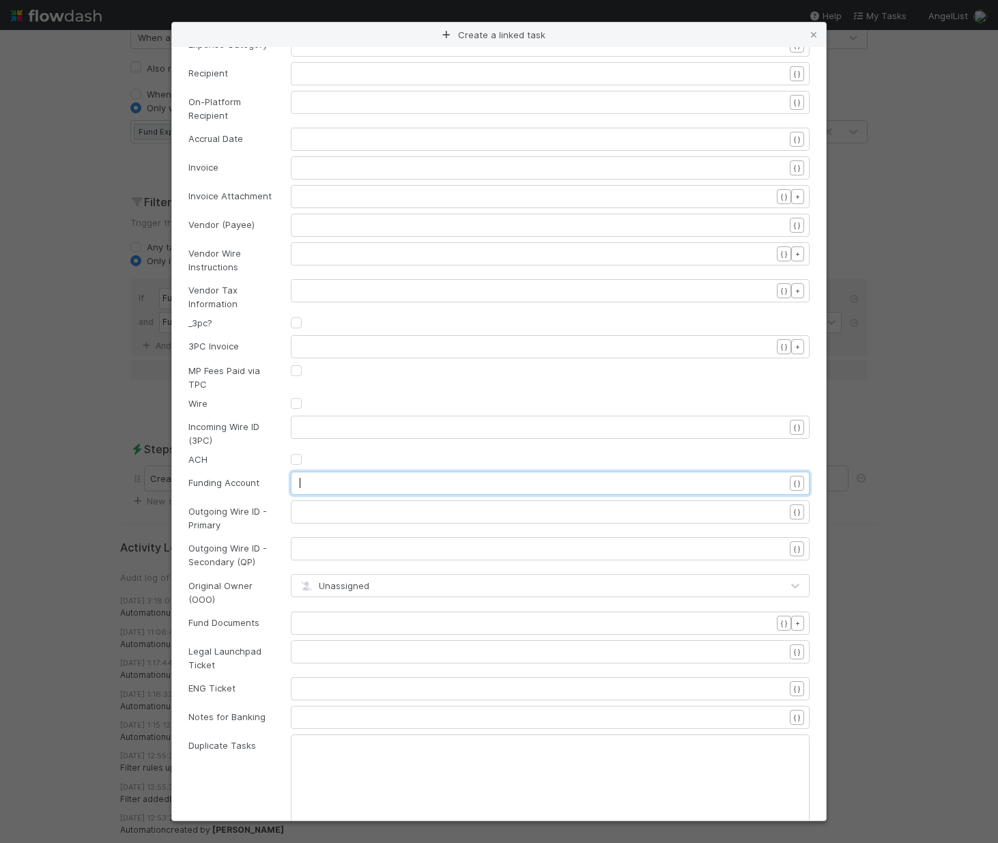
click at [322, 476] on pre "​" at bounding box center [547, 483] width 495 height 14
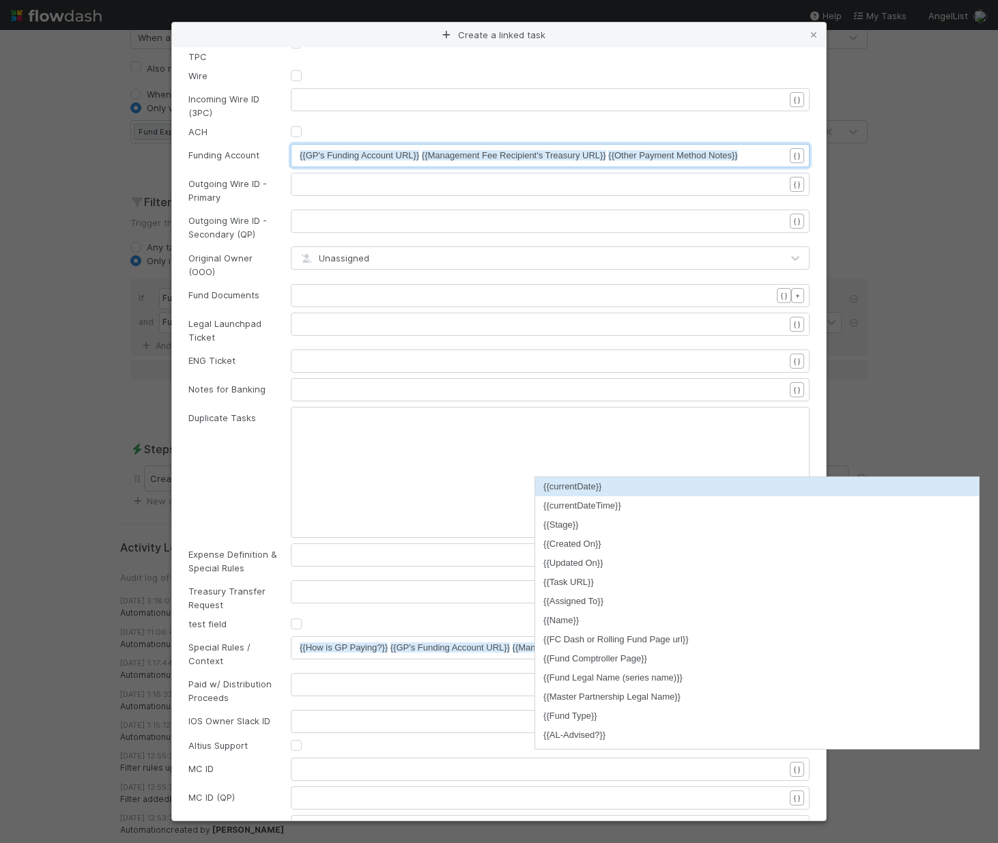
scroll to position [999, 0]
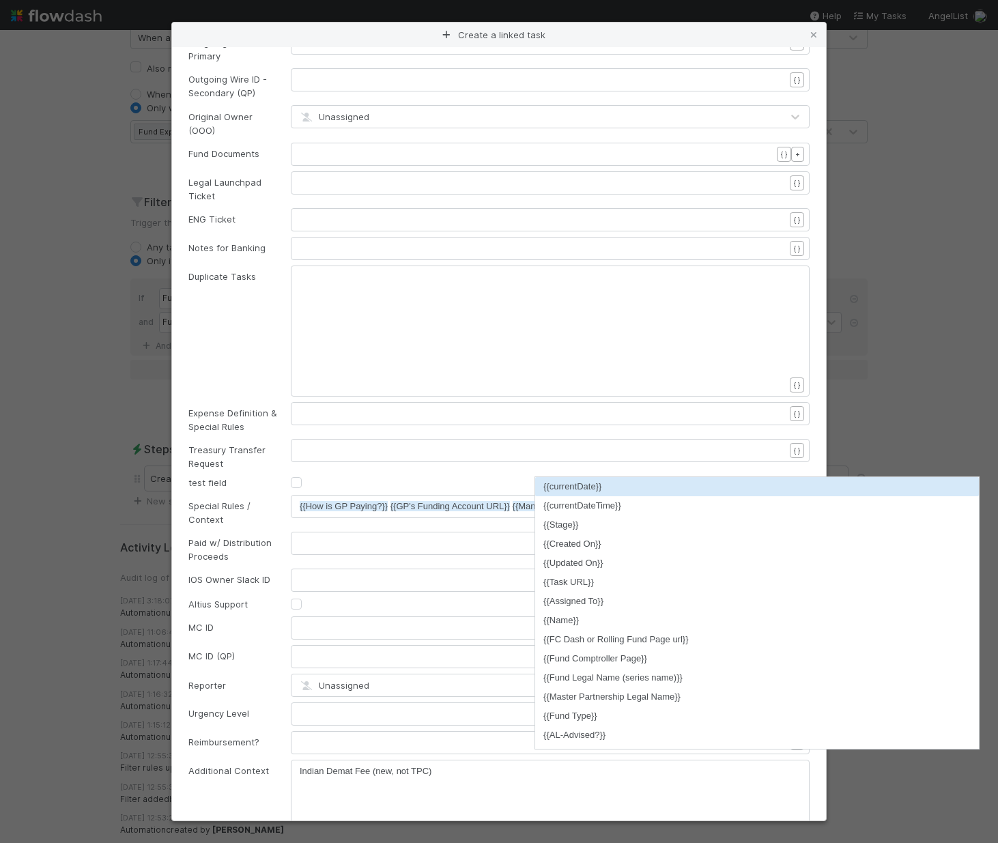
click at [242, 621] on div "MC ID" at bounding box center [229, 628] width 102 height 14
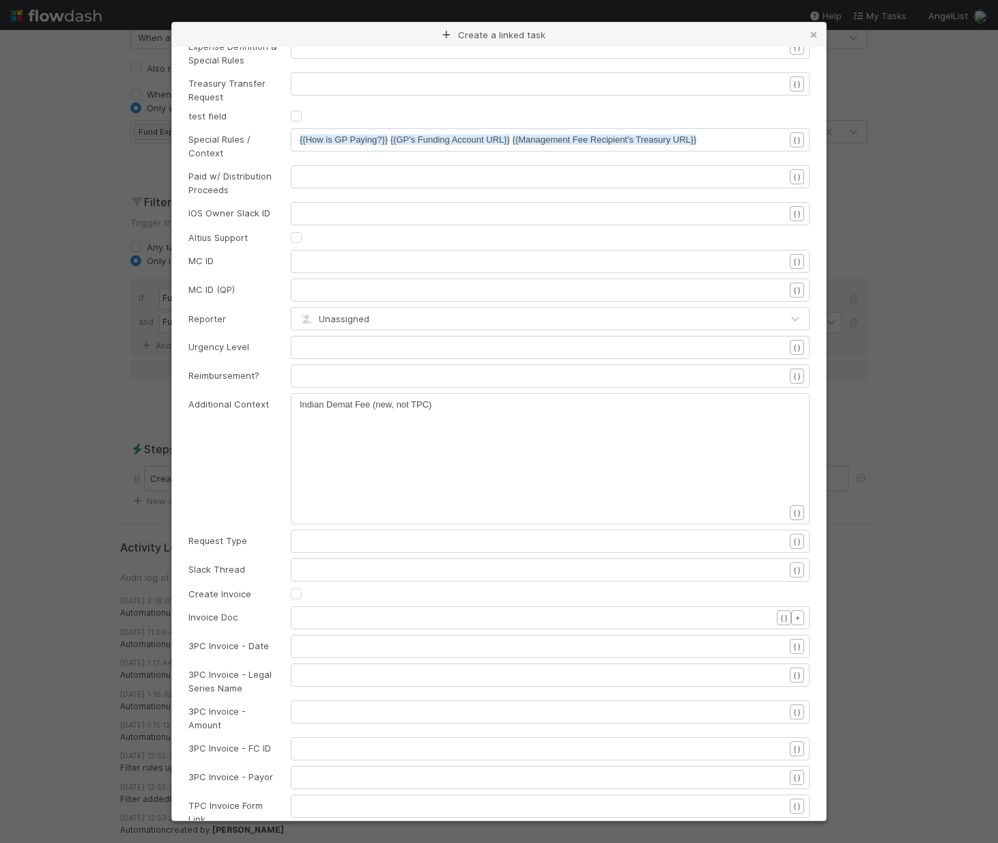
scroll to position [1482, 0]
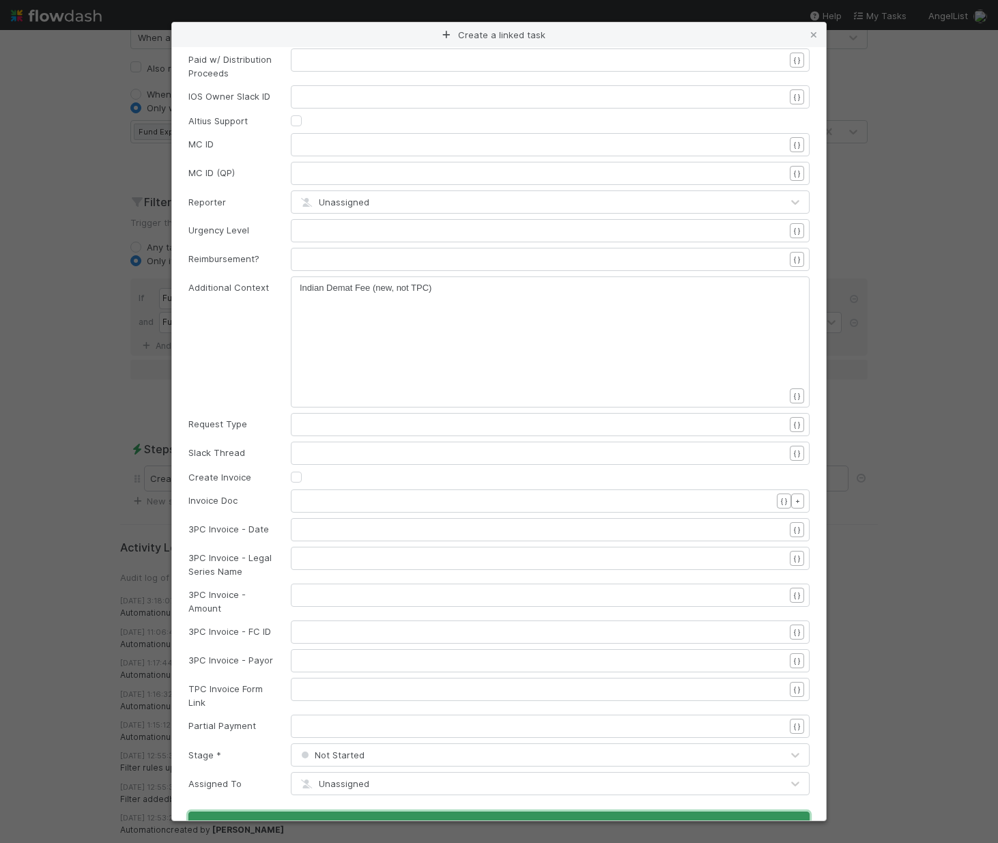
click at [413, 812] on button "Apply" at bounding box center [498, 823] width 621 height 23
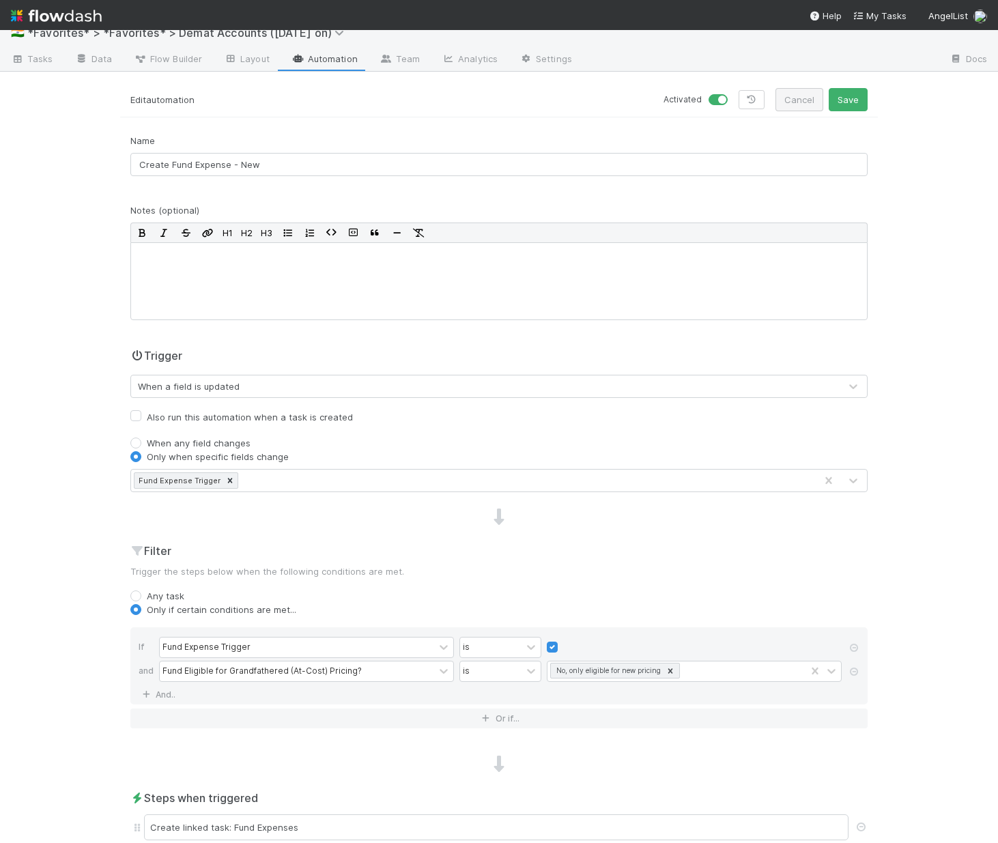
scroll to position [0, 0]
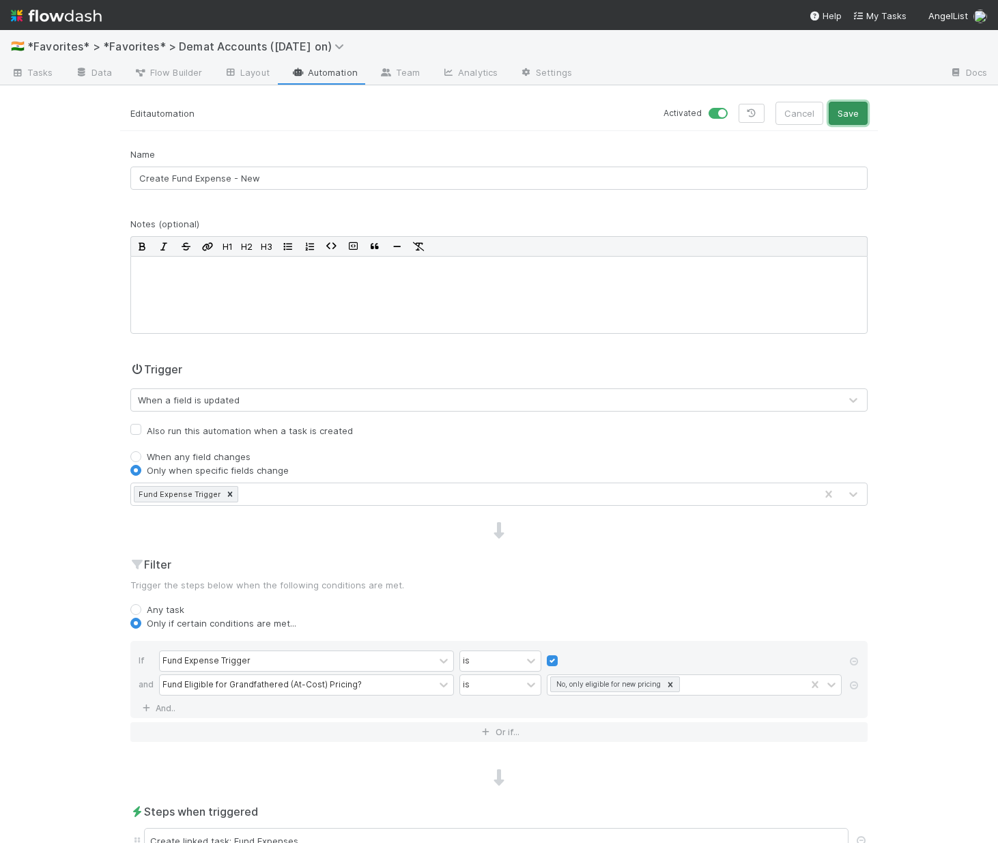
click at [829, 114] on button "Save" at bounding box center [848, 113] width 39 height 23
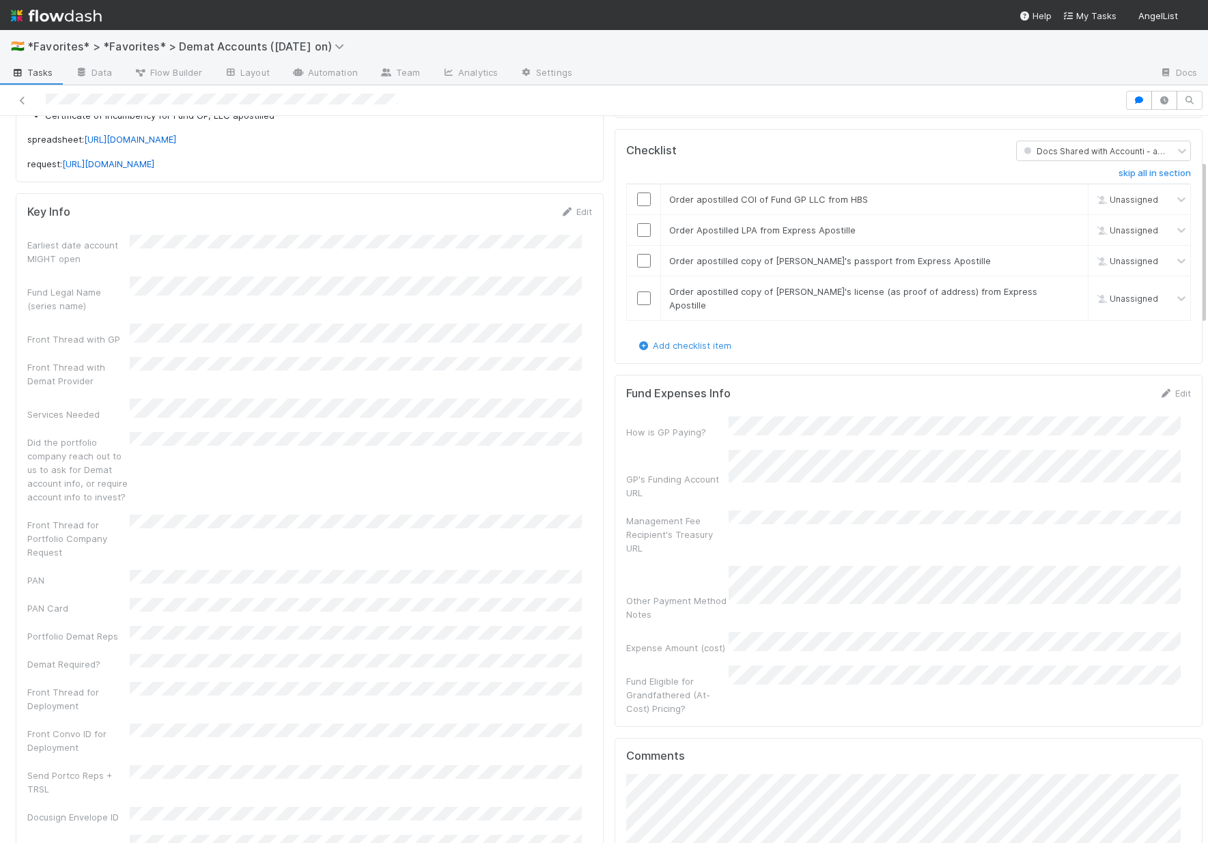
scroll to position [305, 0]
